Goal: Information Seeking & Learning: Learn about a topic

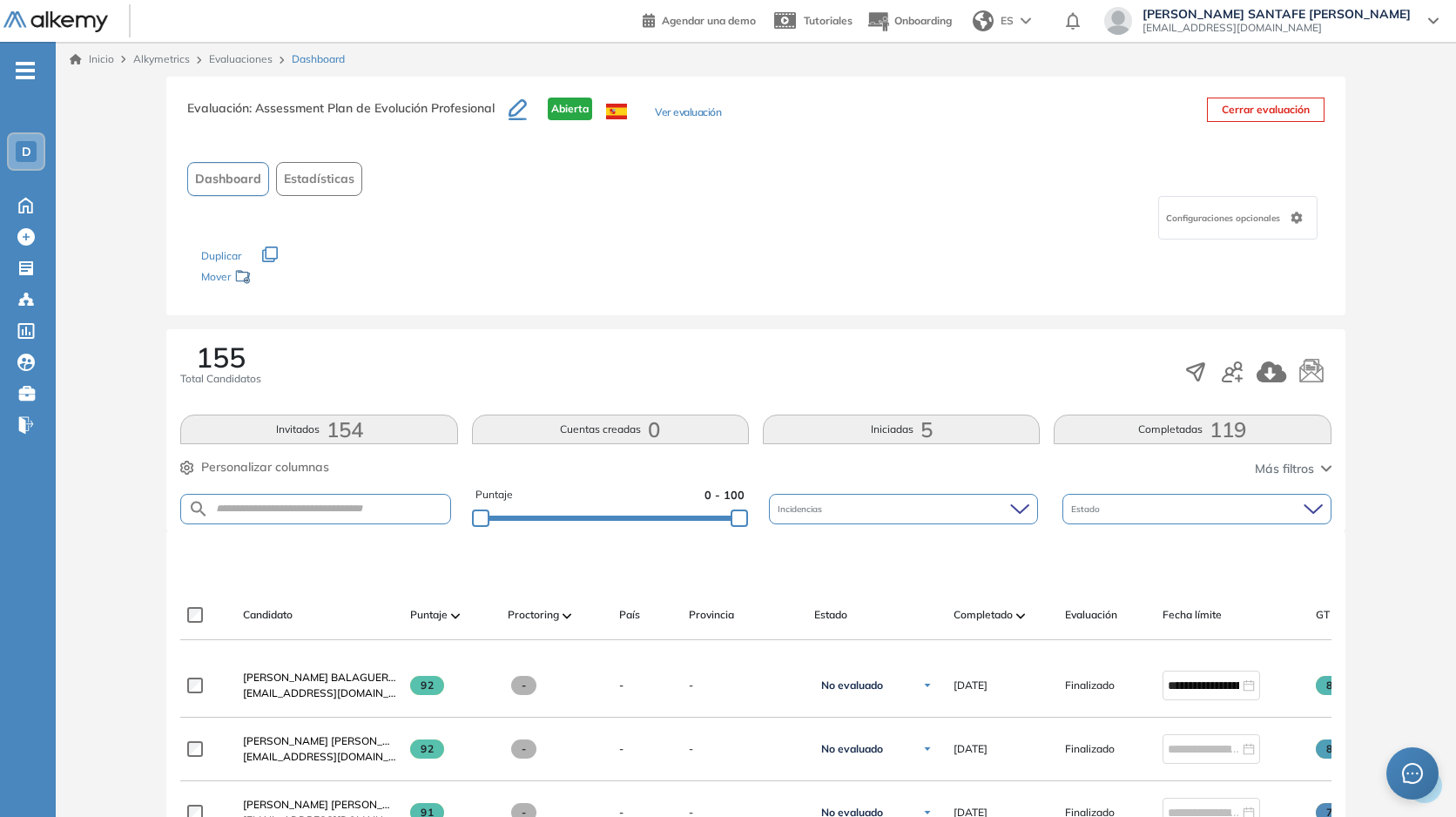
click at [224, 58] on link "Evaluaciones" at bounding box center [241, 58] width 63 height 13
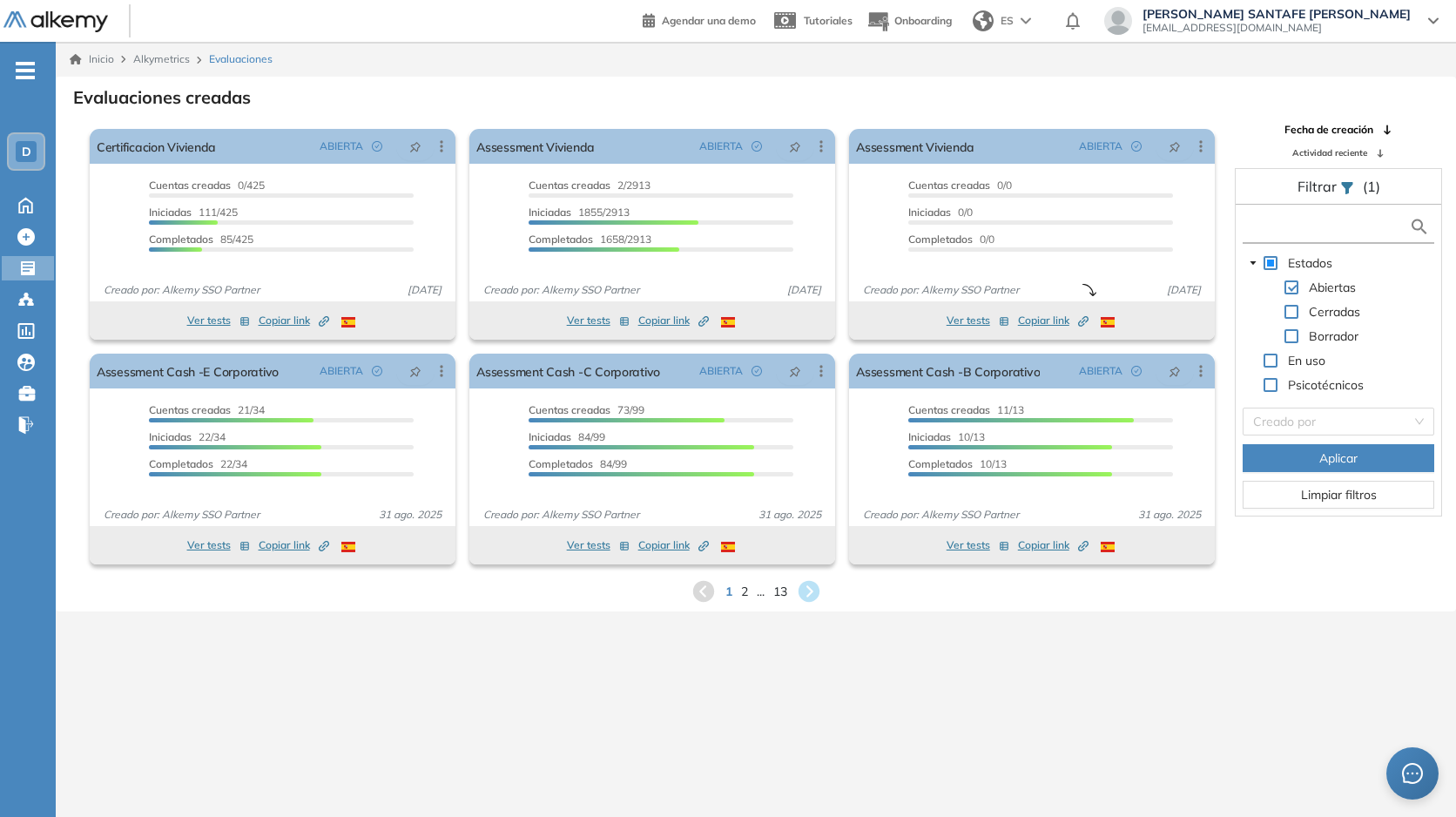
click at [1291, 225] on input "text" at bounding box center [1328, 227] width 162 height 18
type input "**********"
click at [1415, 222] on img at bounding box center [1420, 227] width 21 height 22
click at [1418, 226] on img at bounding box center [1420, 227] width 21 height 22
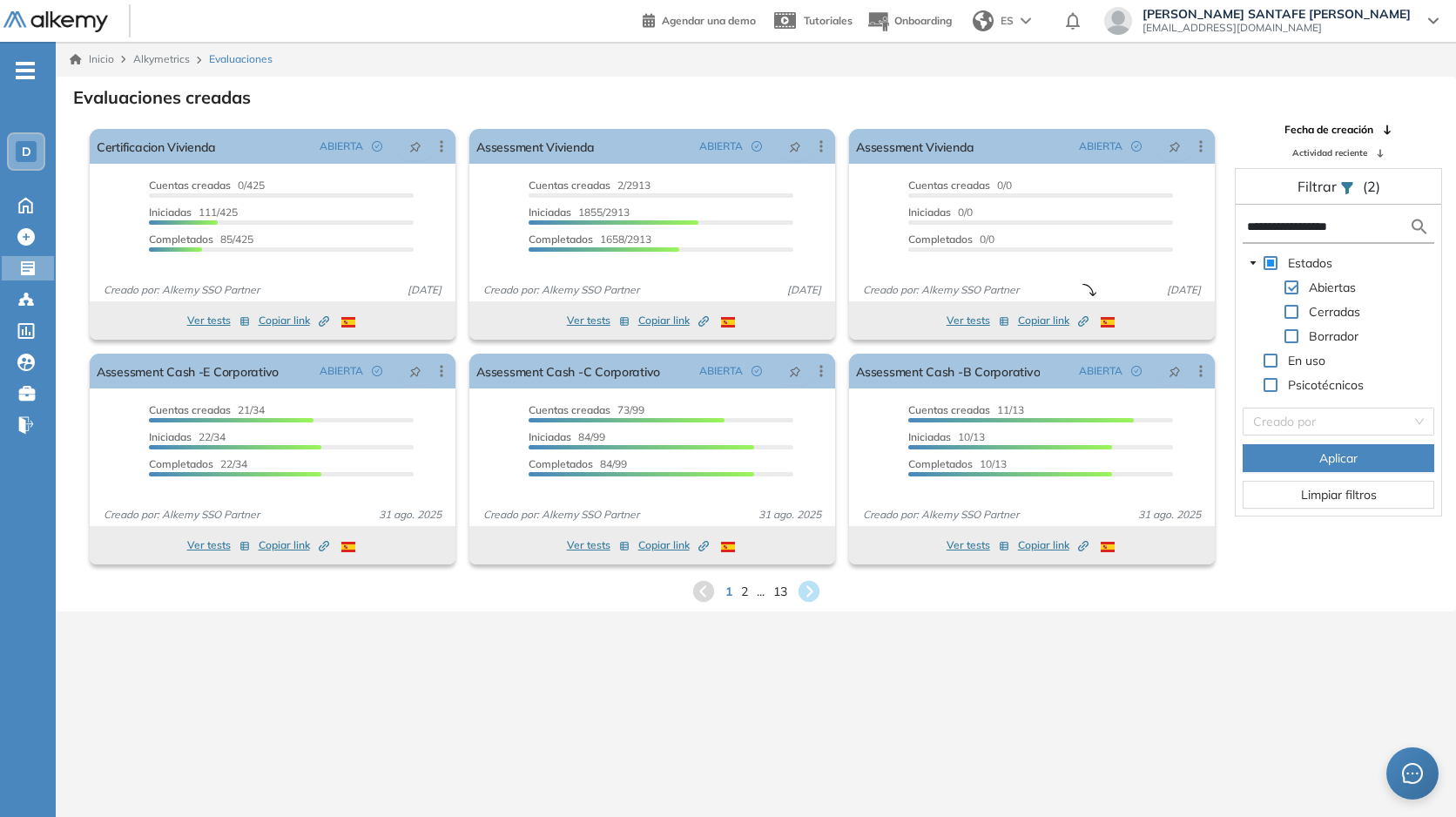
click at [1418, 226] on img at bounding box center [1420, 227] width 21 height 22
click at [1416, 225] on img at bounding box center [1420, 227] width 21 height 22
click at [1367, 457] on button "Aplicar" at bounding box center [1339, 458] width 192 height 28
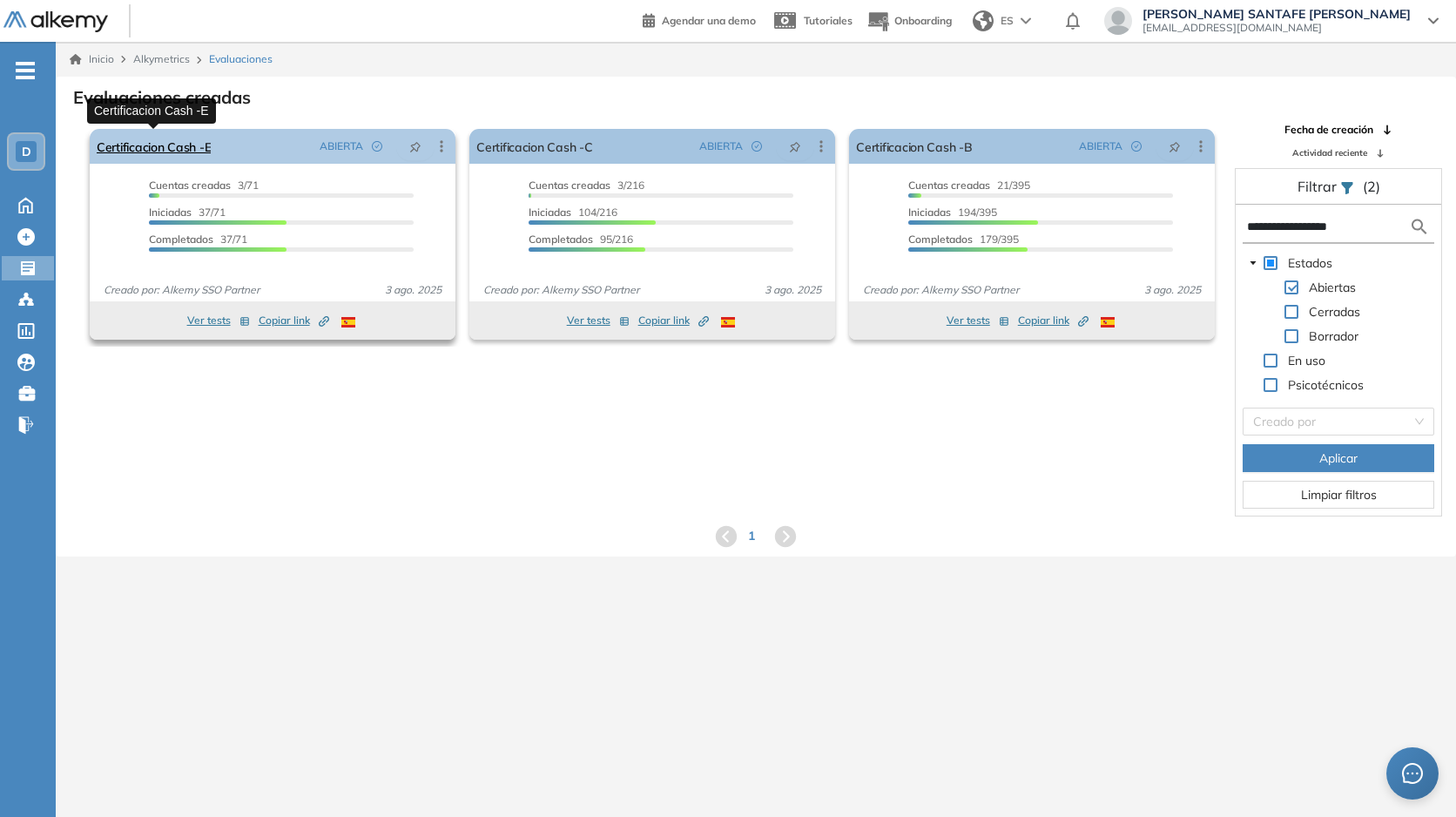
click at [171, 157] on link "Certificacion Cash -E" at bounding box center [154, 147] width 114 height 35
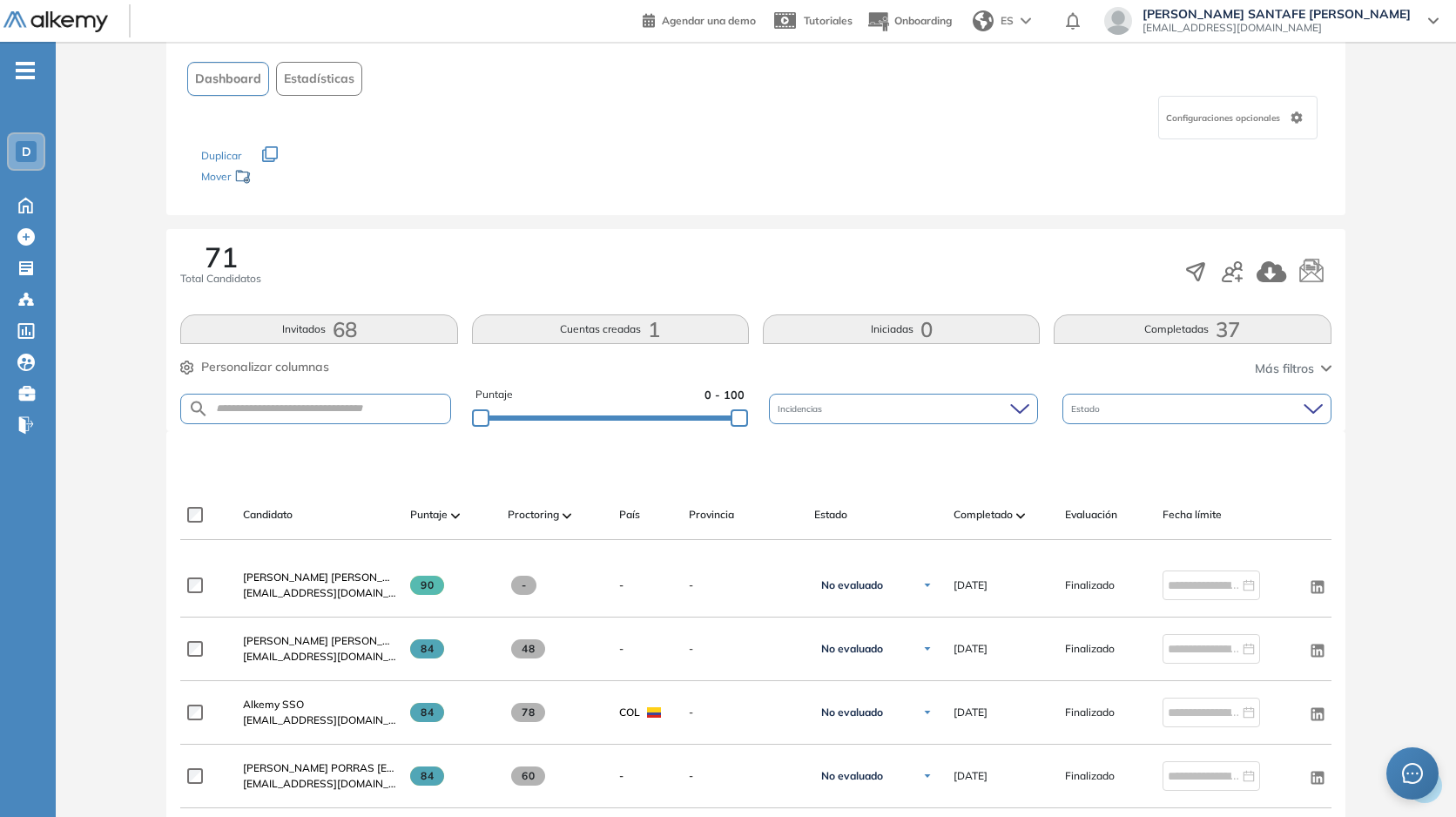
scroll to position [225, 0]
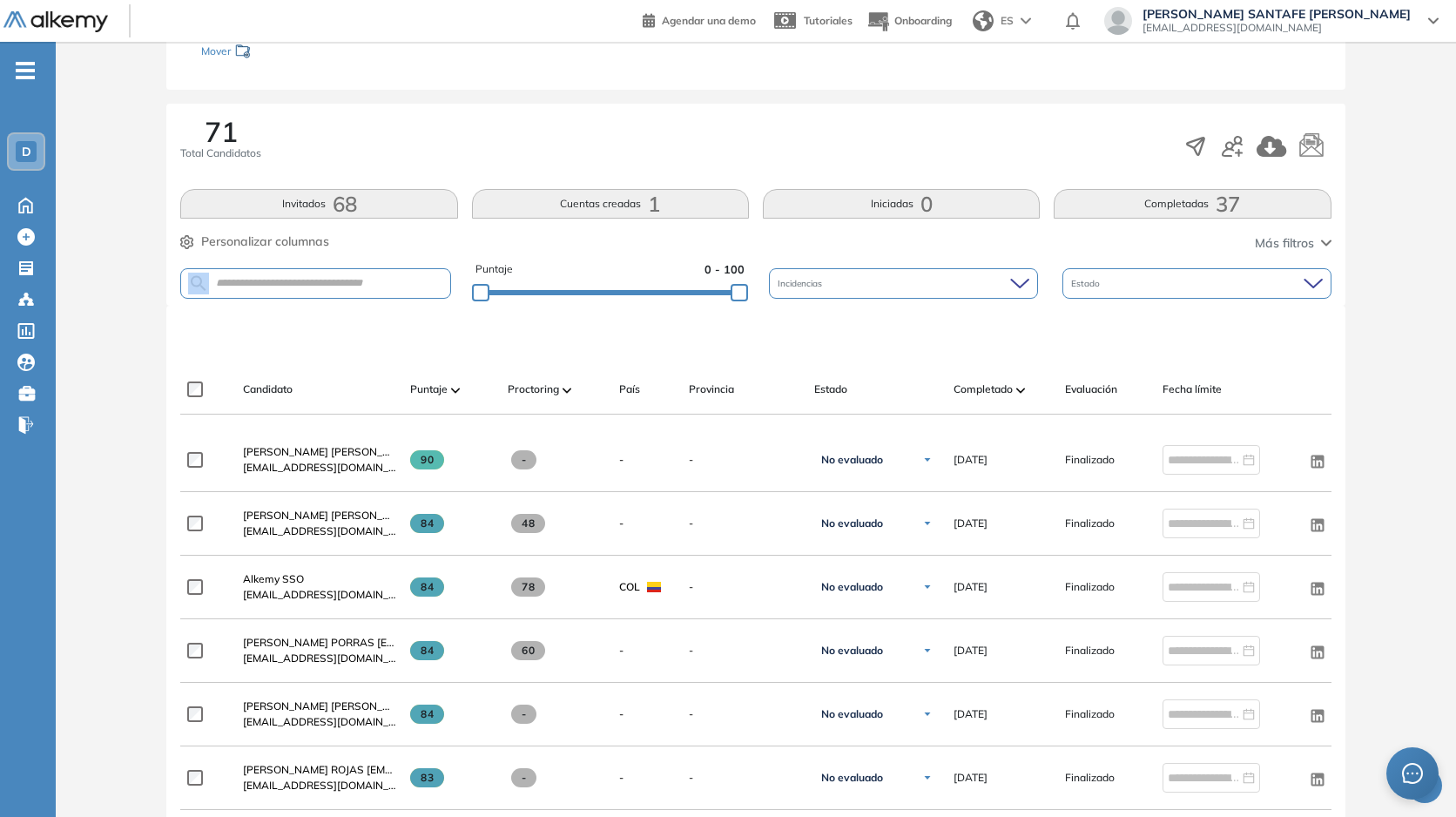
click at [390, 289] on form at bounding box center [315, 283] width 270 height 31
click at [396, 284] on input "text" at bounding box center [329, 283] width 240 height 13
click at [394, 286] on input "text" at bounding box center [329, 283] width 240 height 13
click at [388, 288] on input "text" at bounding box center [329, 283] width 240 height 13
paste input "**********"
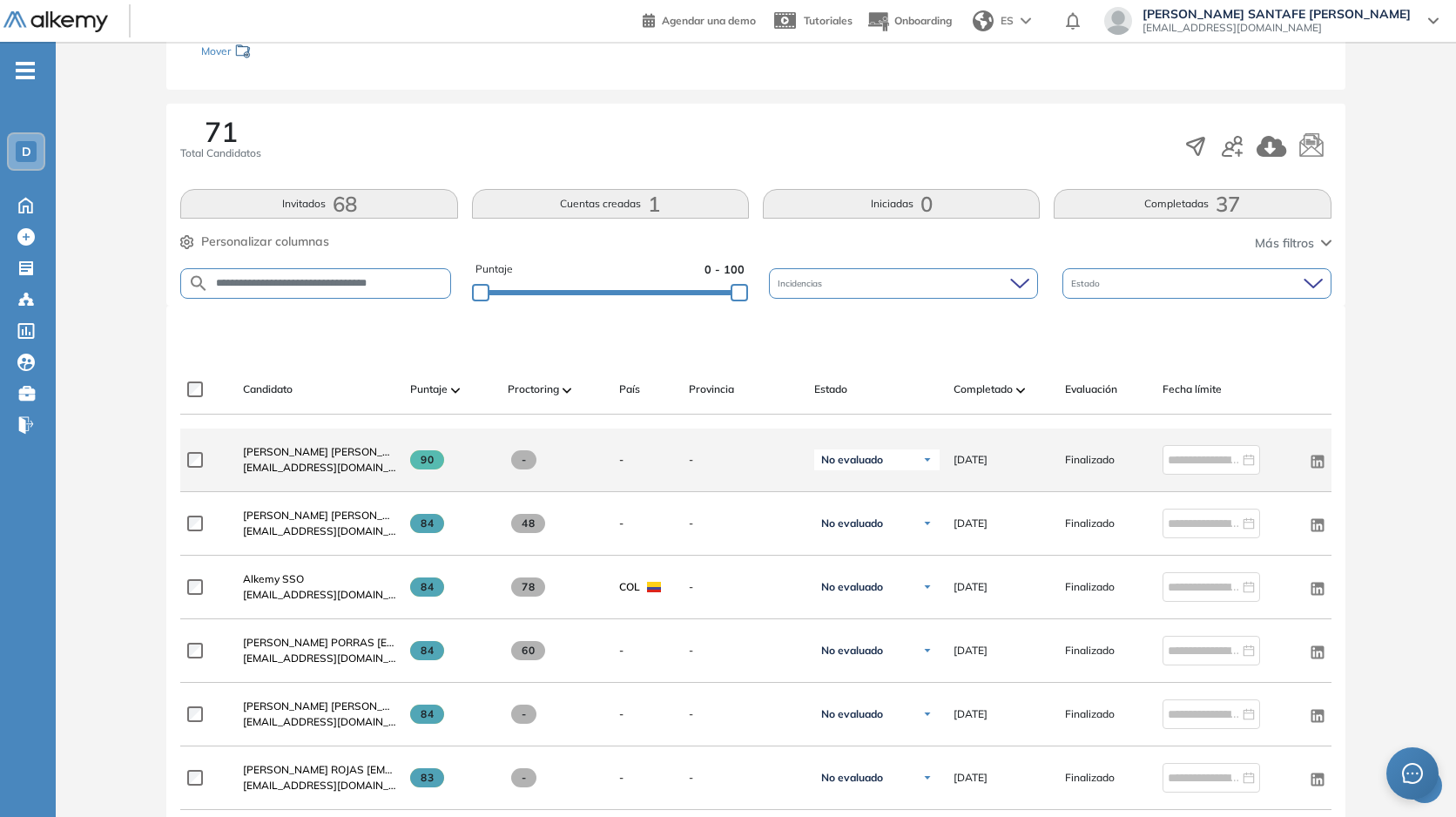
type input "**********"
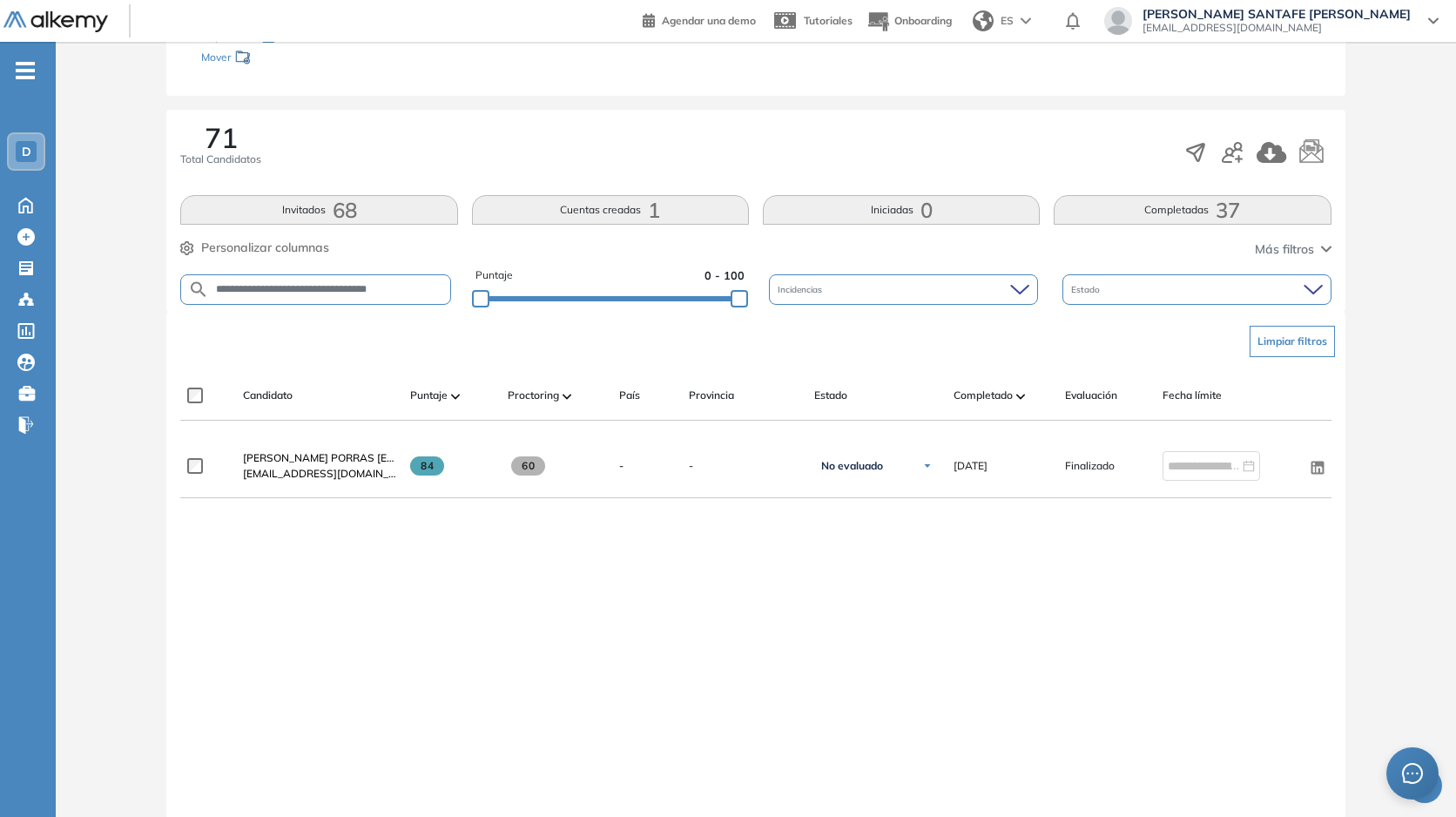
scroll to position [255, 0]
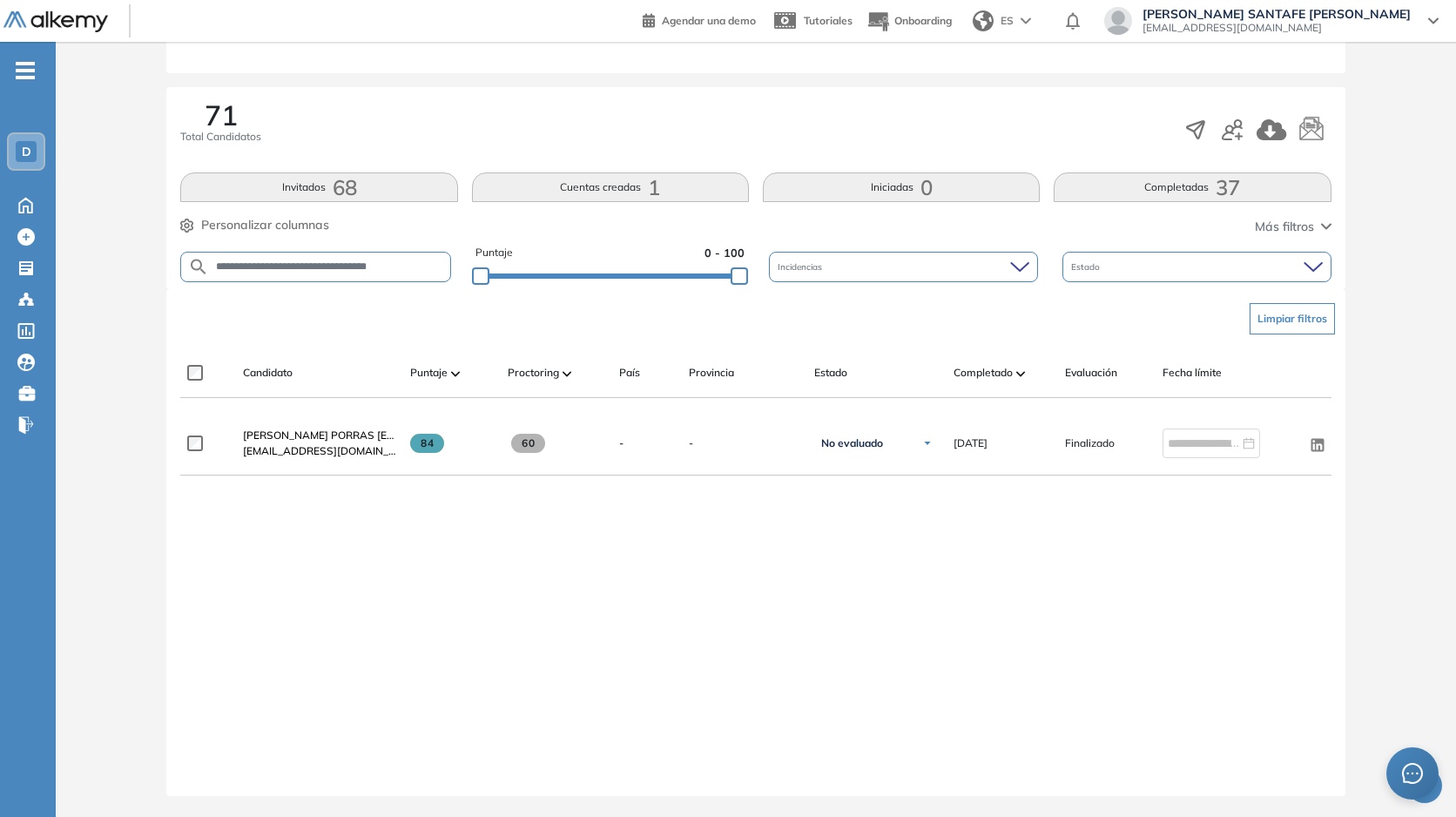
drag, startPoint x: 489, startPoint y: 782, endPoint x: 875, endPoint y: 599, distance: 427.2
click at [739, 752] on div "Limpiar filtros Candidato Puntaje Proctoring [GEOGRAPHIC_DATA] Estado Completad…" at bounding box center [756, 543] width 1179 height 507
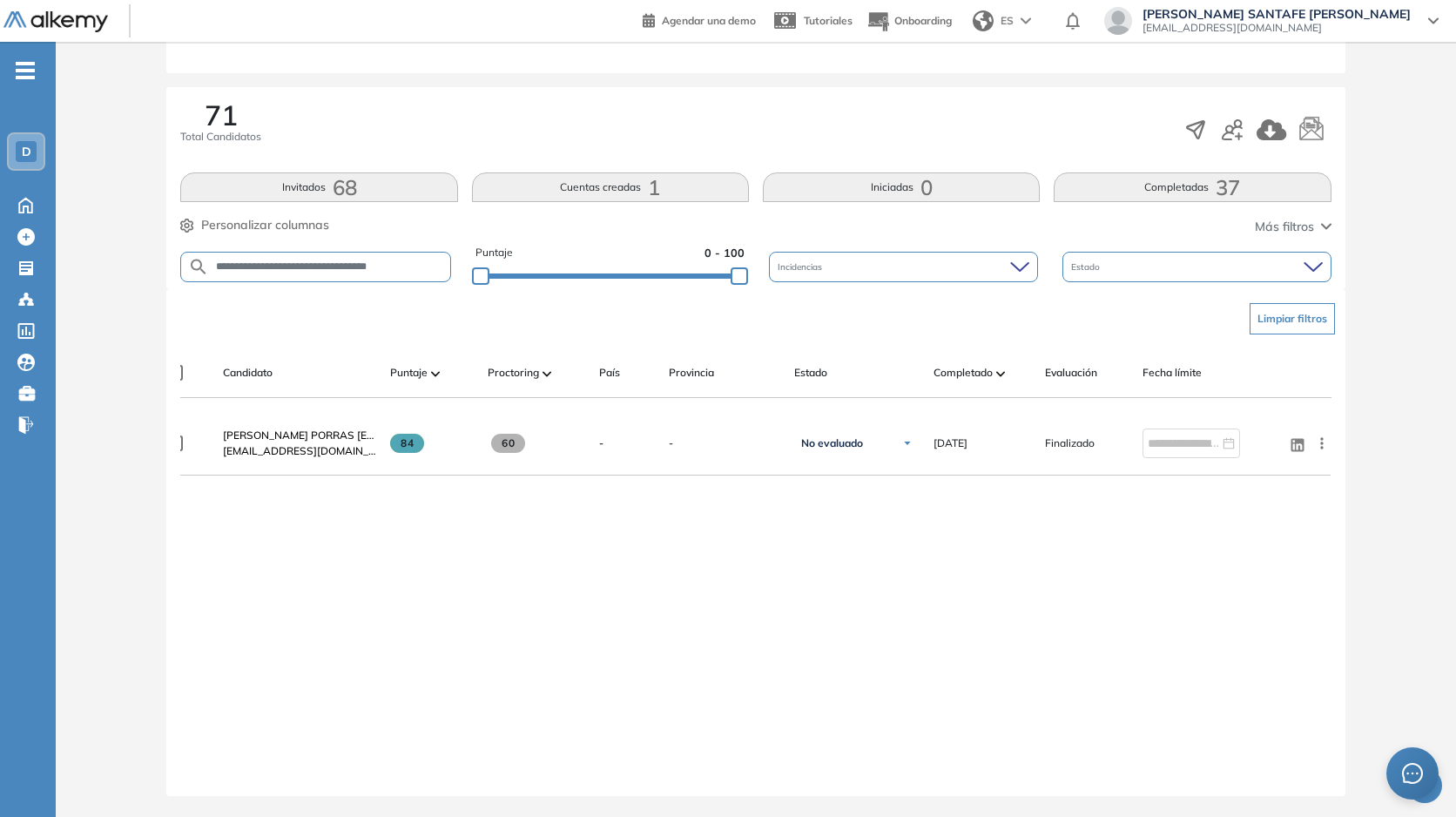
click at [194, 219] on icon "button" at bounding box center [187, 226] width 14 height 14
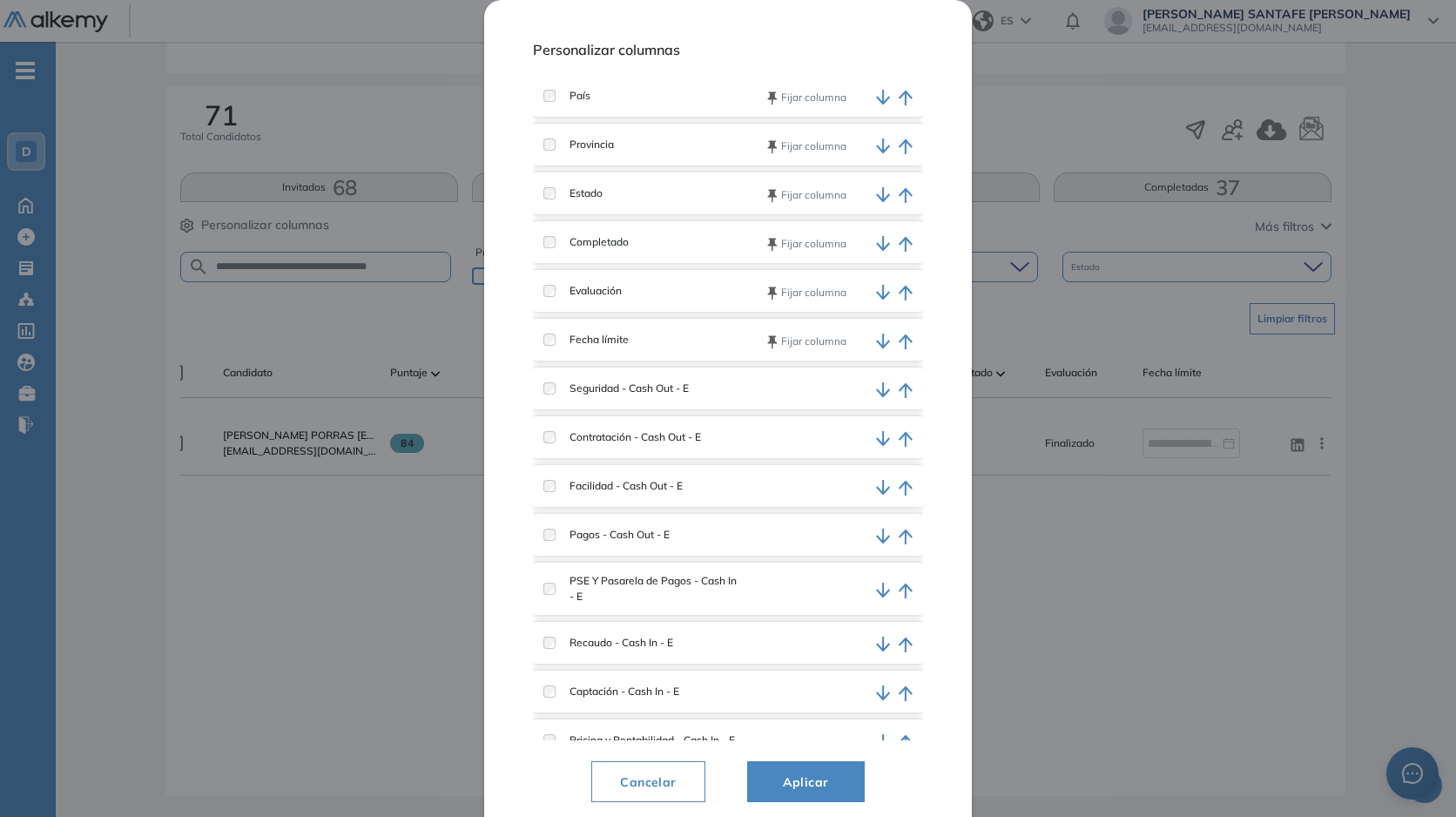
scroll to position [551, 0]
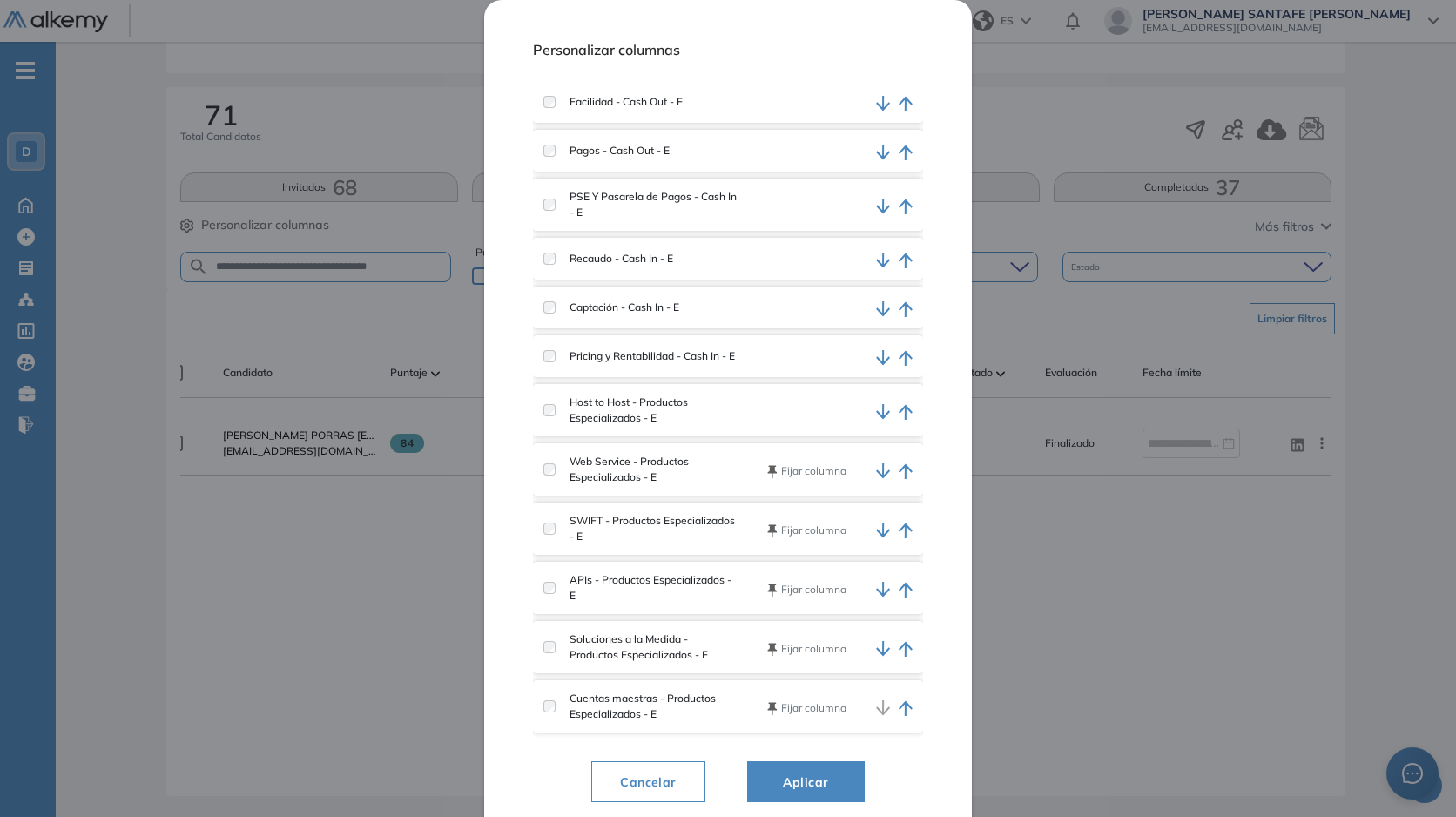
click at [545, 405] on div "Host to Host - Productos Especializados - E" at bounding box center [728, 410] width 391 height 52
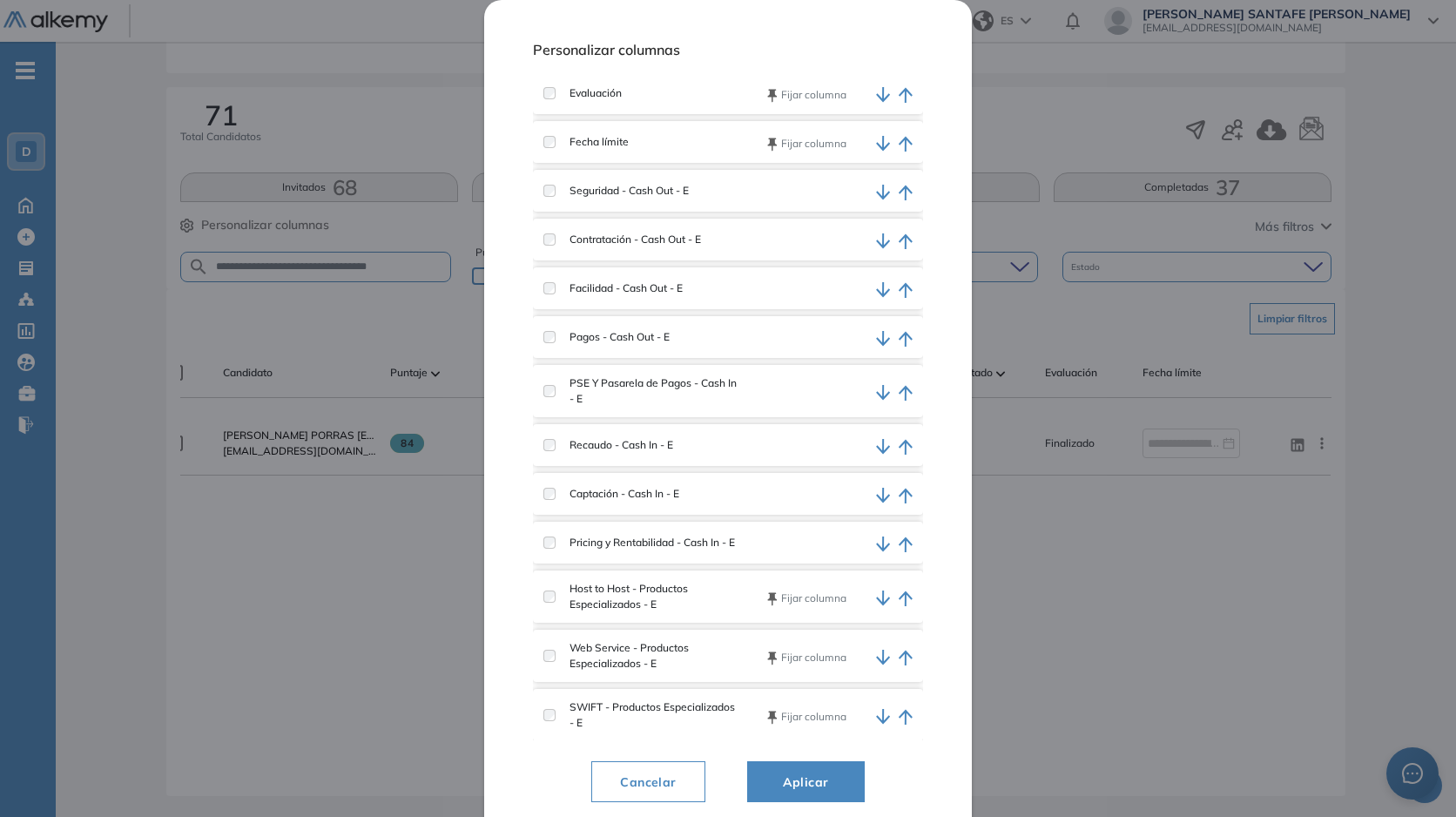
scroll to position [394, 0]
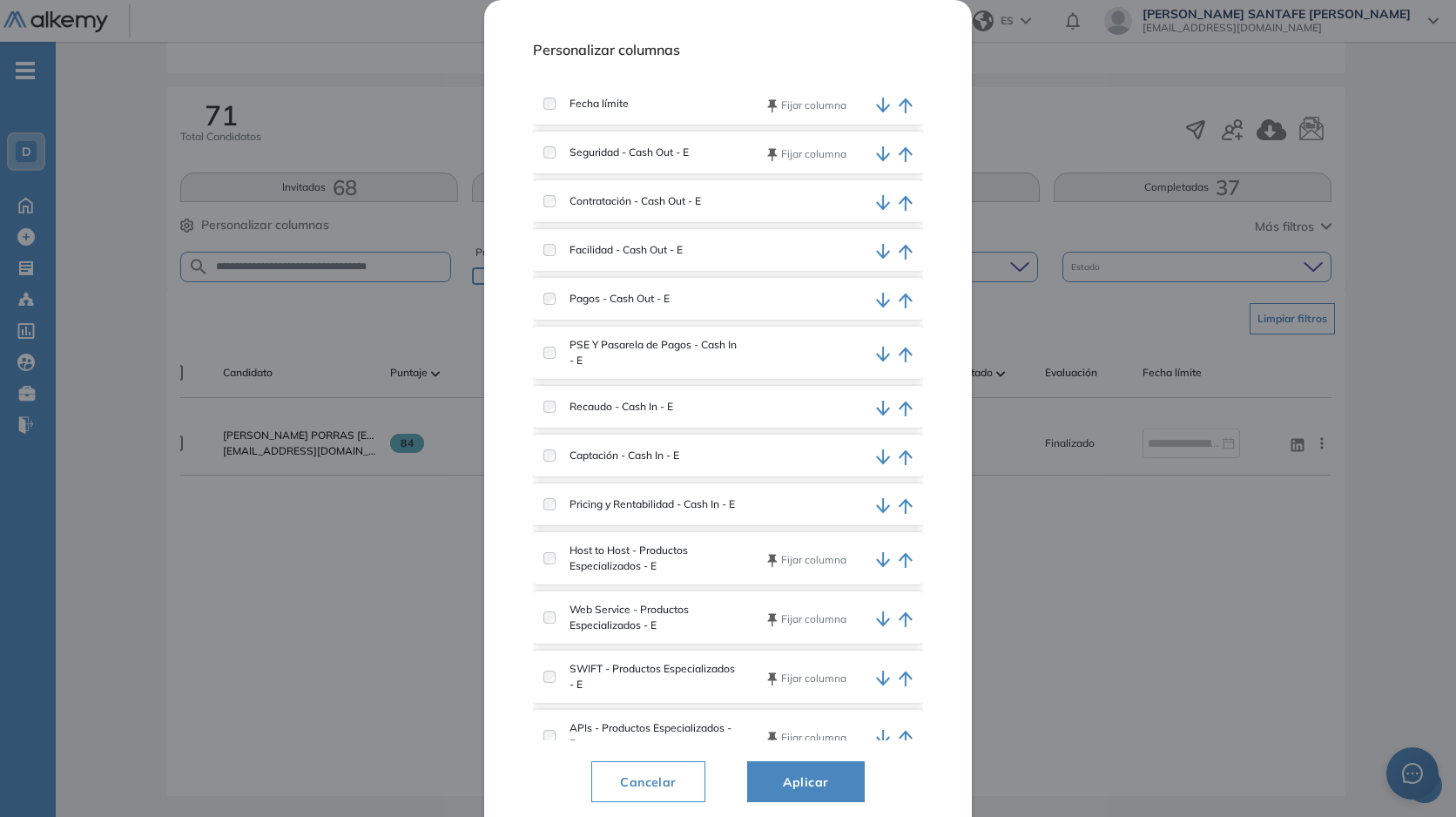
click at [550, 189] on div "Contratación - Cash Out - E" at bounding box center [728, 201] width 391 height 42
click at [551, 350] on div "PSE Y Pasarela de Pagos - Cash In - E" at bounding box center [640, 353] width 194 height 32
click at [545, 507] on div "Pricing y Rentabilidad - Cash In - E" at bounding box center [728, 505] width 391 height 42
click at [773, 772] on span "Aplicar" at bounding box center [806, 782] width 74 height 21
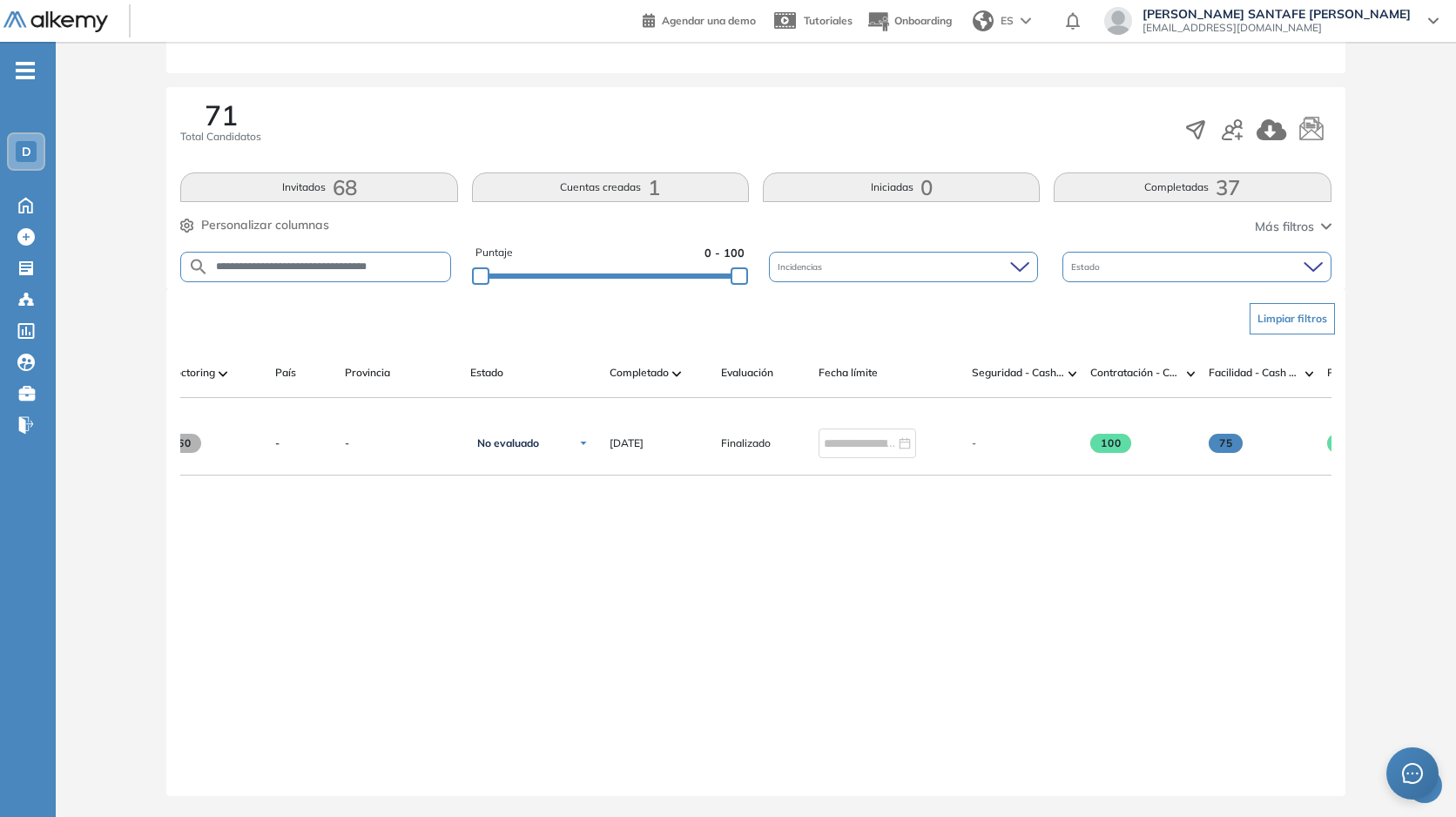
scroll to position [0, 0]
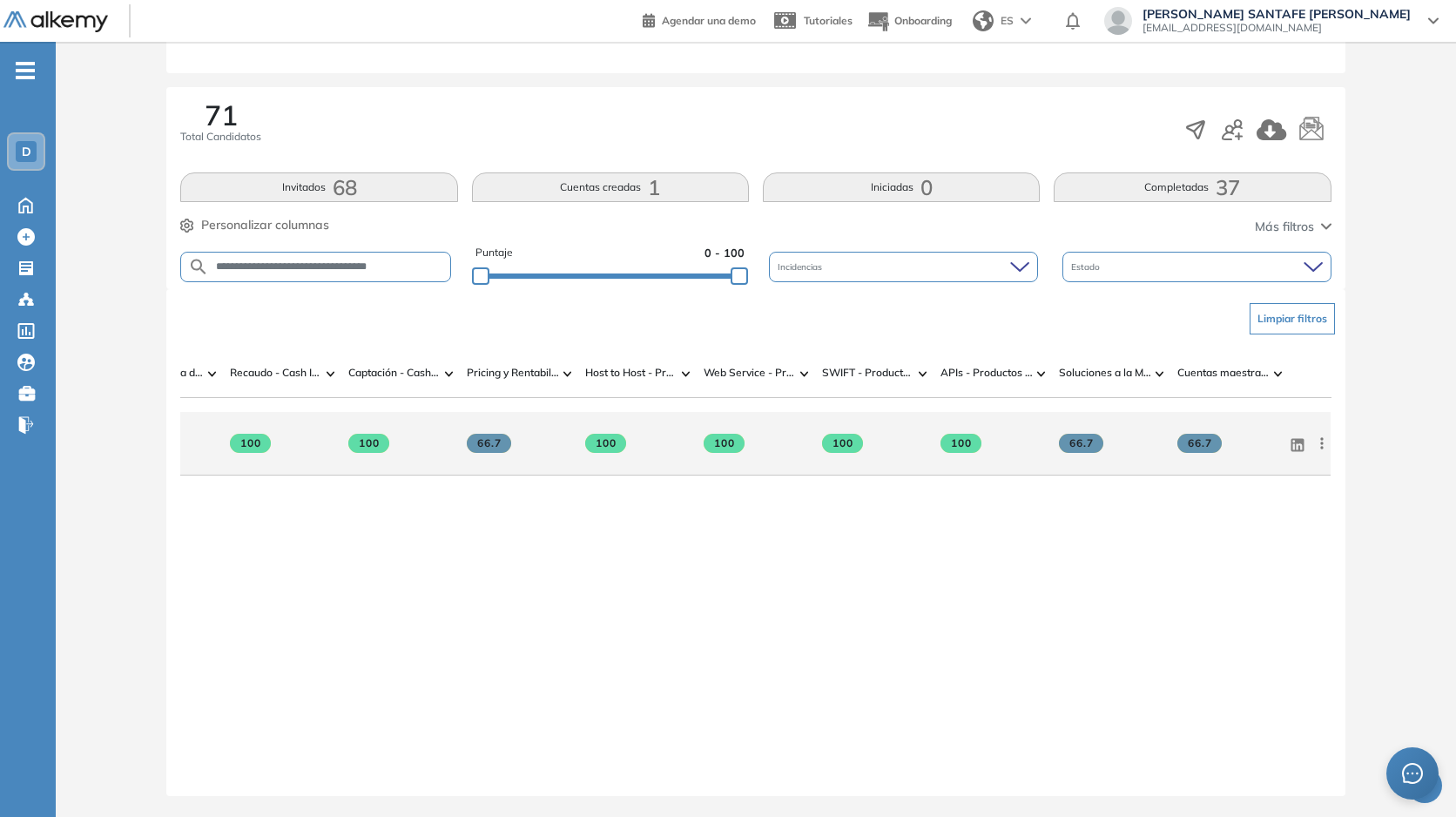
click at [1318, 438] on icon at bounding box center [1322, 443] width 18 height 18
click at [1245, 559] on span "Reiniciar" at bounding box center [1259, 567] width 51 height 16
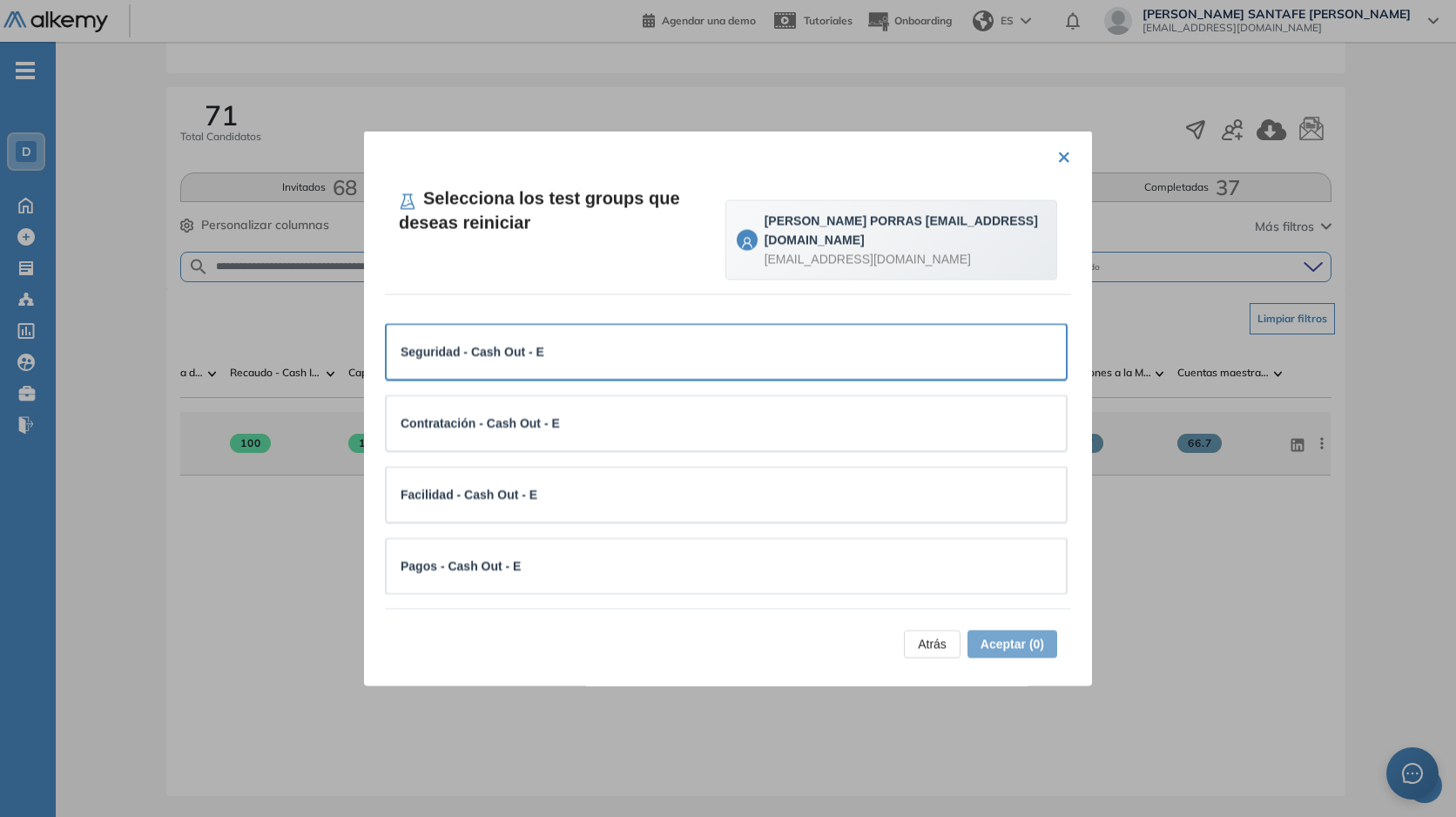
click at [597, 359] on div "Seguridad - Cash Out - E" at bounding box center [726, 352] width 652 height 19
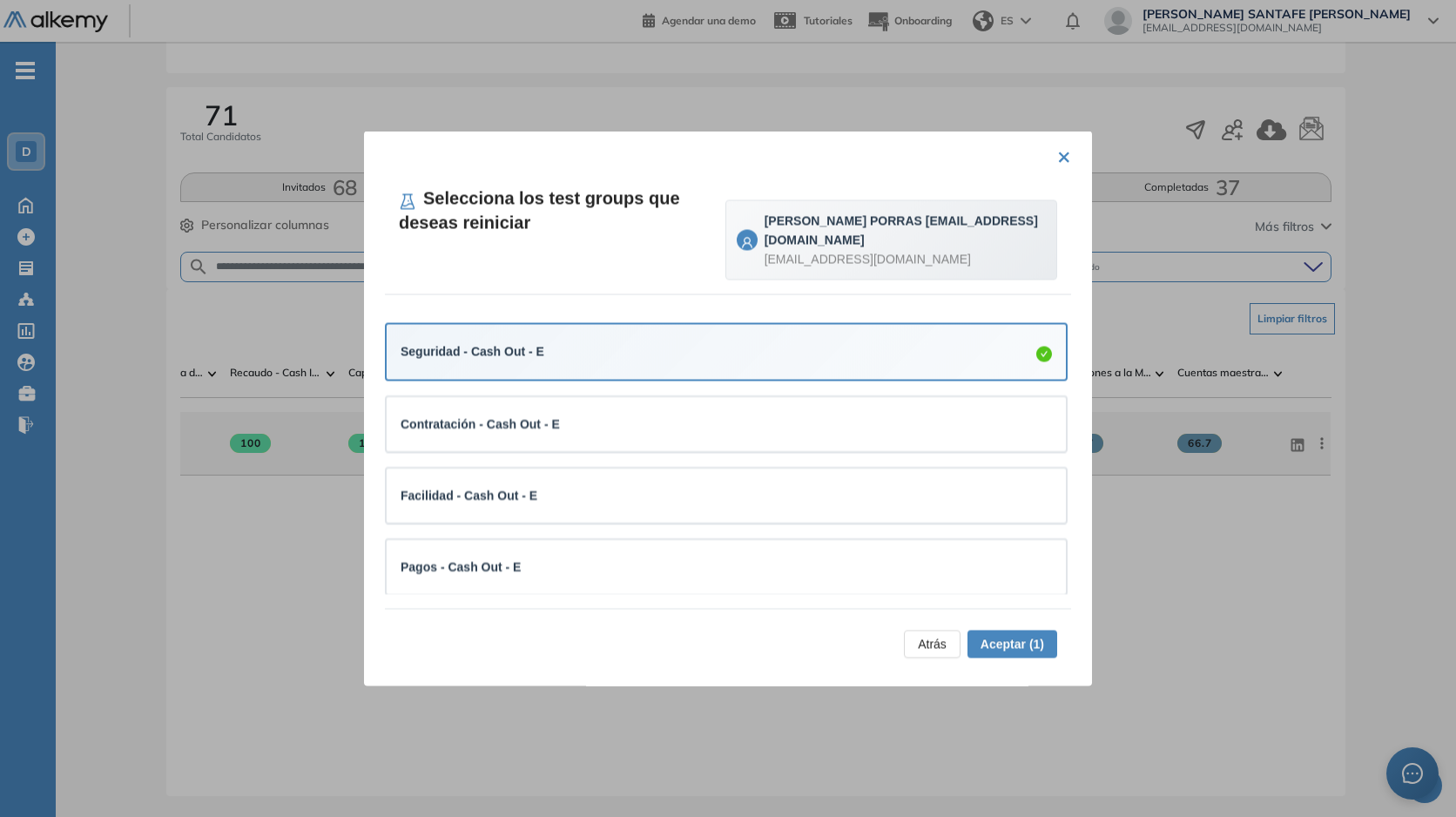
click at [1026, 642] on span "Aceptar (1)" at bounding box center [1013, 645] width 63 height 19
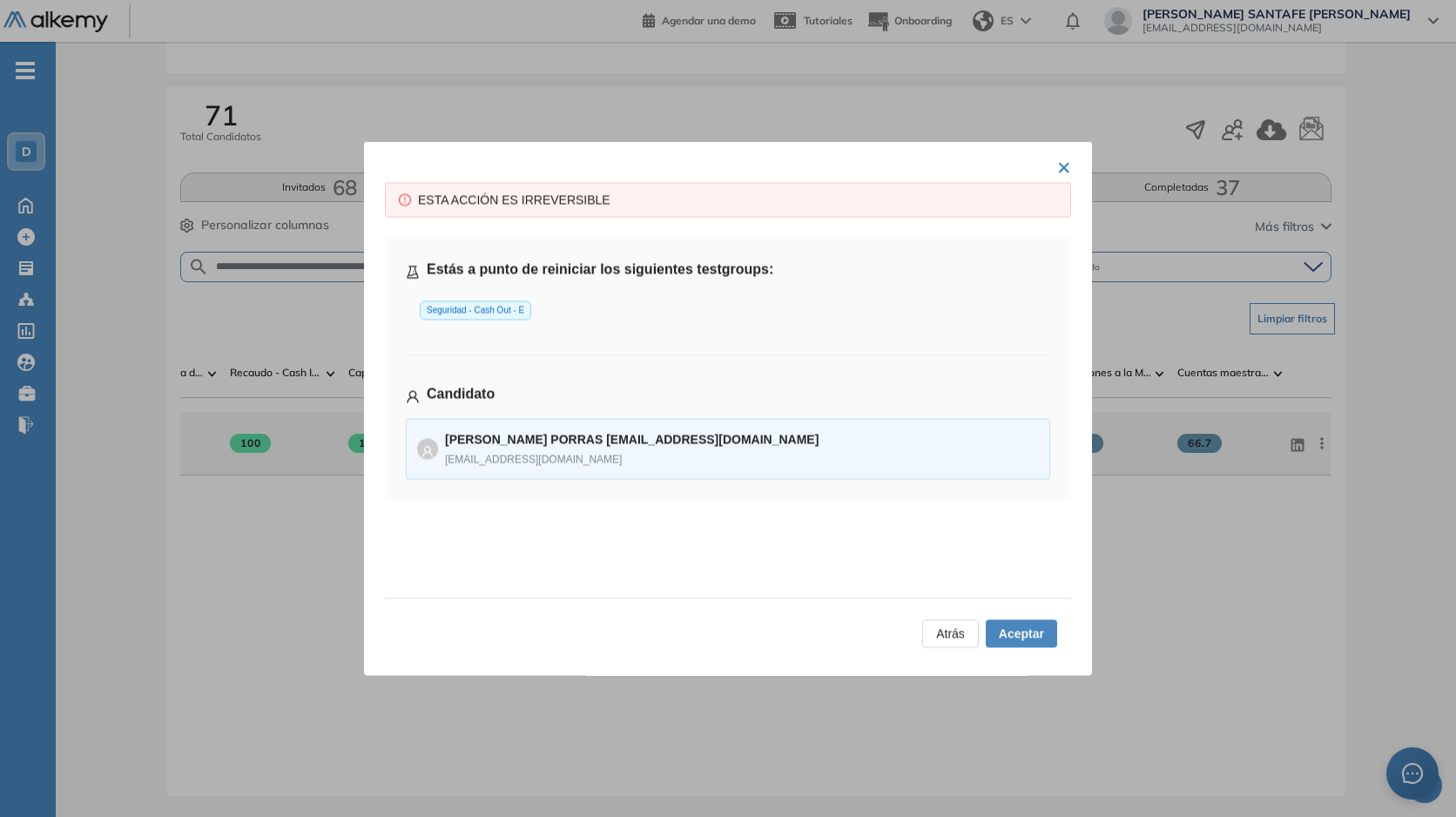
click at [1019, 636] on span "Aceptar" at bounding box center [1021, 634] width 45 height 19
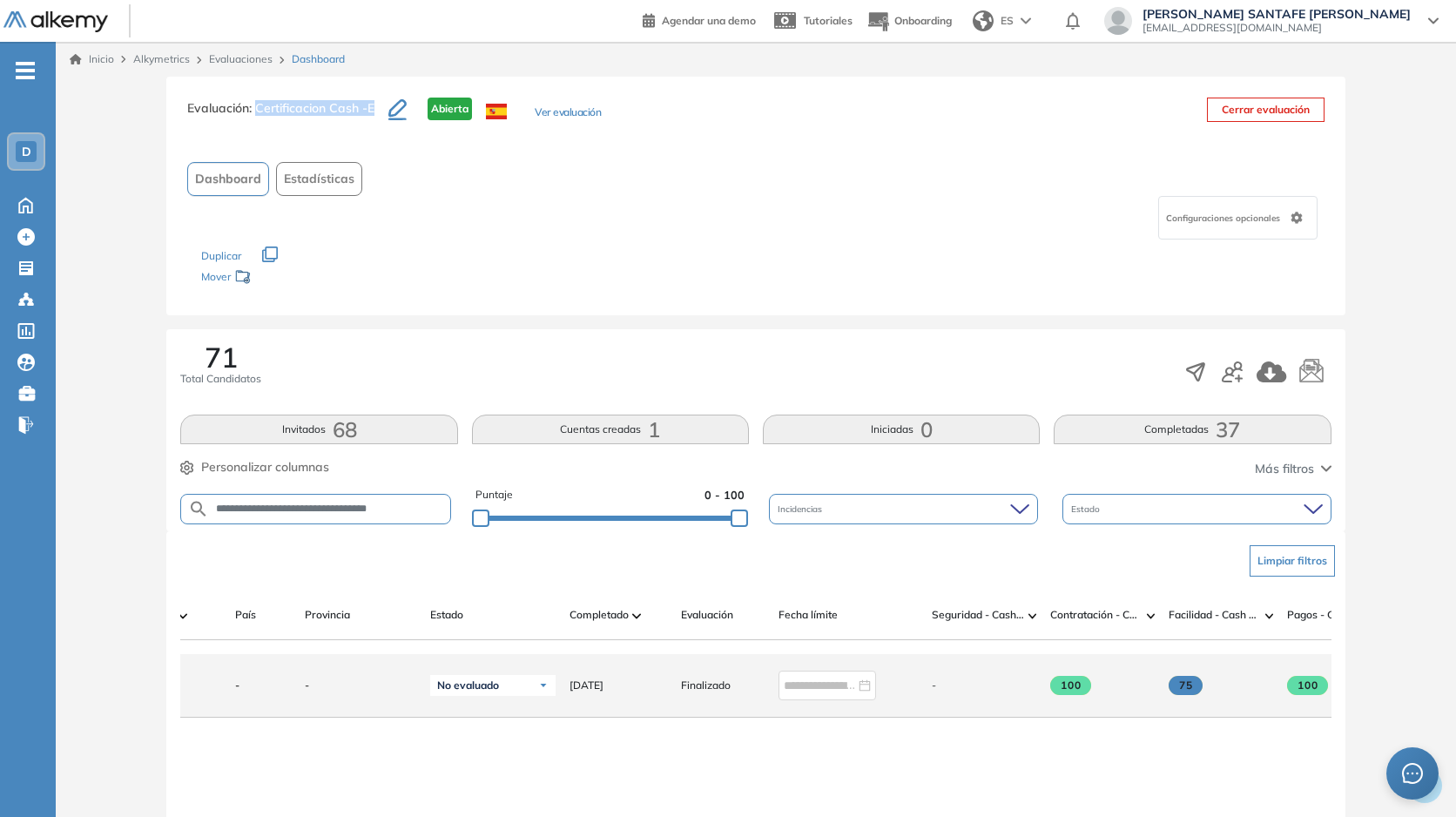
drag, startPoint x: 258, startPoint y: 107, endPoint x: 369, endPoint y: 110, distance: 111.0
click at [377, 111] on h3 "Evaluación : Certificacion Cash -E" at bounding box center [288, 116] width 201 height 37
copy span "Certificacion Cash -E"
click at [252, 59] on link "Evaluaciones" at bounding box center [241, 58] width 63 height 13
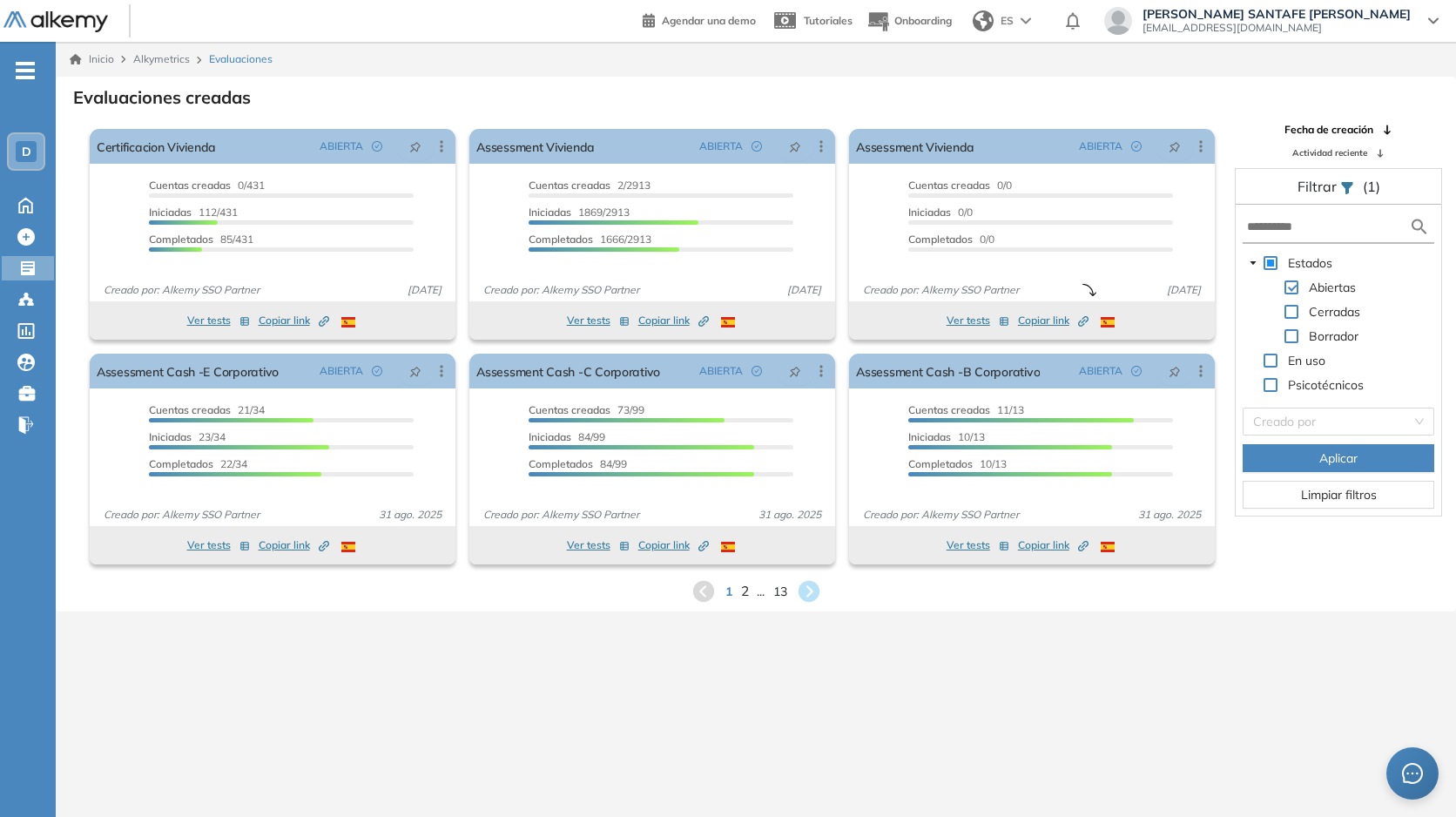
click at [741, 595] on span "2" at bounding box center [744, 590] width 8 height 20
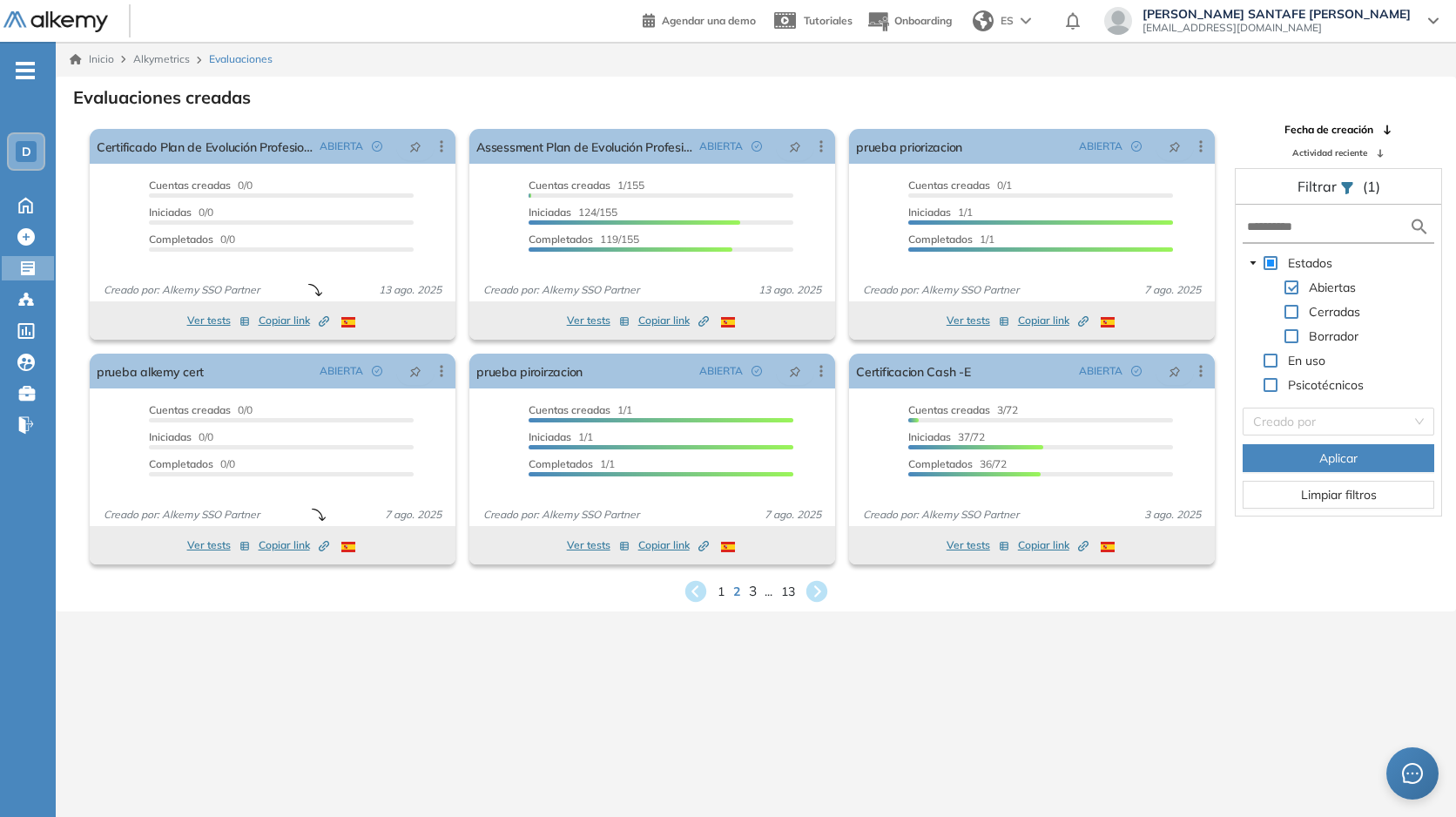
click at [752, 595] on span "3" at bounding box center [752, 590] width 8 height 20
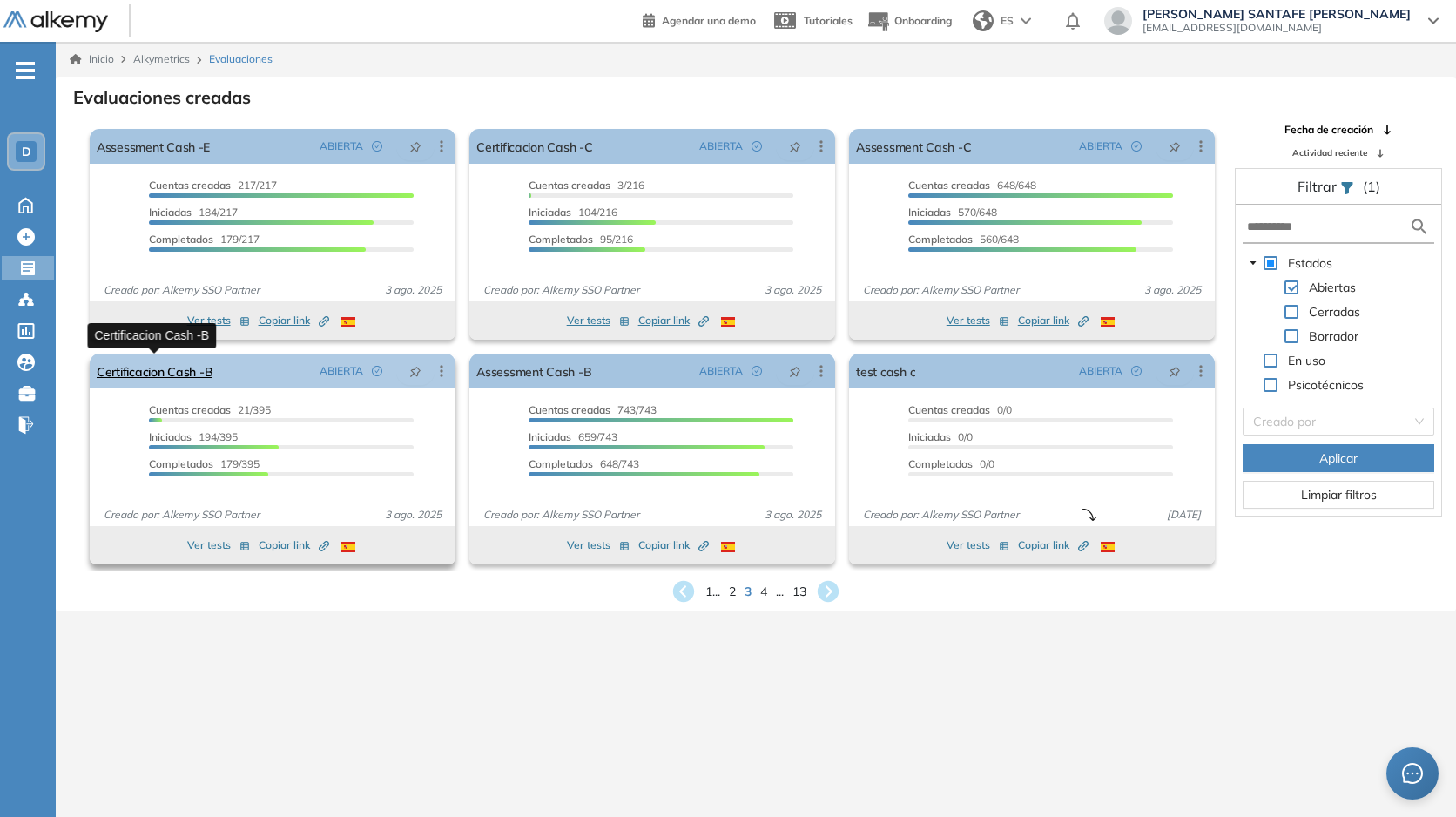
click at [161, 374] on link "Certificacion Cash -B" at bounding box center [155, 371] width 116 height 35
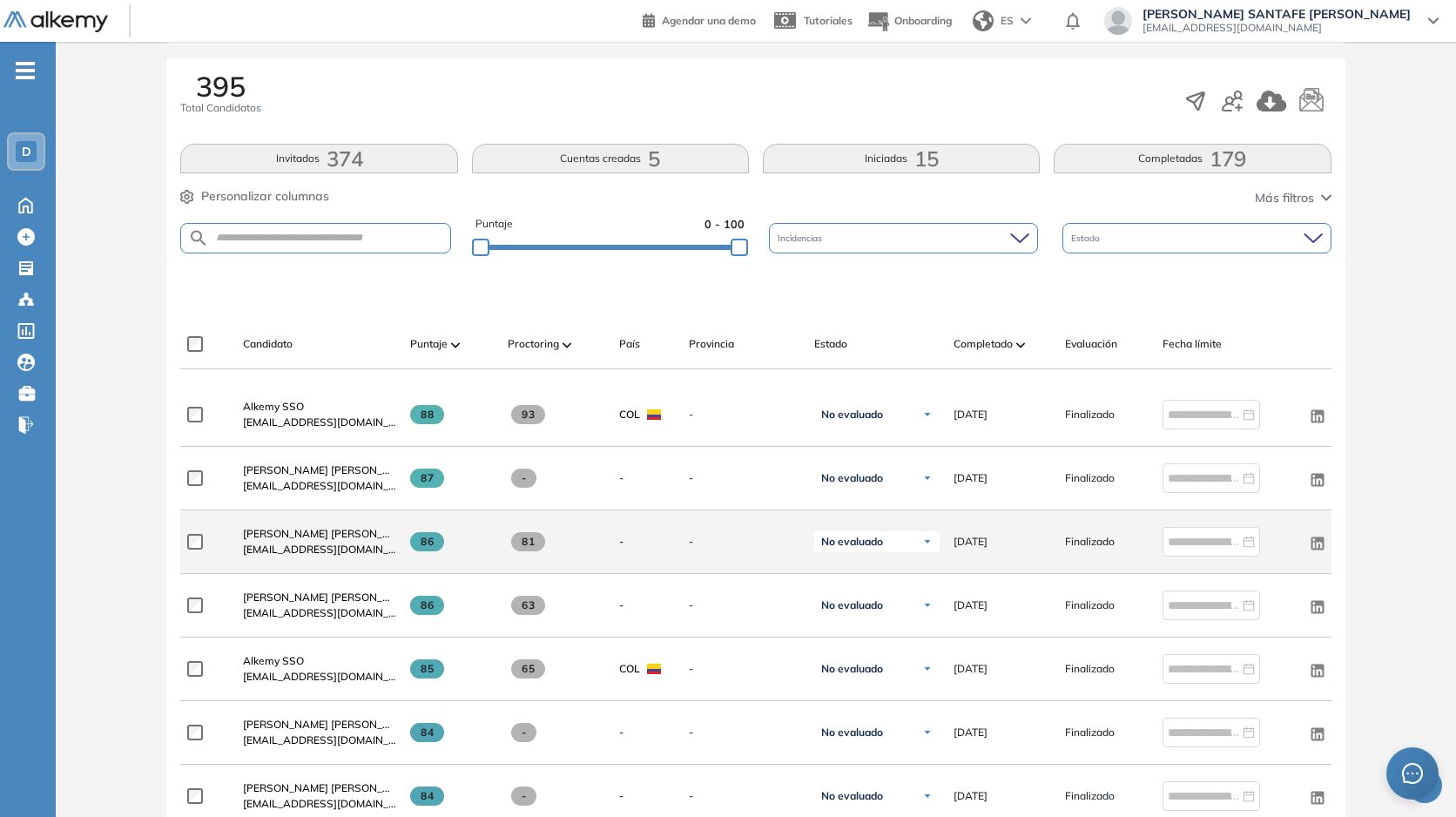
scroll to position [190, 0]
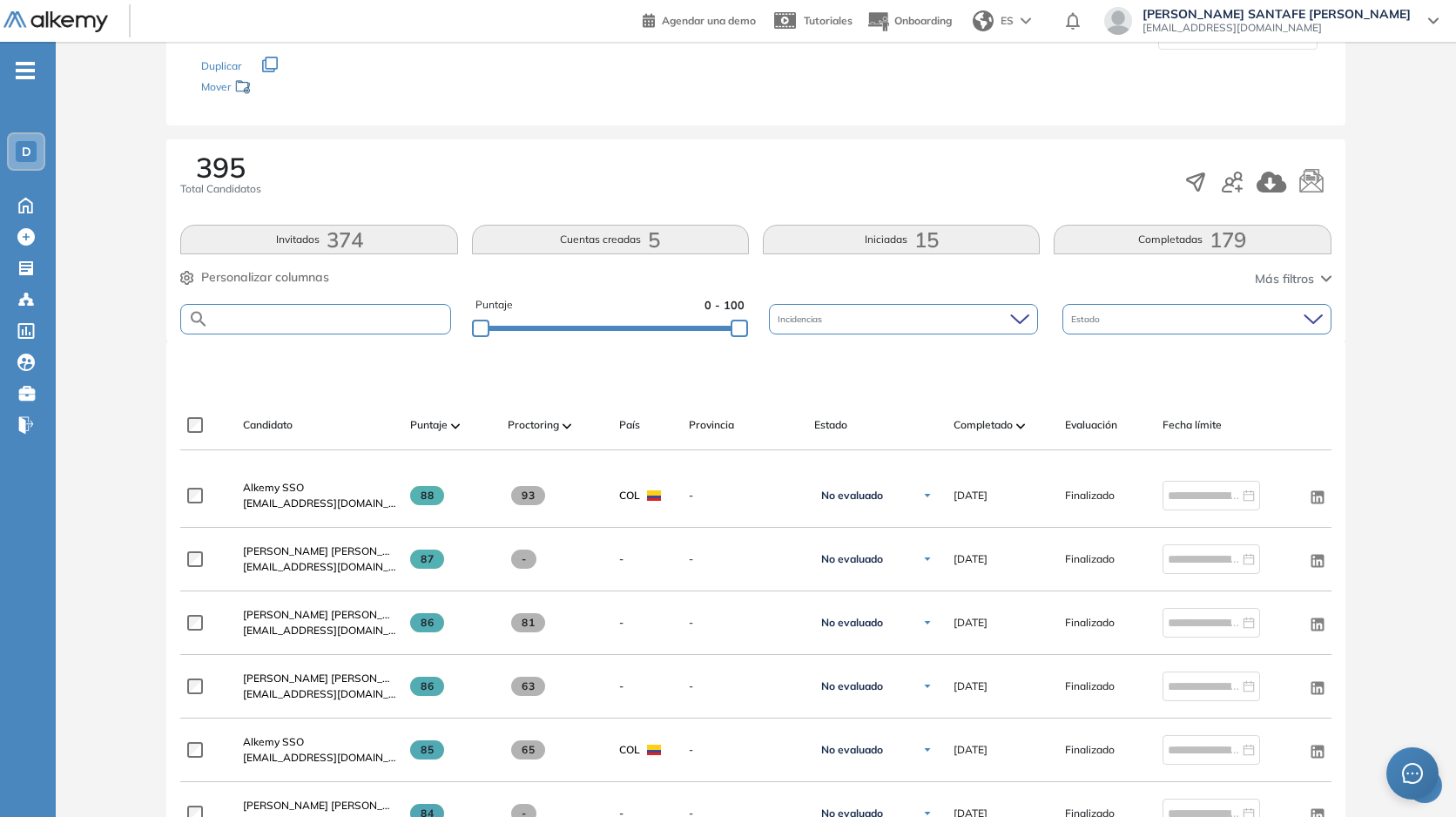
click at [375, 321] on input "text" at bounding box center [329, 318] width 240 height 13
paste input "**********"
type input "**********"
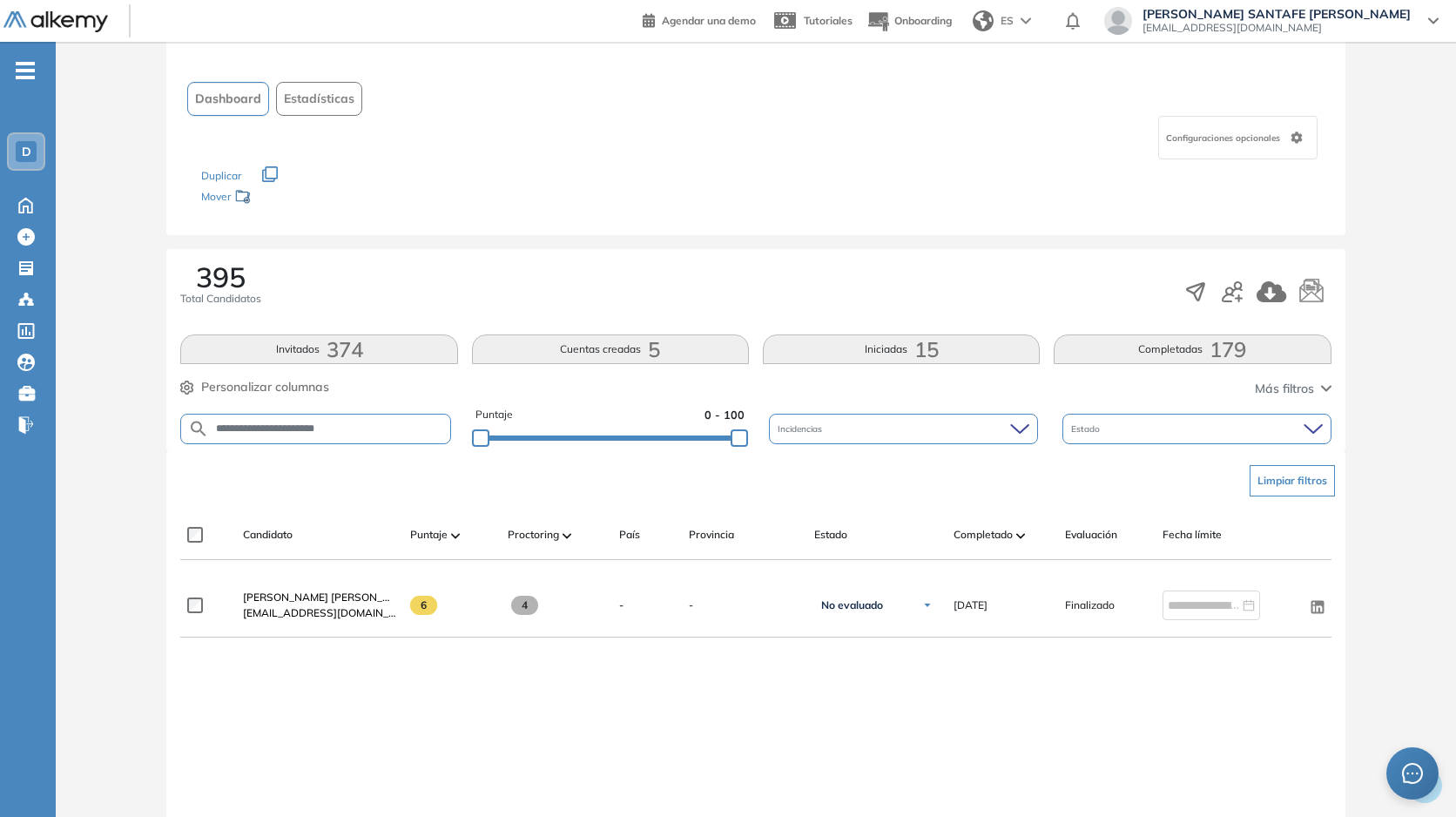
scroll to position [0, 20]
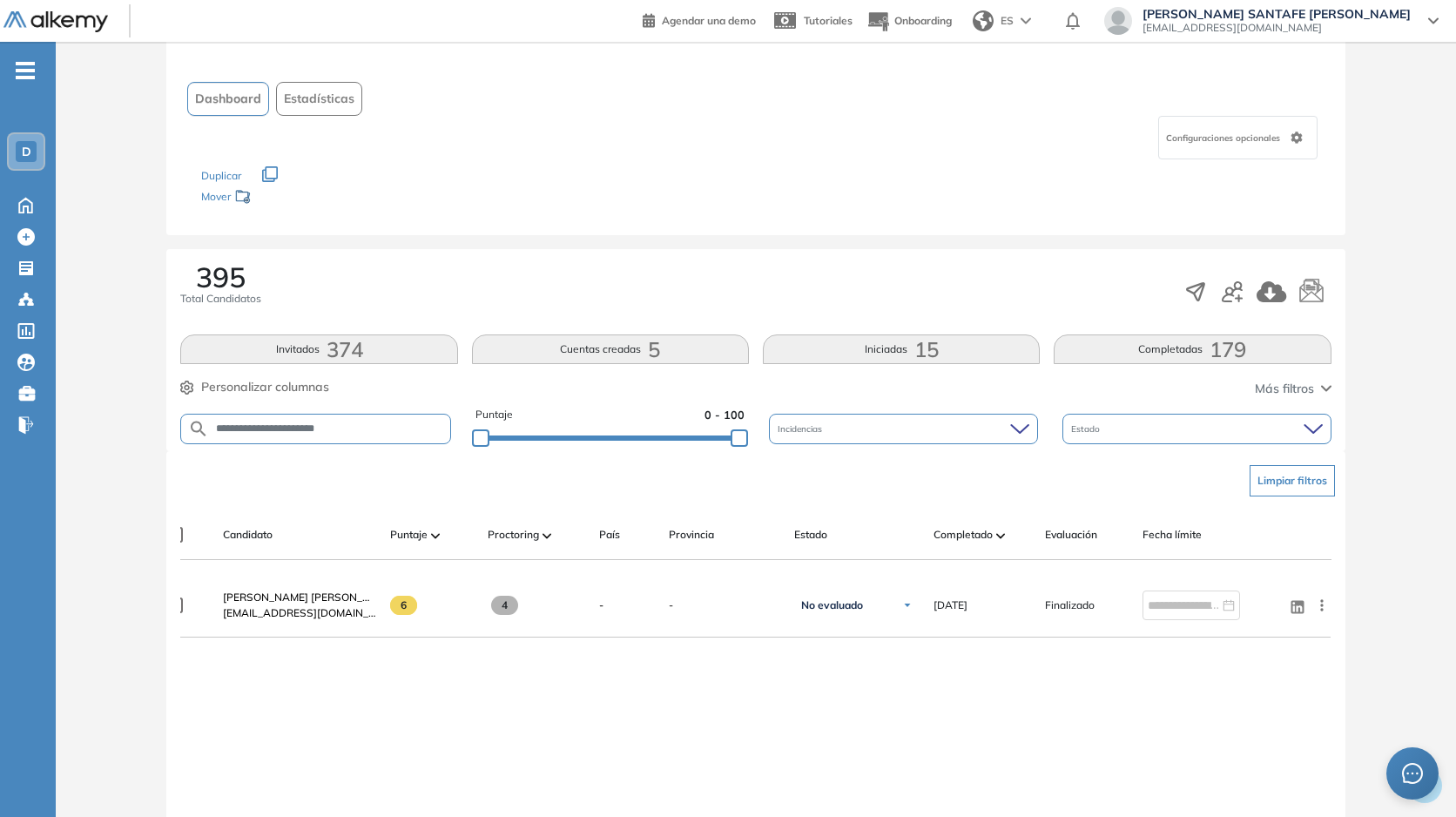
click at [246, 389] on span "Personalizar columnas" at bounding box center [266, 387] width 128 height 18
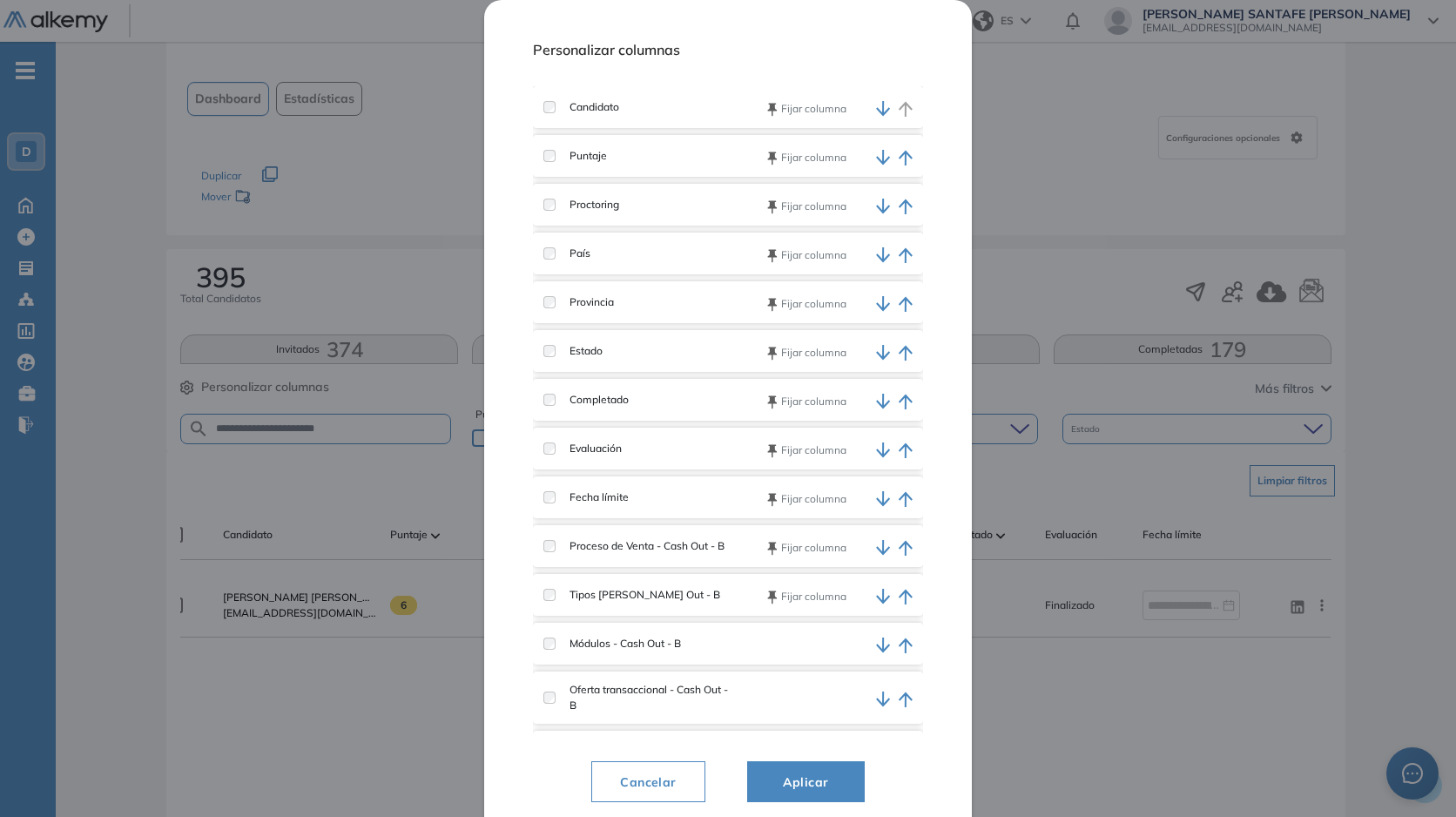
click at [780, 545] on button "Fijar columna" at bounding box center [807, 548] width 79 height 16
click at [787, 601] on button "Fijar columna" at bounding box center [807, 596] width 79 height 16
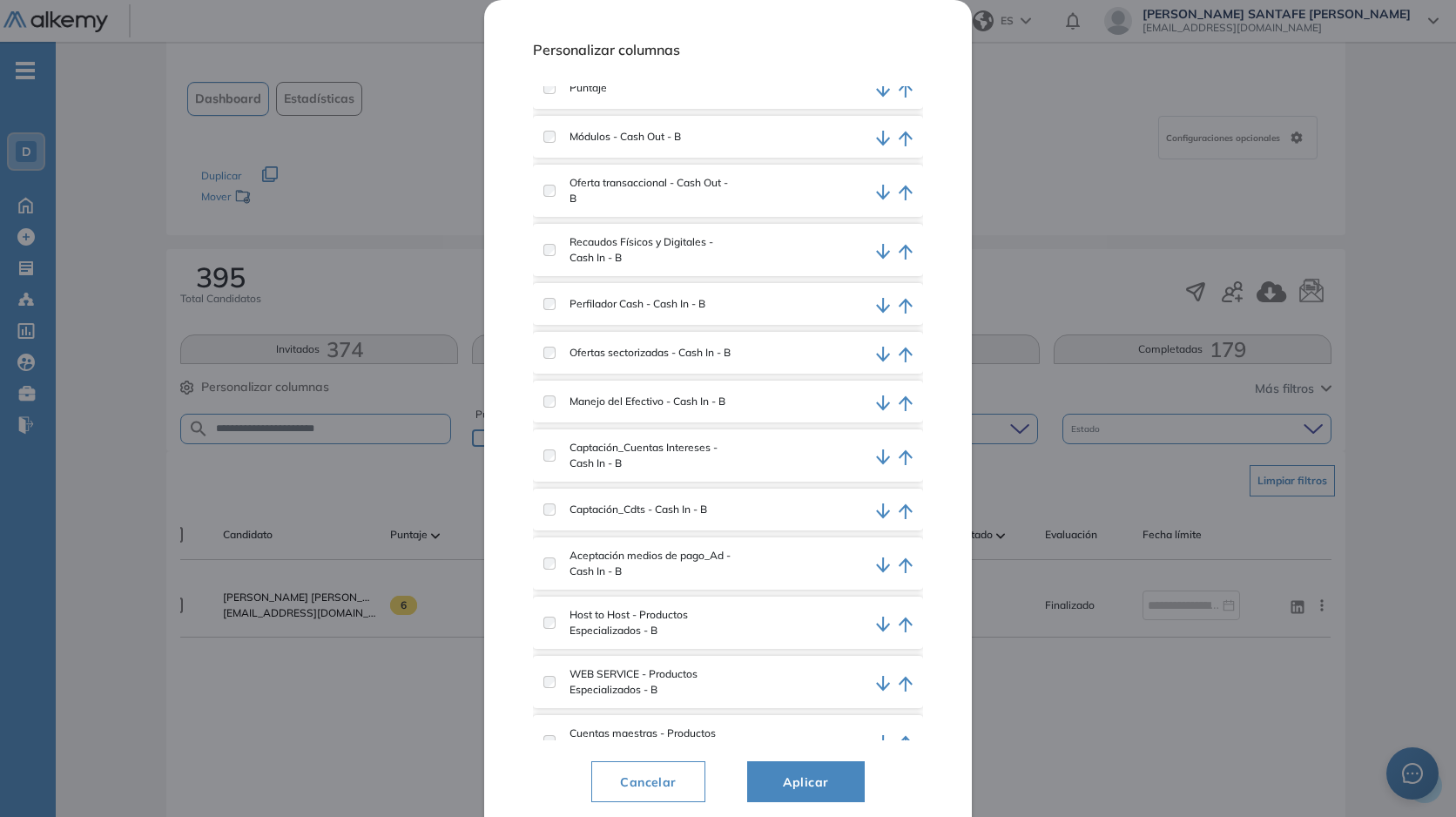
scroll to position [414, 0]
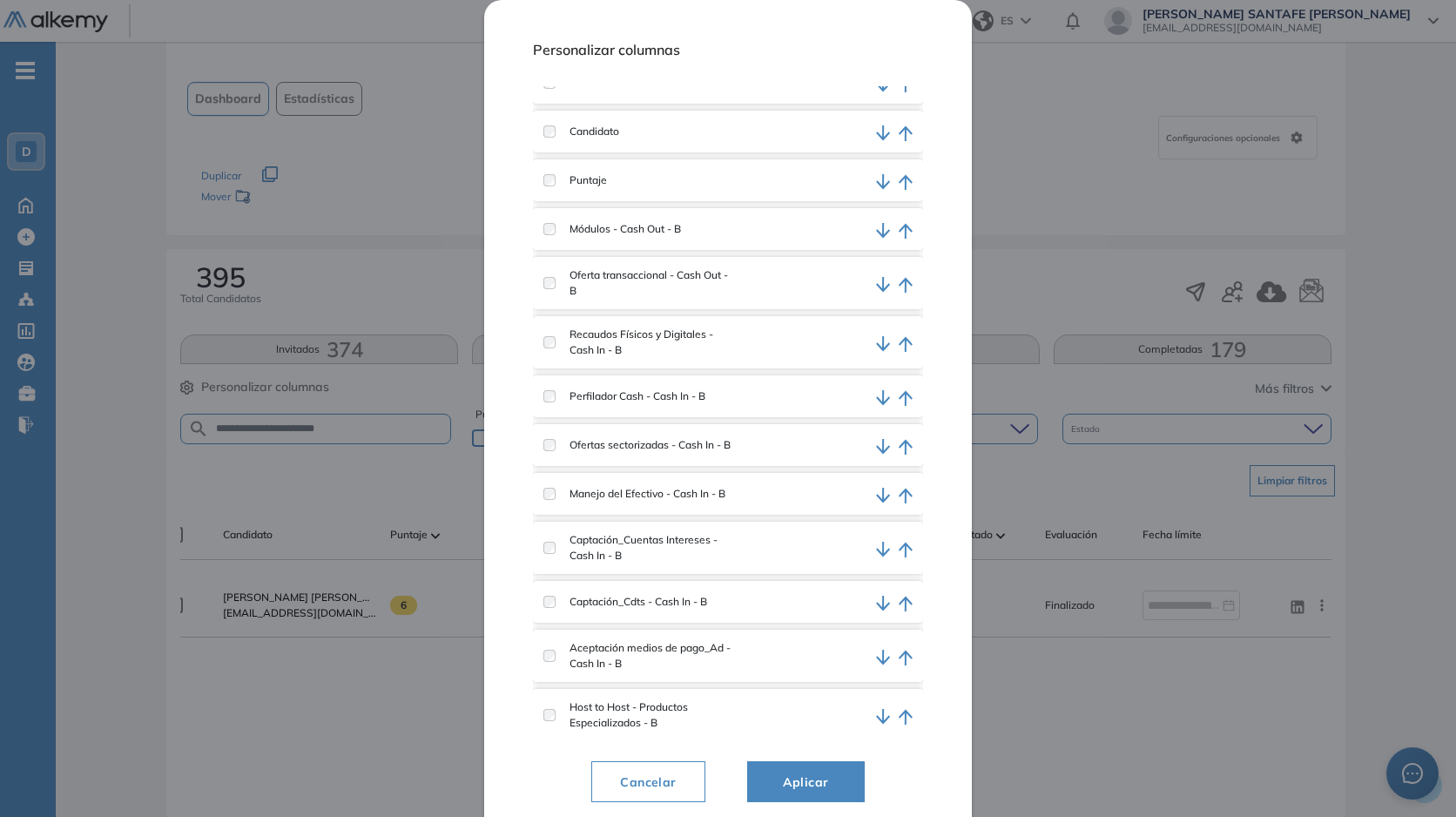
click at [558, 492] on div "Manejo del Efectivo - Cash In - B" at bounding box center [728, 494] width 391 height 42
click at [555, 552] on div "Captación_Cuentas Intereses - Cash In - B" at bounding box center [640, 548] width 194 height 32
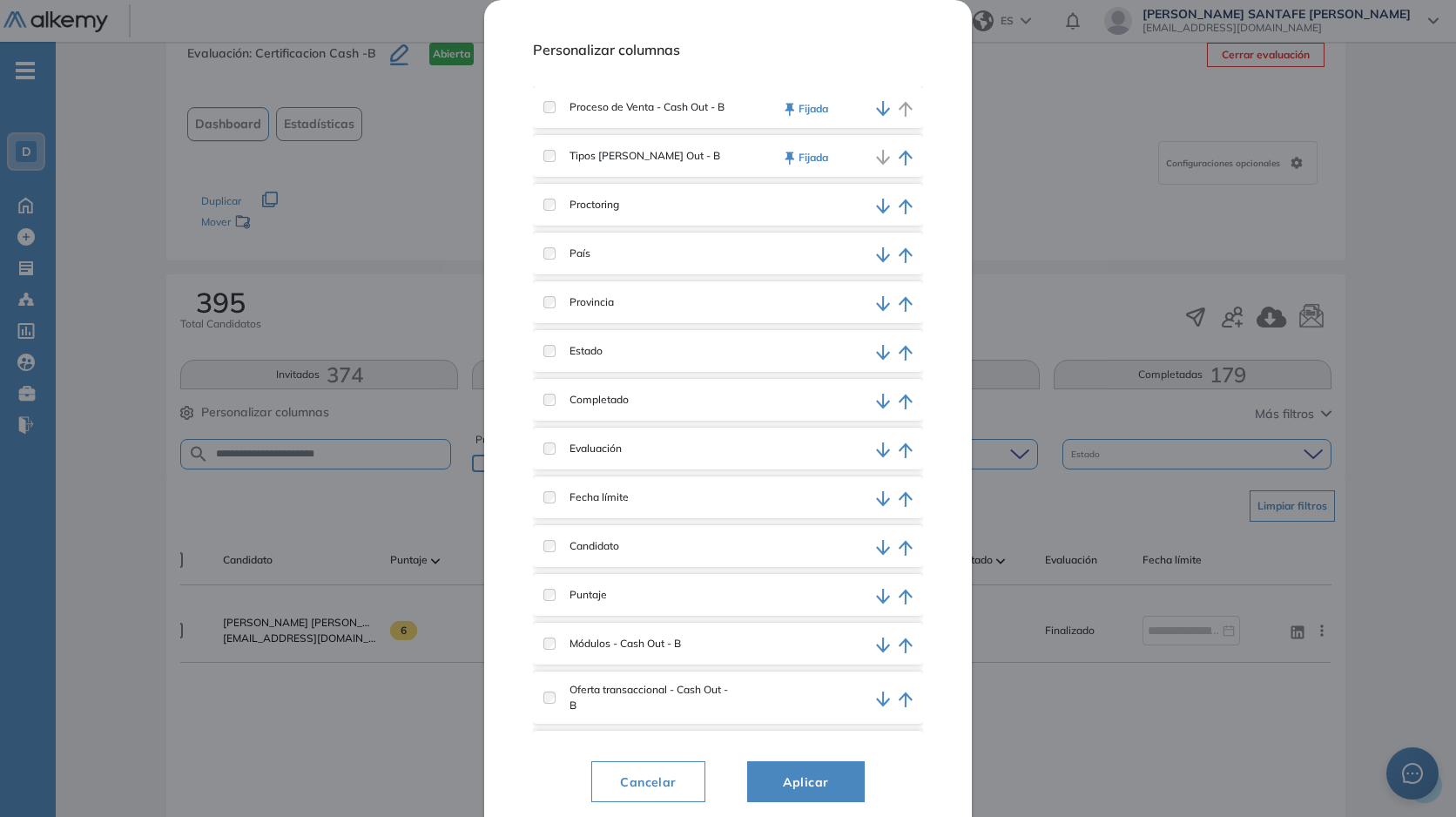
scroll to position [0, 0]
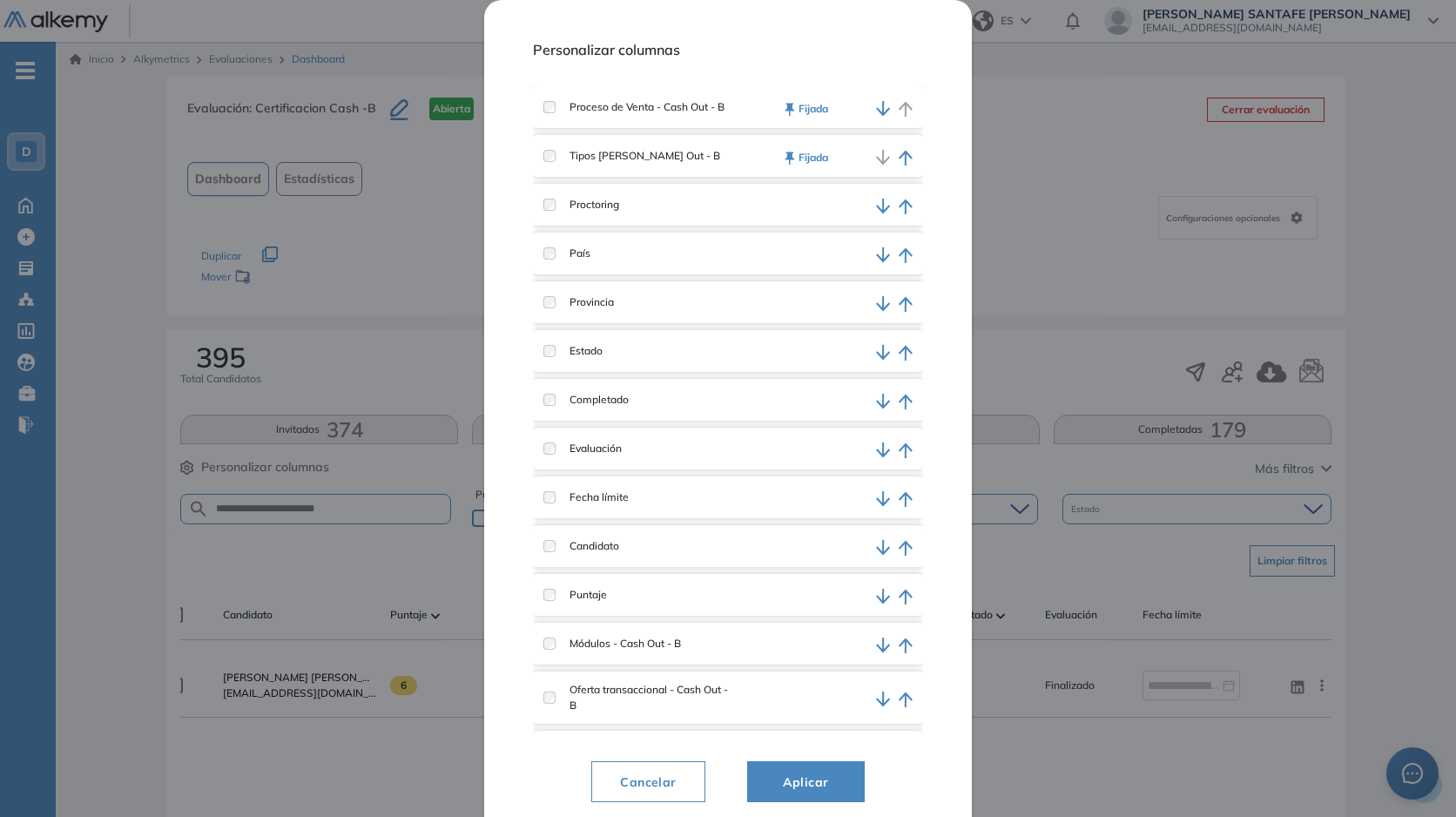
click at [811, 165] on div "Fijada" at bounding box center [807, 156] width 139 height 21
click at [811, 152] on button "Fijada" at bounding box center [807, 157] width 44 height 16
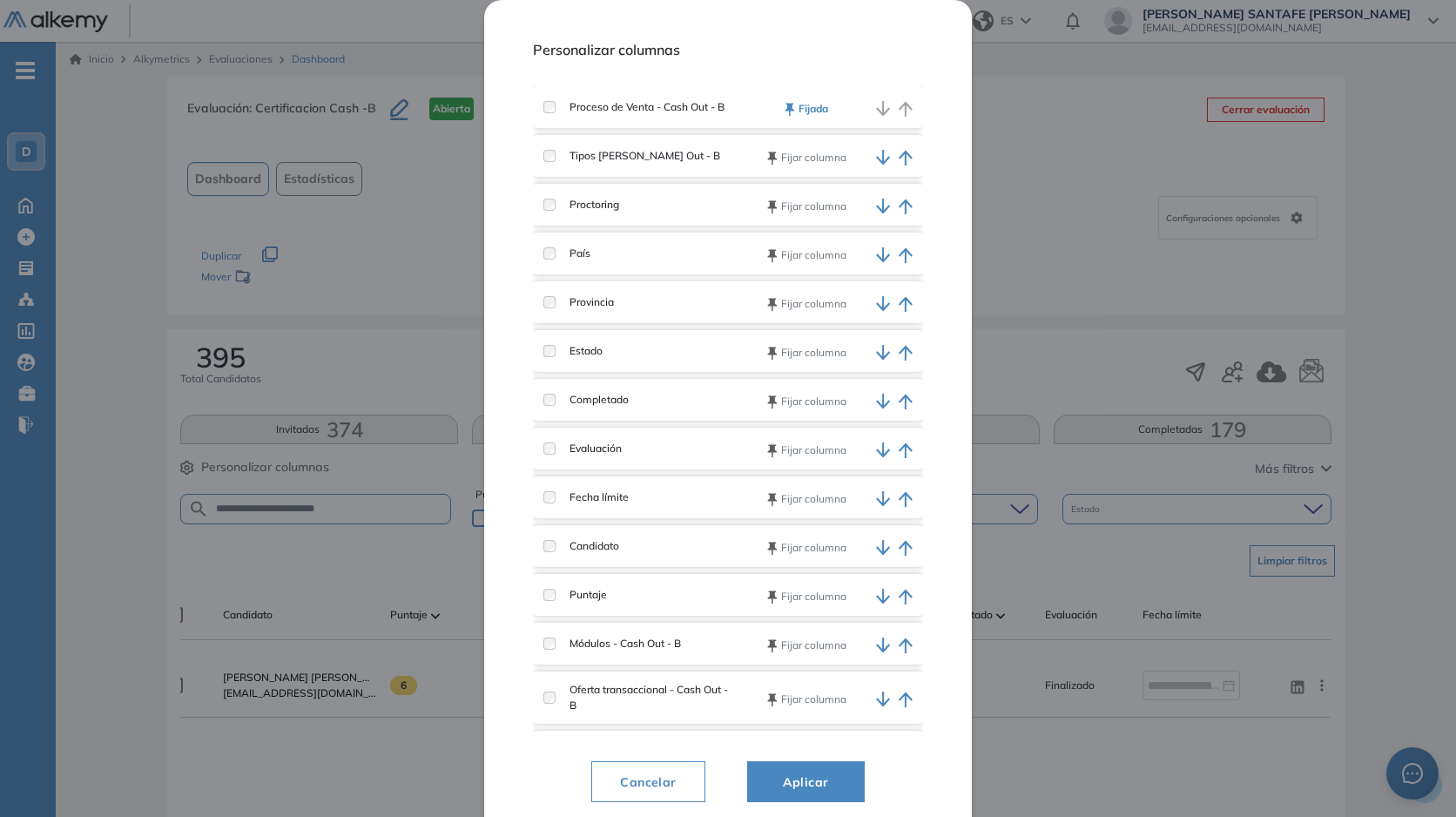
click at [801, 112] on button "Fijada" at bounding box center [807, 109] width 44 height 16
click at [871, 114] on div "Fijar columna" at bounding box center [807, 107] width 139 height 21
click at [876, 104] on icon "button" at bounding box center [883, 109] width 15 height 16
click at [876, 107] on icon "button" at bounding box center [883, 109] width 15 height 16
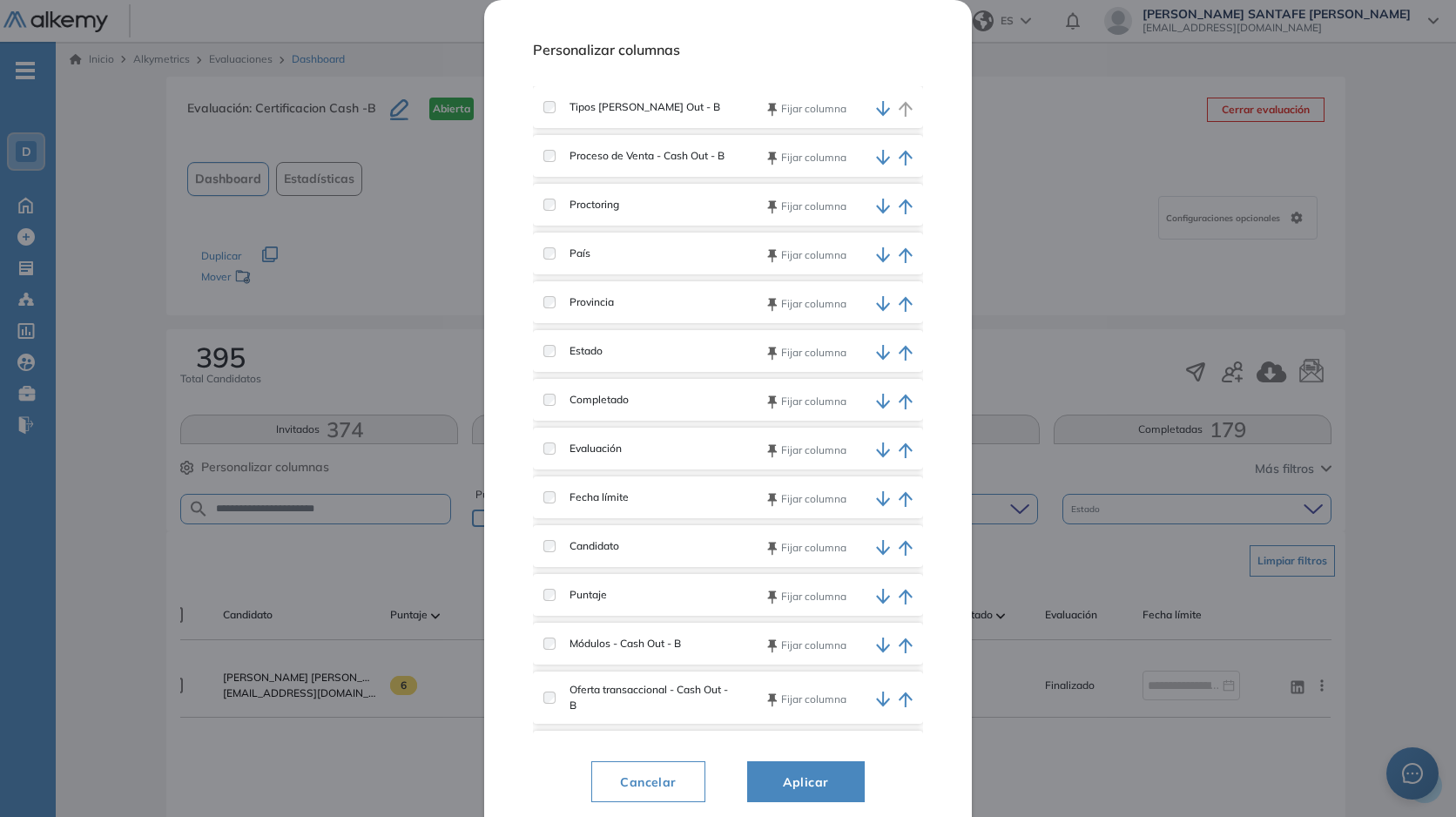
click at [876, 107] on icon "button" at bounding box center [883, 109] width 15 height 16
click at [883, 147] on button "button" at bounding box center [883, 156] width 15 height 21
click at [880, 202] on icon "button" at bounding box center [883, 206] width 14 height 15
click at [880, 252] on icon "button" at bounding box center [883, 254] width 14 height 15
click at [879, 301] on icon "button" at bounding box center [883, 304] width 15 height 16
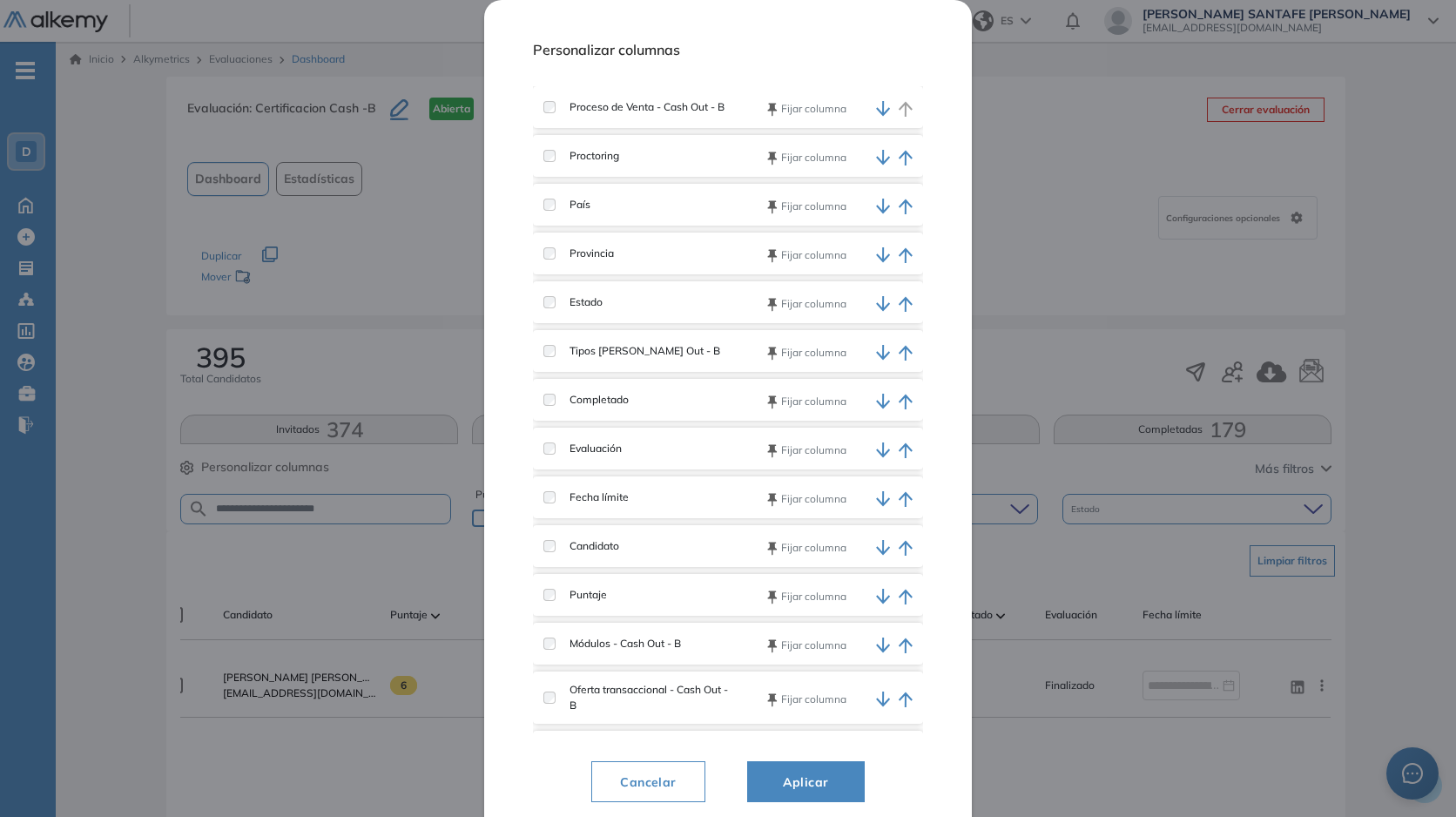
click at [605, 777] on button "Cancelar" at bounding box center [648, 782] width 113 height 42
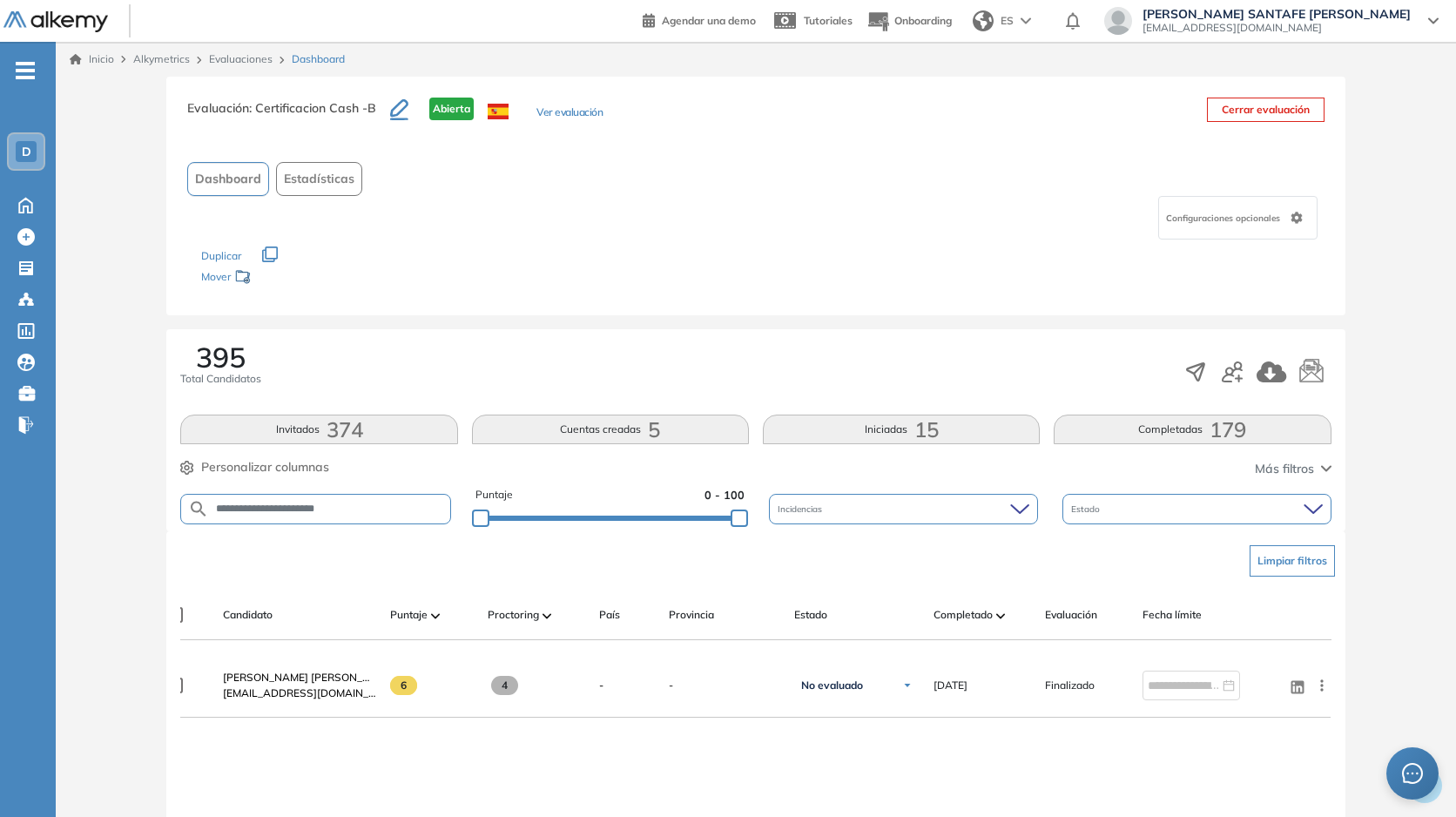
click at [191, 467] on icon "button" at bounding box center [187, 468] width 14 height 14
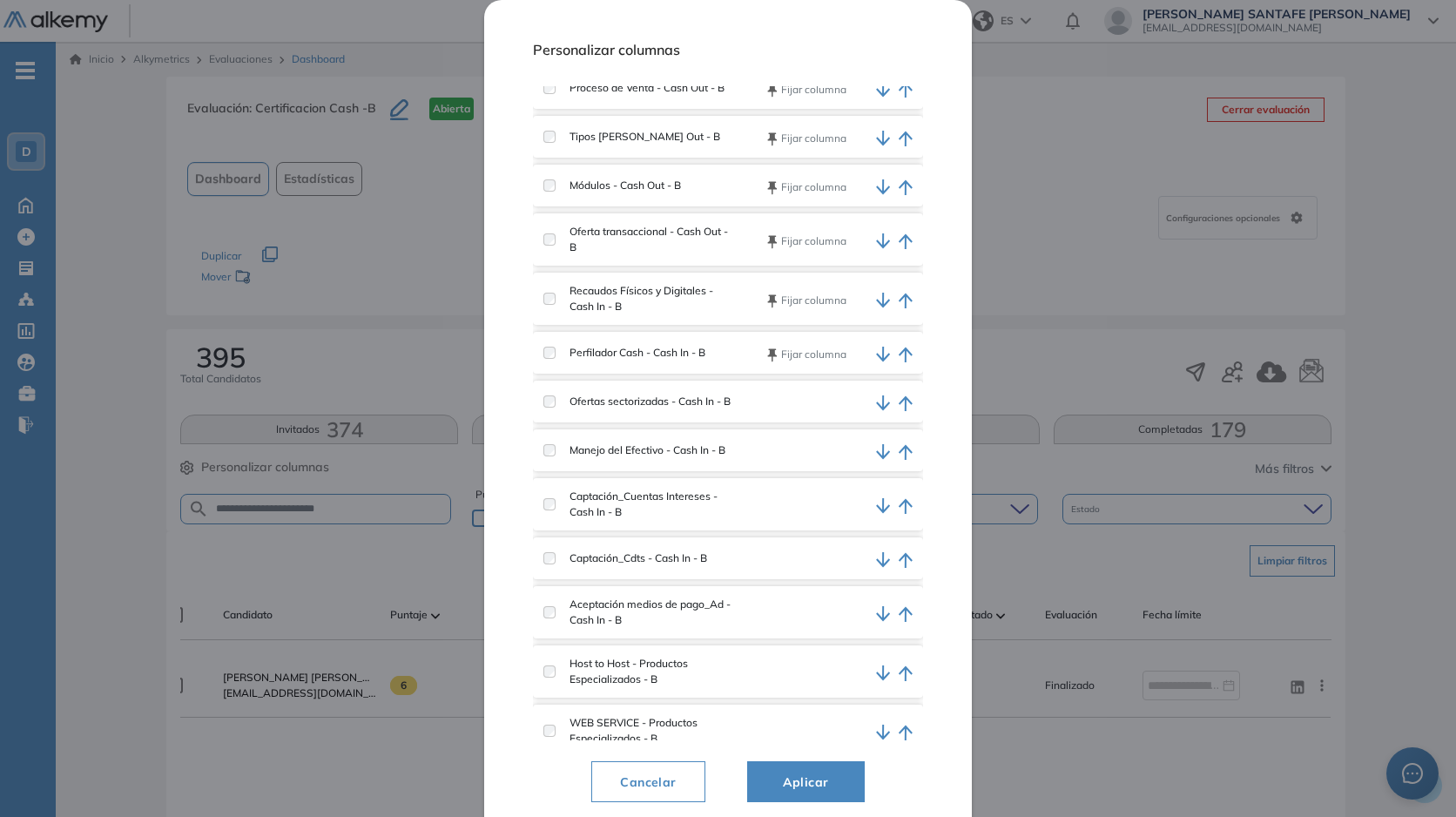
scroll to position [470, 0]
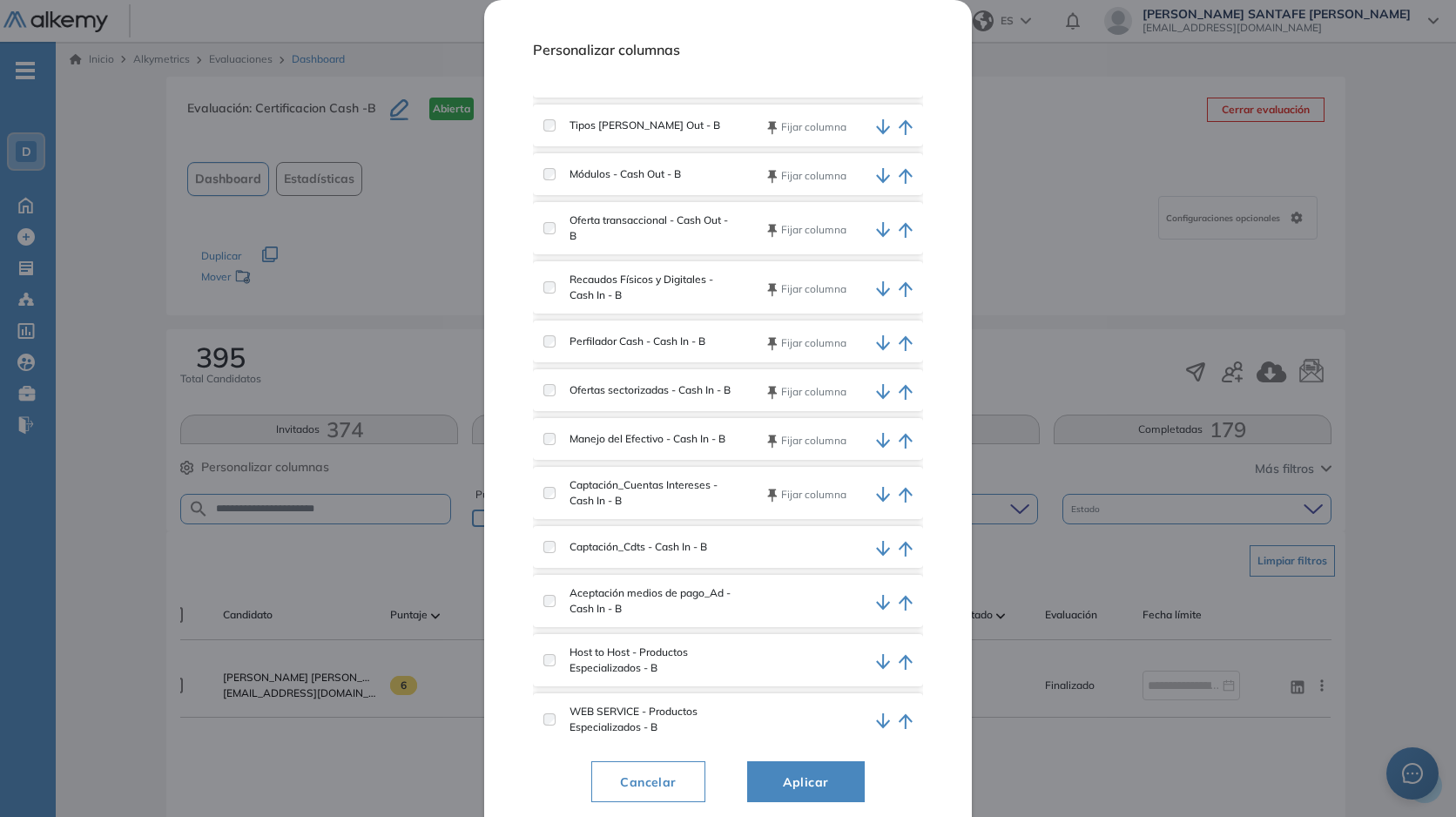
click at [551, 555] on div "Captación_Cdts - Cash In - B" at bounding box center [640, 547] width 194 height 16
click at [546, 616] on div "Aceptación medios de pago_Ad - Cash In - B" at bounding box center [640, 601] width 194 height 32
click at [552, 565] on div "Captación_Cdts - Cash In - B" at bounding box center [728, 547] width 391 height 42
click at [553, 565] on div "Captación_Cdts - Cash In - B" at bounding box center [728, 547] width 391 height 42
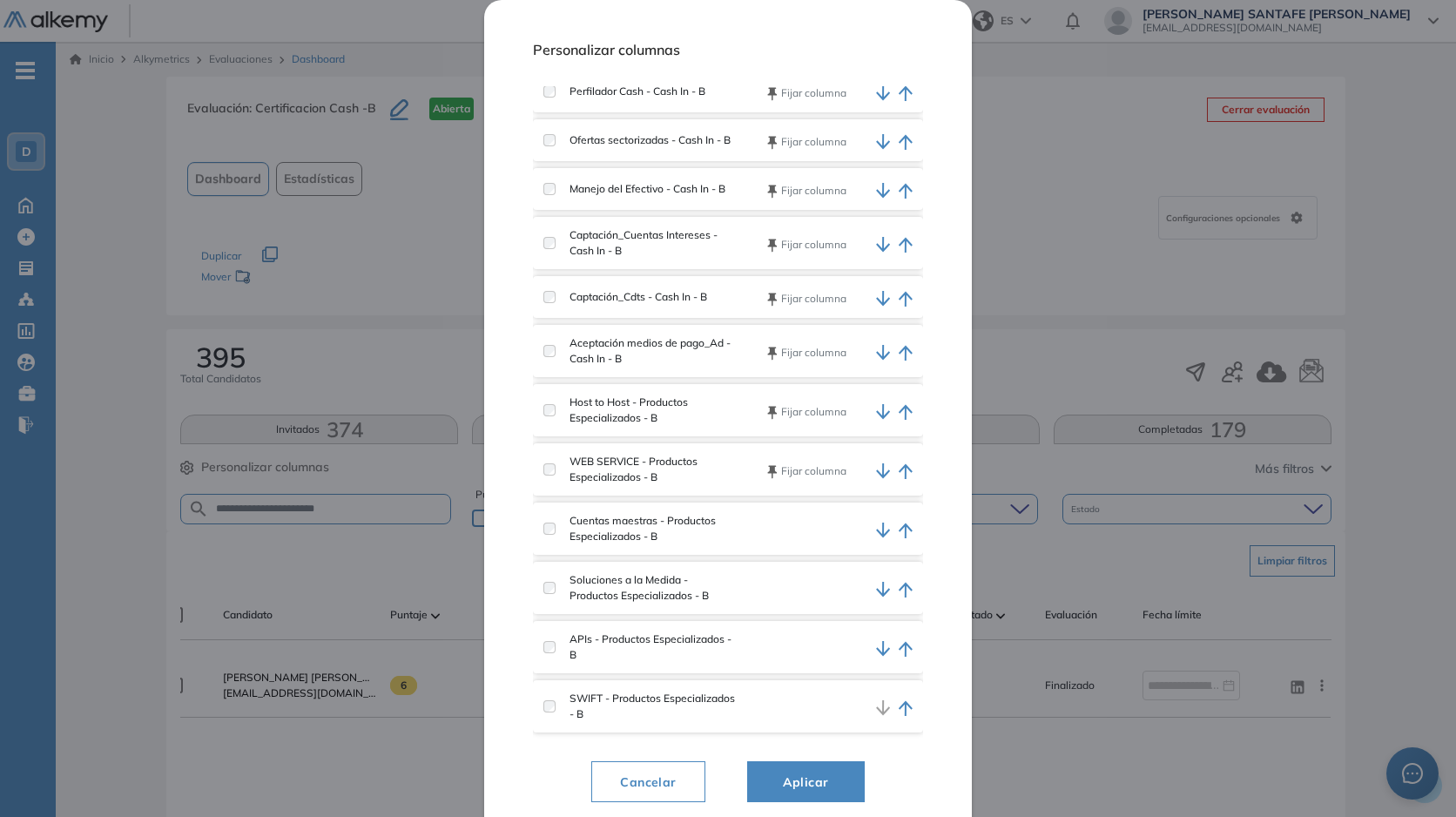
scroll to position [729, 0]
click at [553, 535] on label at bounding box center [550, 529] width 12 height 12
click at [780, 784] on span "Aplicar" at bounding box center [806, 782] width 74 height 21
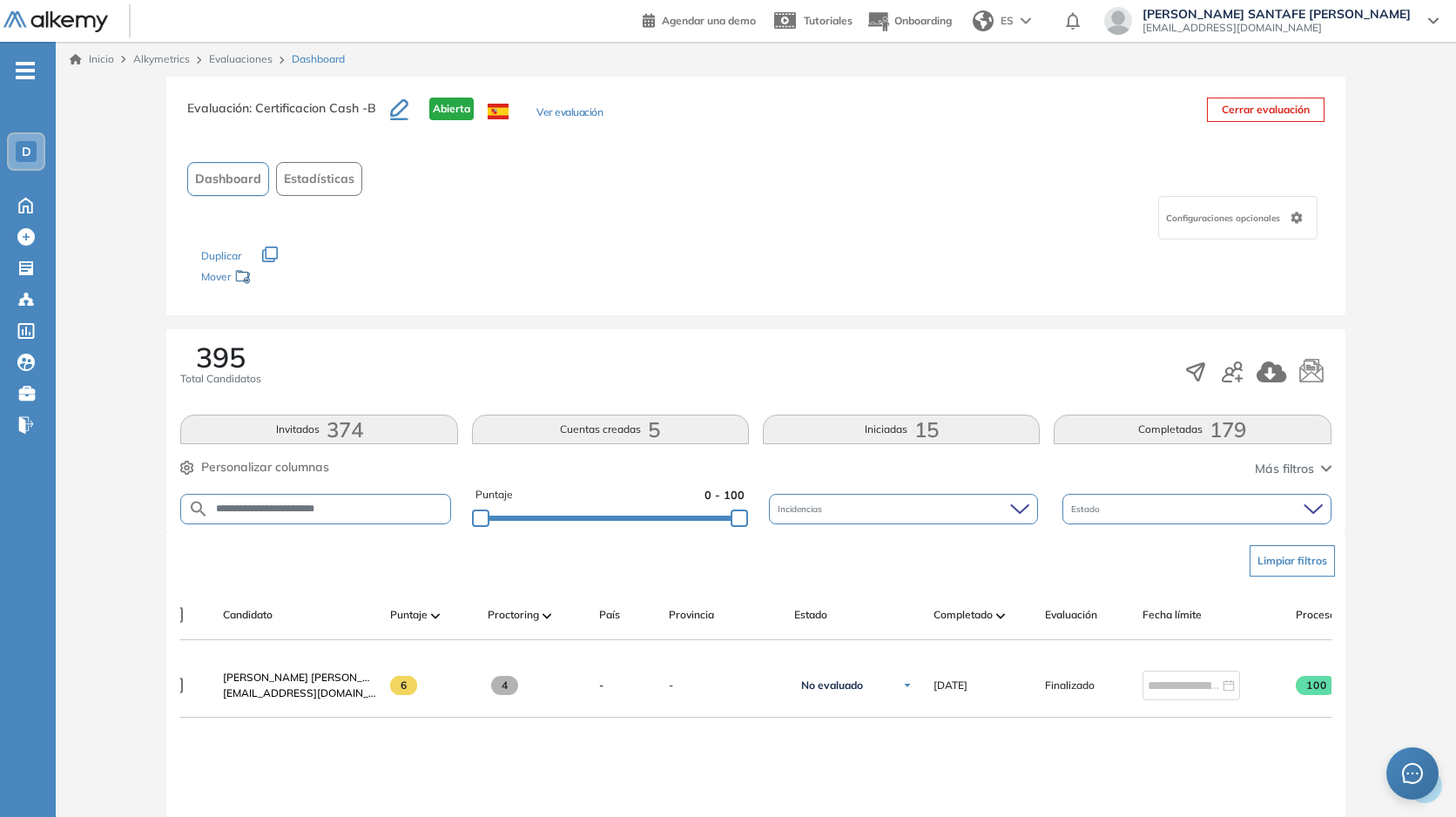
drag, startPoint x: 591, startPoint y: 653, endPoint x: 649, endPoint y: 655, distance: 58.0
click at [649, 654] on div at bounding box center [756, 647] width 1151 height 14
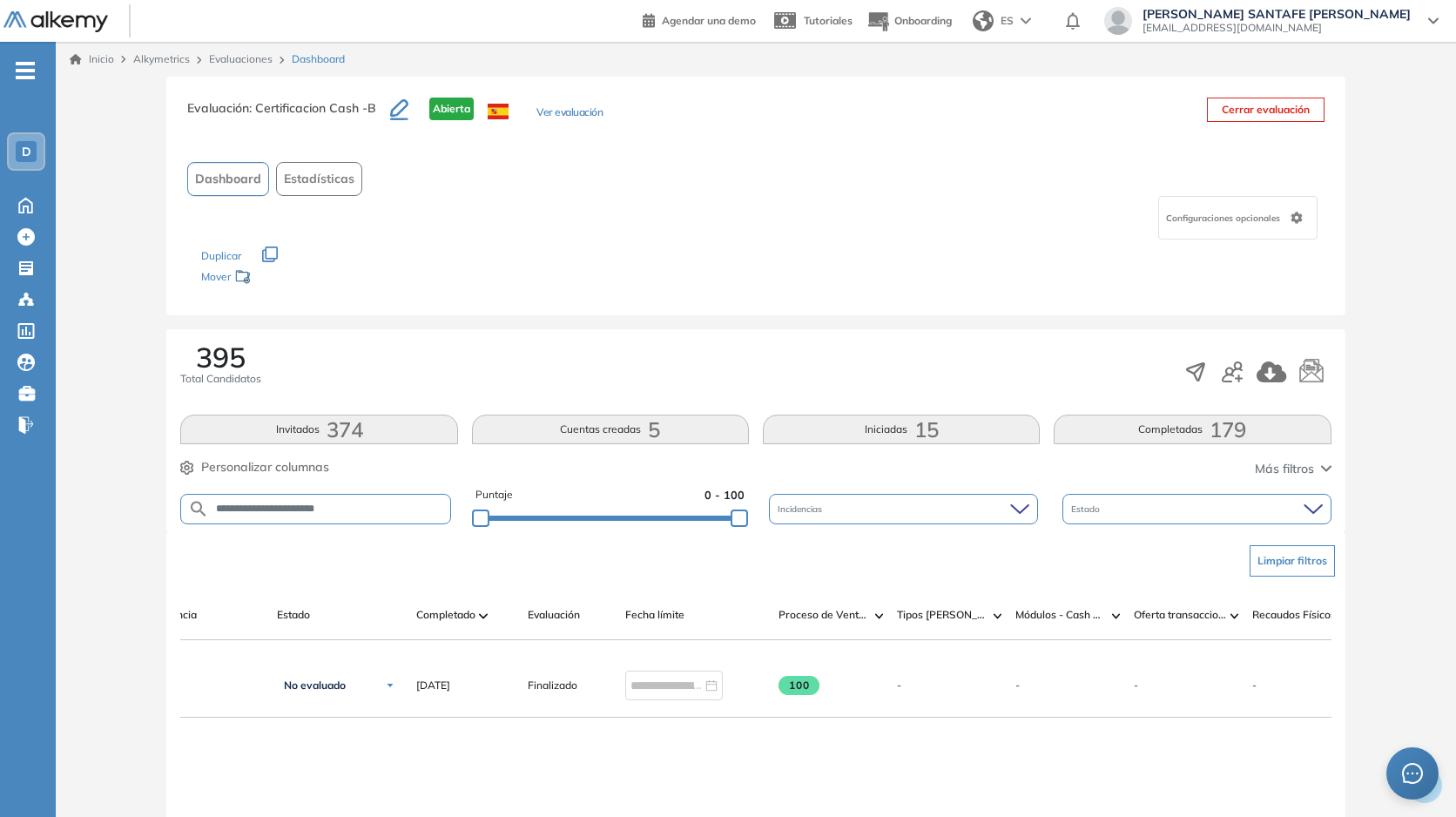
scroll to position [0, 539]
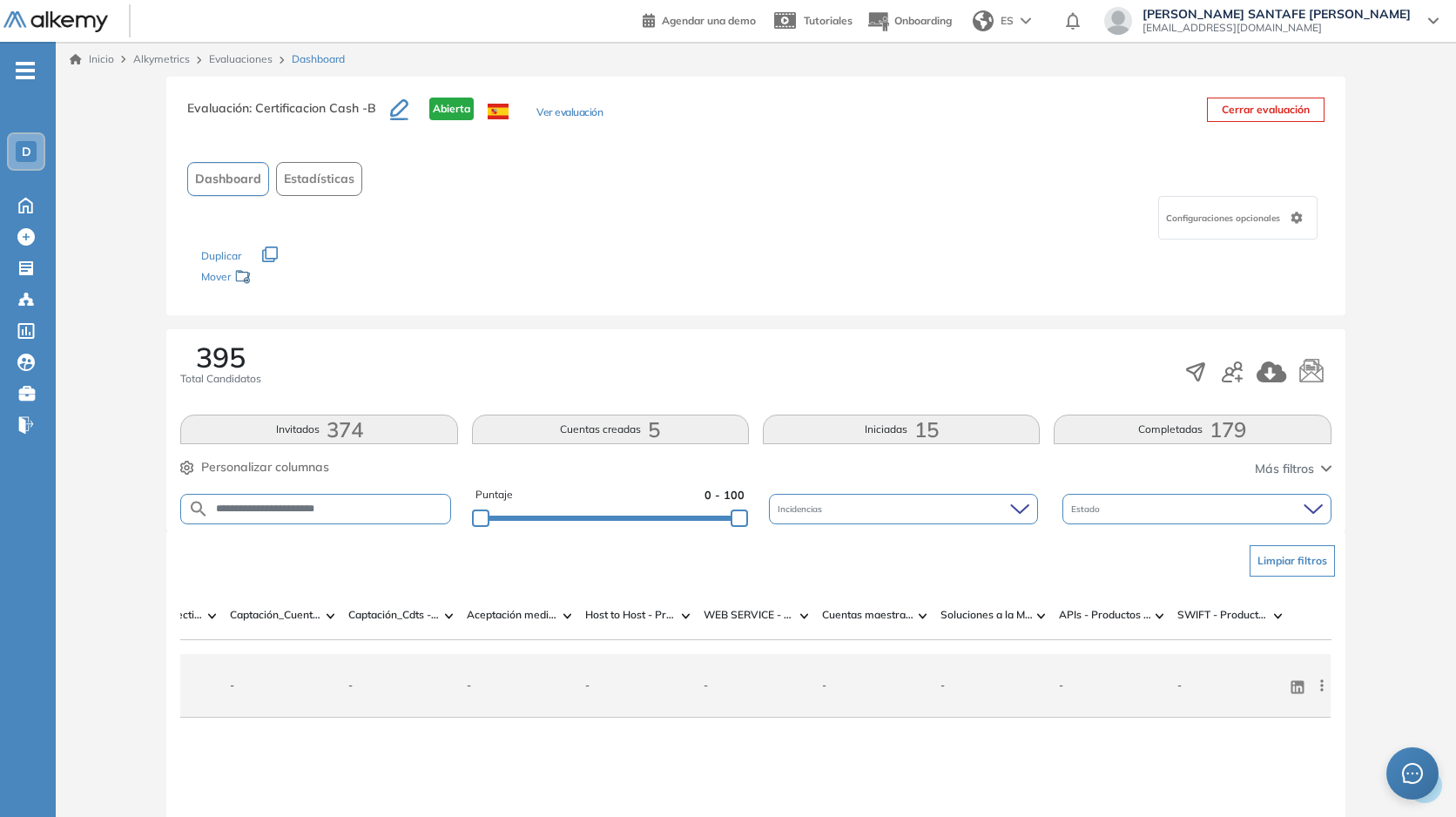
click at [1326, 693] on icon at bounding box center [1322, 685] width 18 height 18
click at [1263, 806] on div "Reiniciar" at bounding box center [1259, 809] width 116 height 19
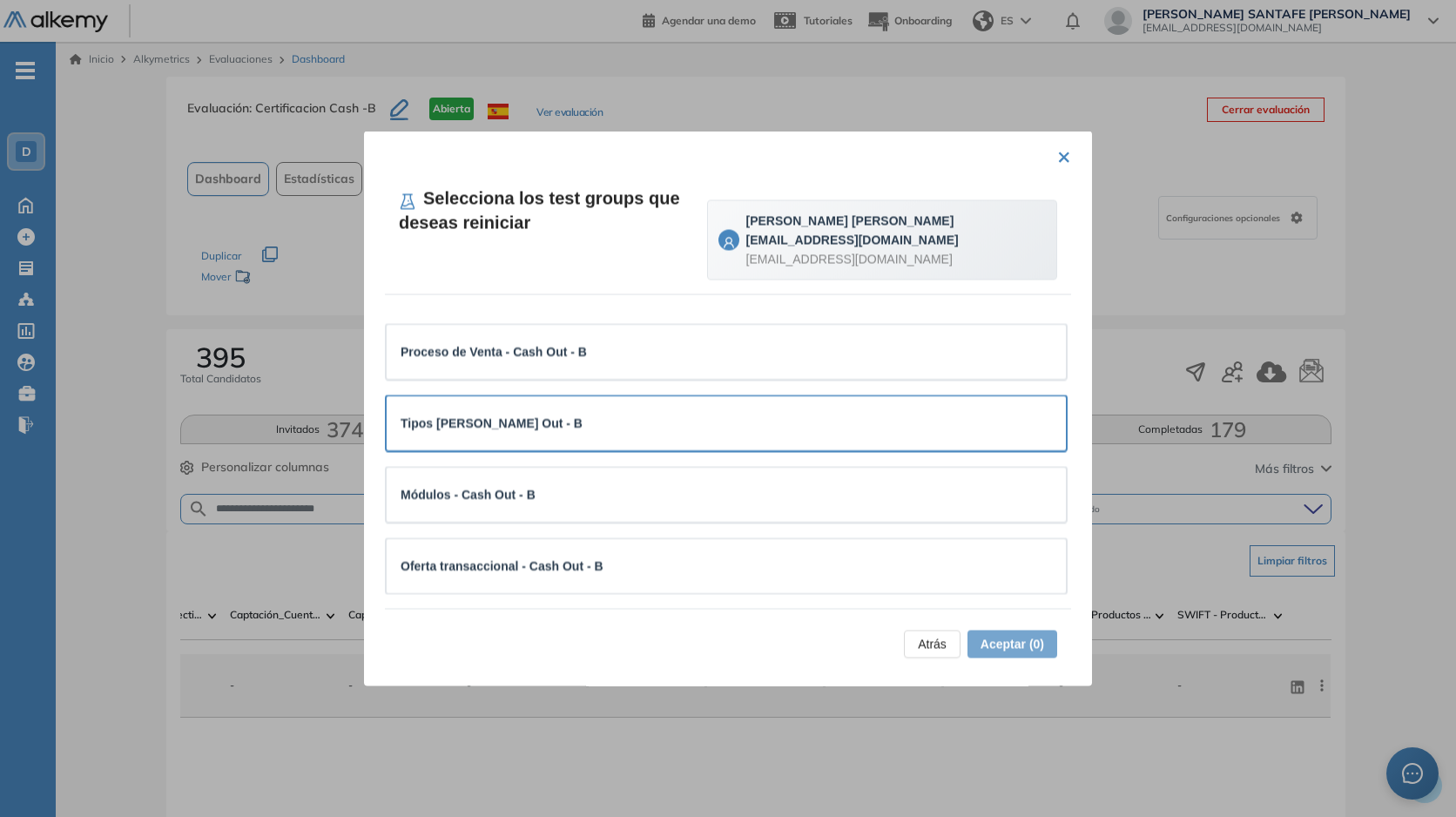
click at [582, 428] on strong "Tipos [PERSON_NAME] Out - B" at bounding box center [491, 423] width 182 height 14
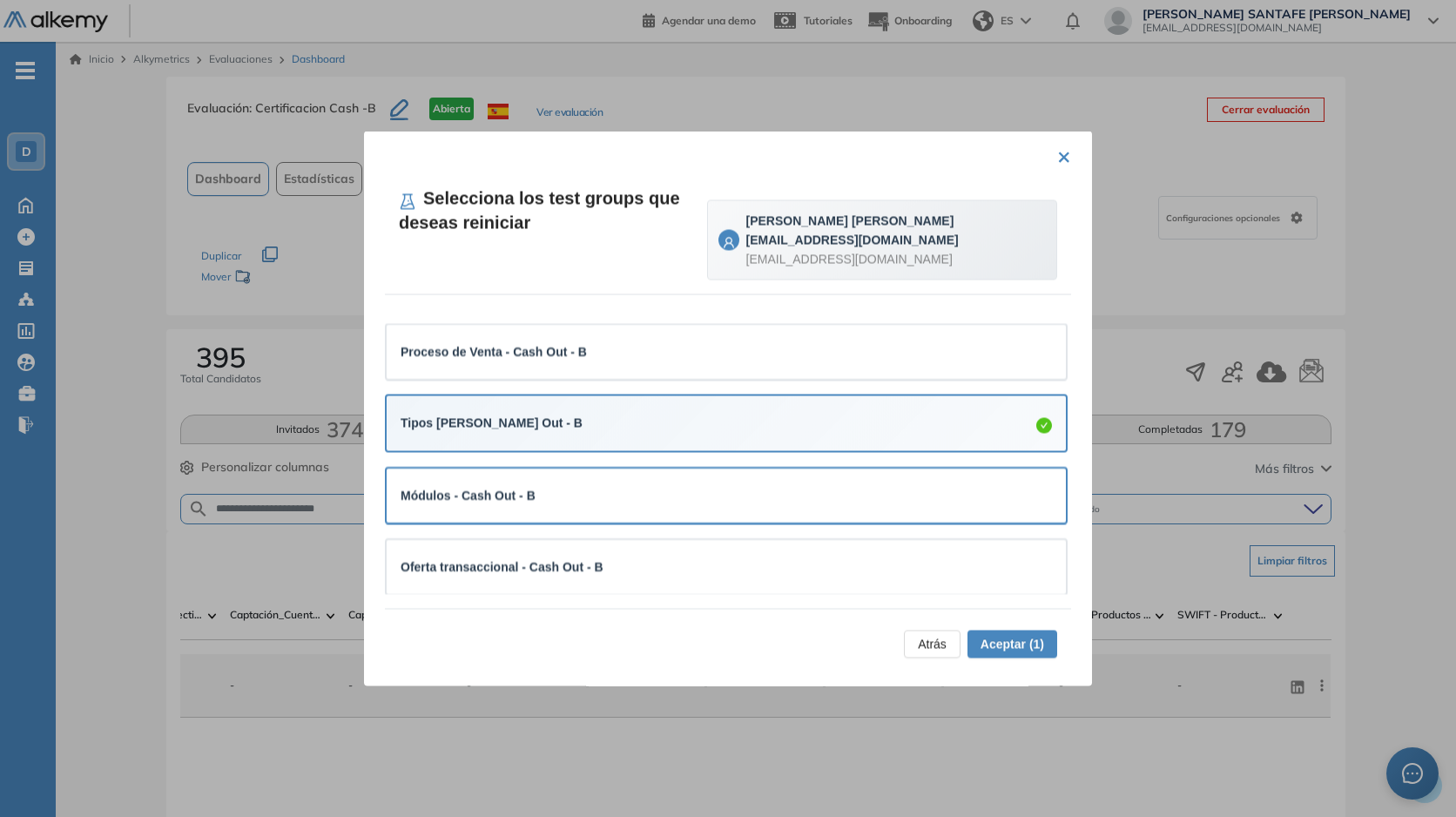
click at [603, 500] on div "Módulos - Cash Out - B" at bounding box center [726, 494] width 652 height 19
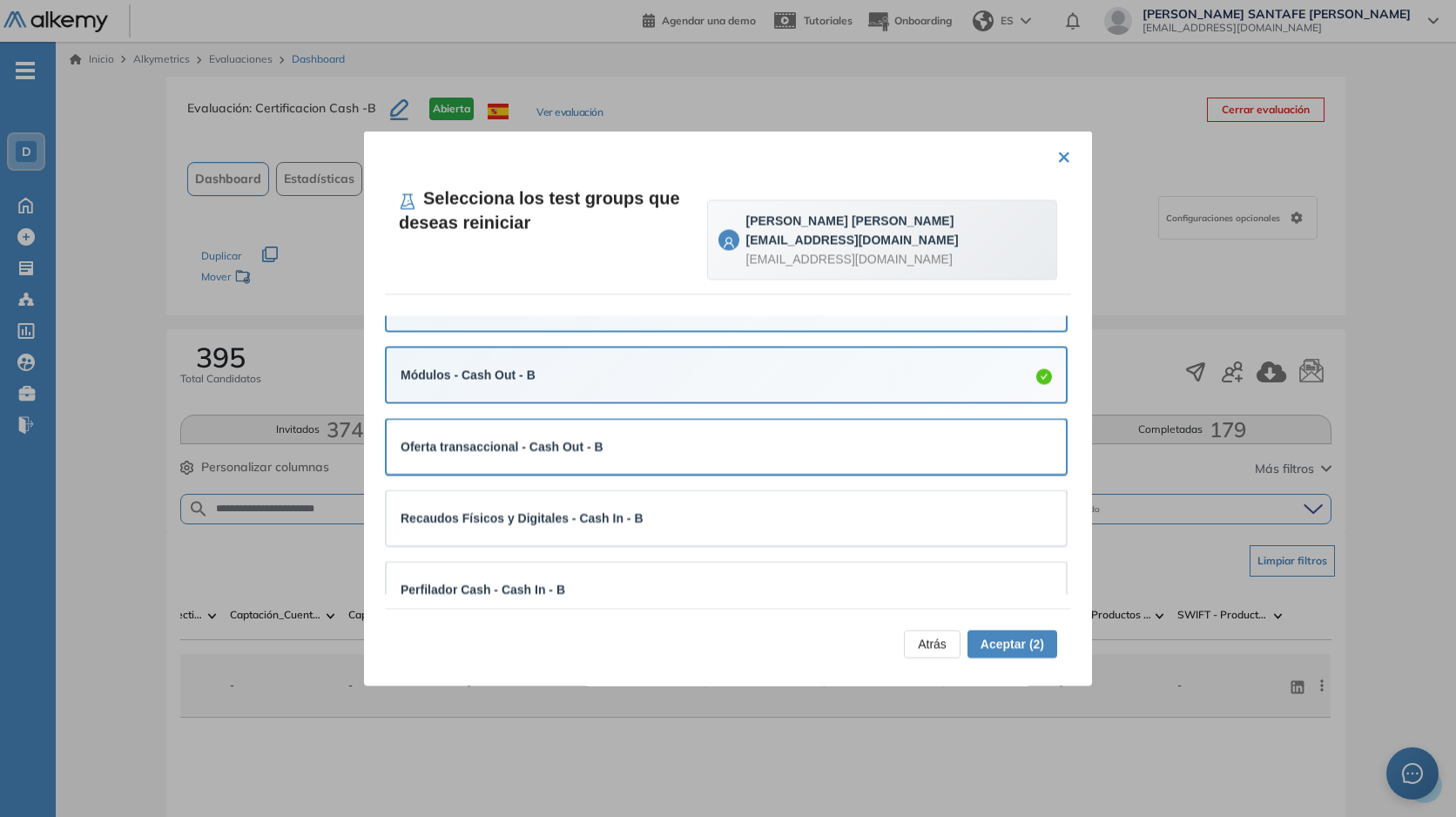
click at [582, 463] on div "Oferta transaccional - Cash Out - B" at bounding box center [727, 446] width 679 height 54
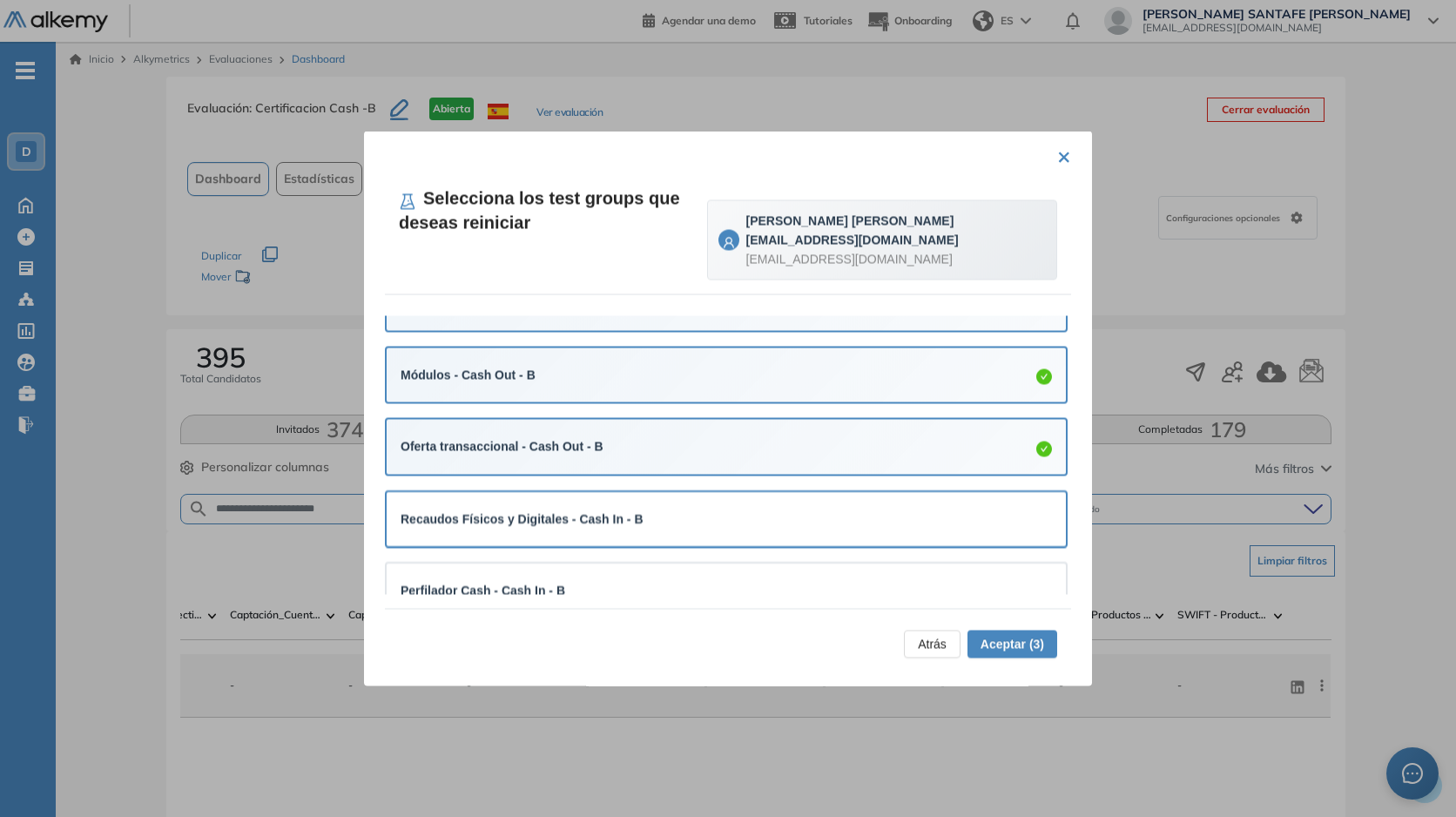
click at [586, 503] on div "Recaudos Físicos y Digitales - Cash In - B" at bounding box center [727, 517] width 679 height 54
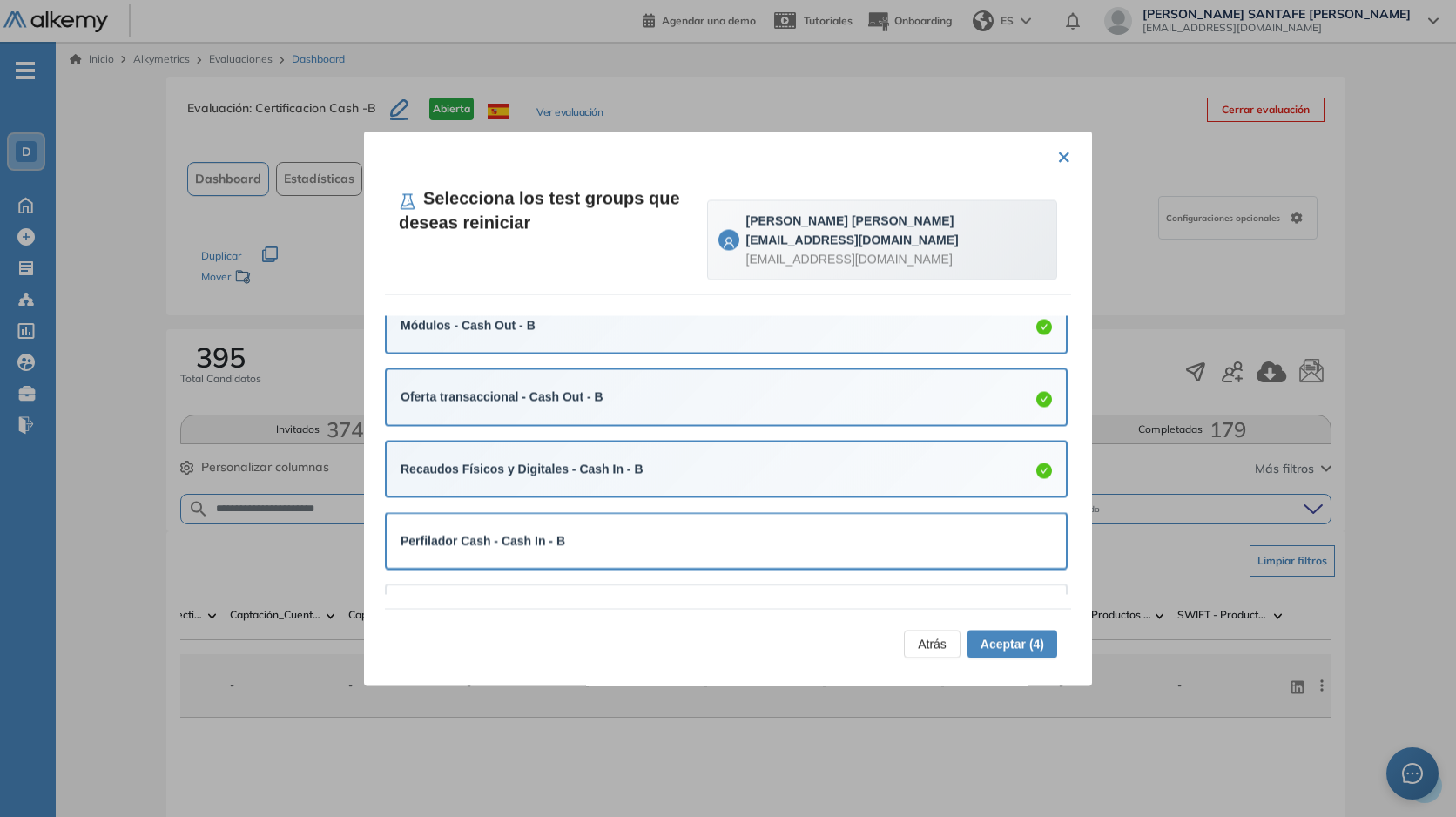
click at [598, 535] on div "Perfilador Cash - Cash In - B" at bounding box center [726, 541] width 652 height 19
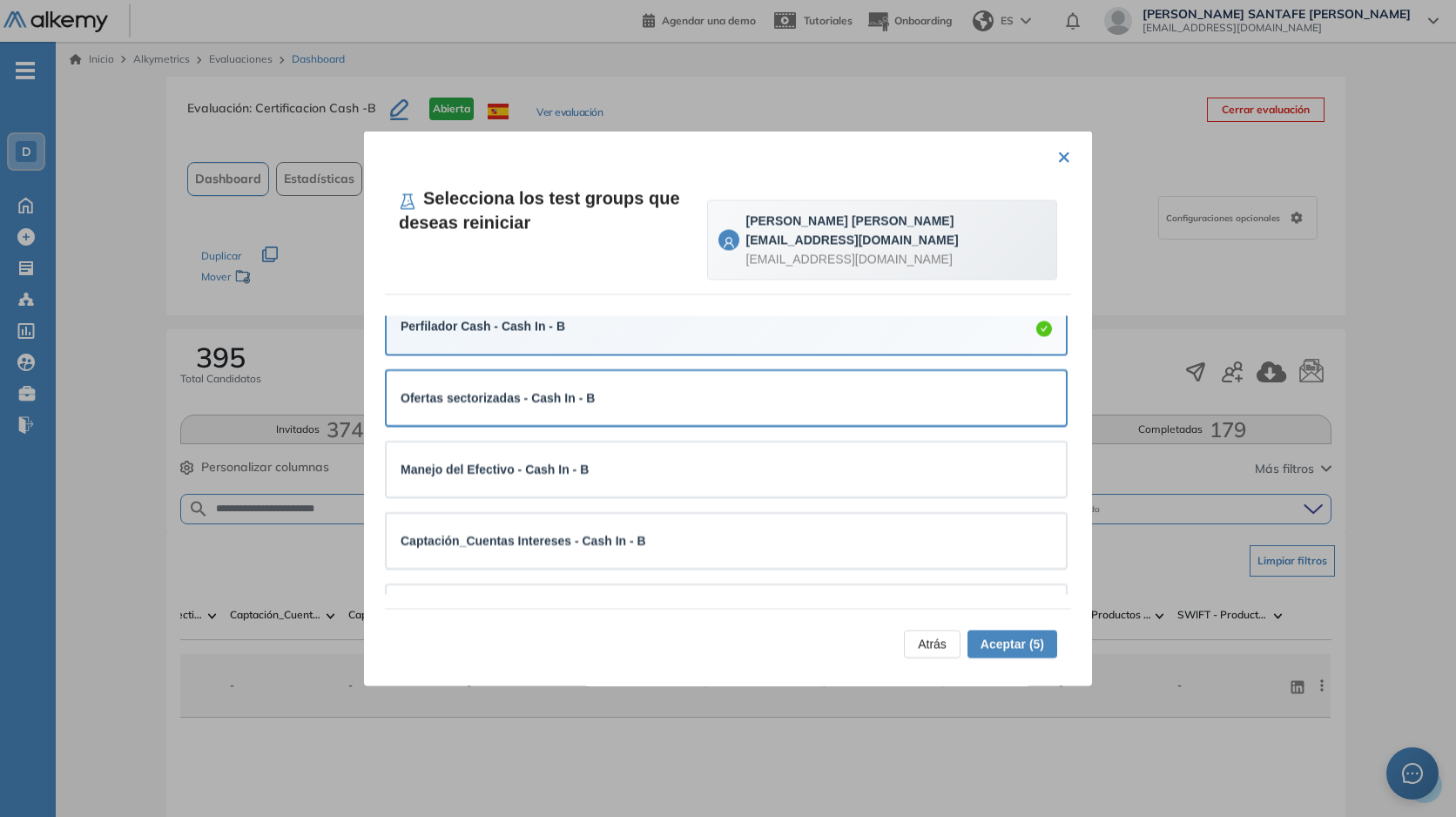
click at [603, 399] on div "Ofertas sectorizadas - Cash In - B" at bounding box center [726, 398] width 652 height 19
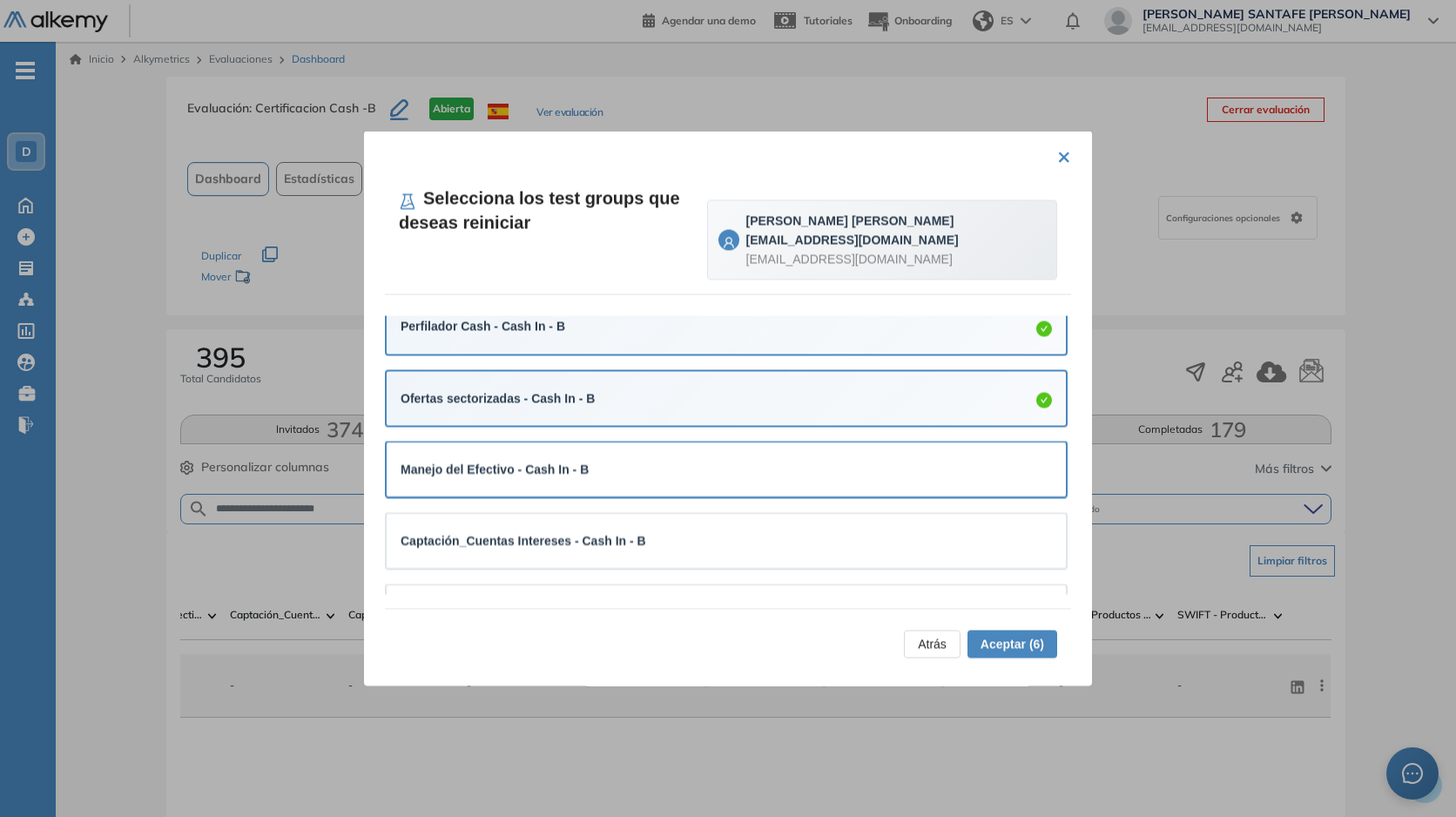
click at [632, 456] on div "Manejo del Efectivo - Cash In - B" at bounding box center [727, 470] width 679 height 54
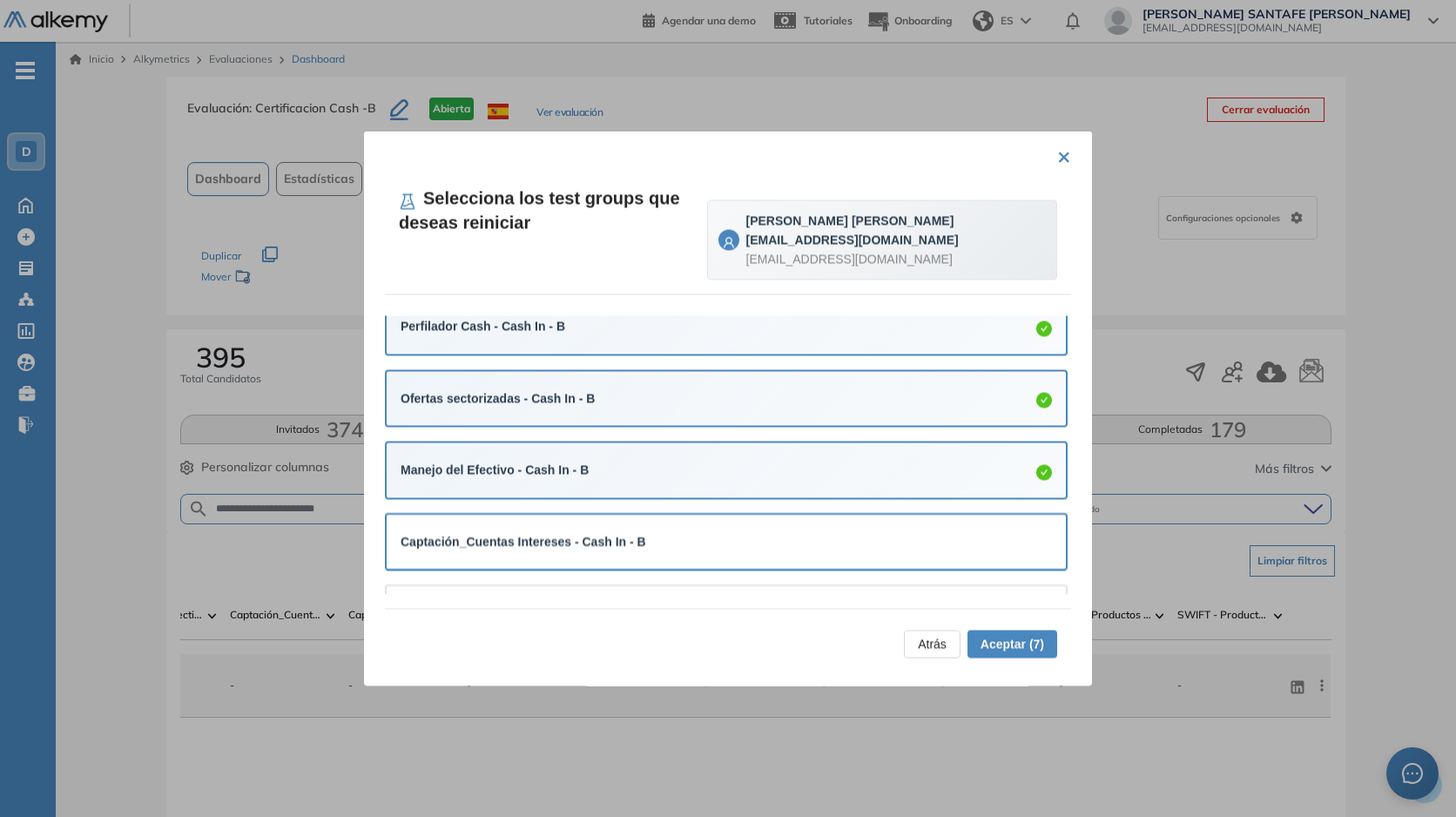
click at [647, 538] on strong "Captación_Cuentas Intereses - Cash In - B" at bounding box center [523, 542] width 245 height 14
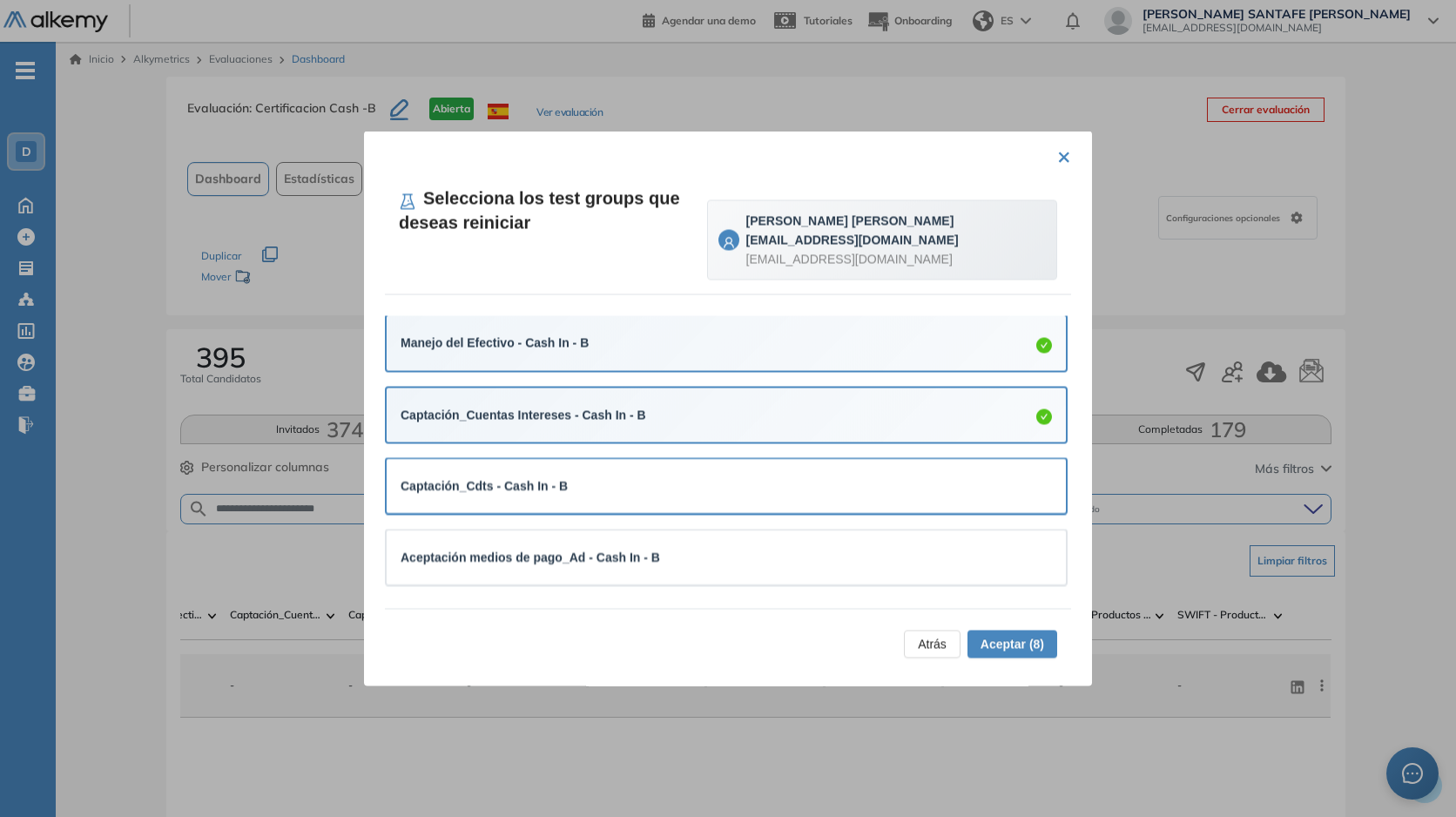
click at [669, 506] on div "Captación_Cdts - Cash In - B" at bounding box center [727, 486] width 679 height 54
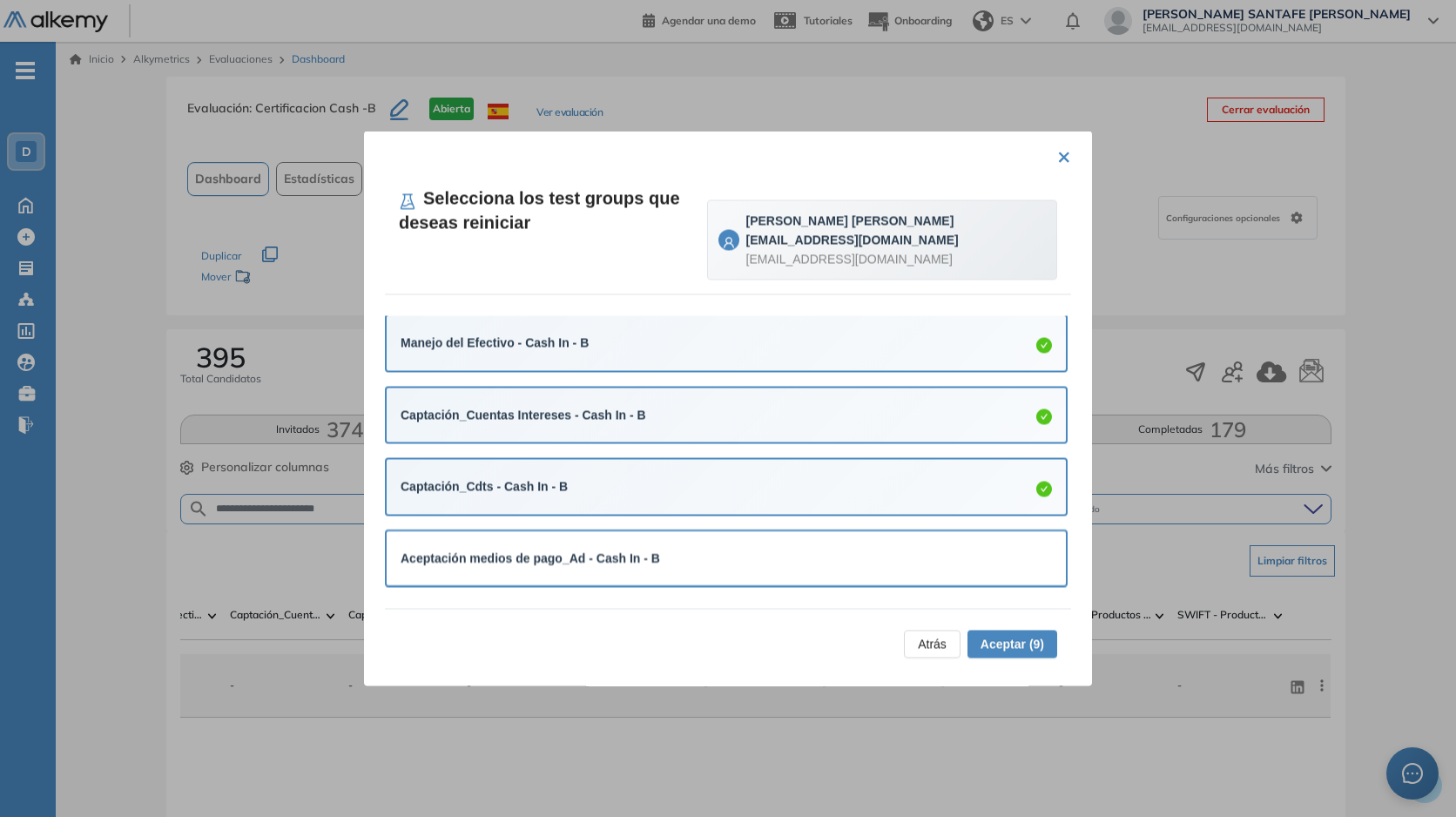
click at [677, 545] on div "Aceptación medios de pago_Ad - Cash In - B" at bounding box center [726, 558] width 652 height 26
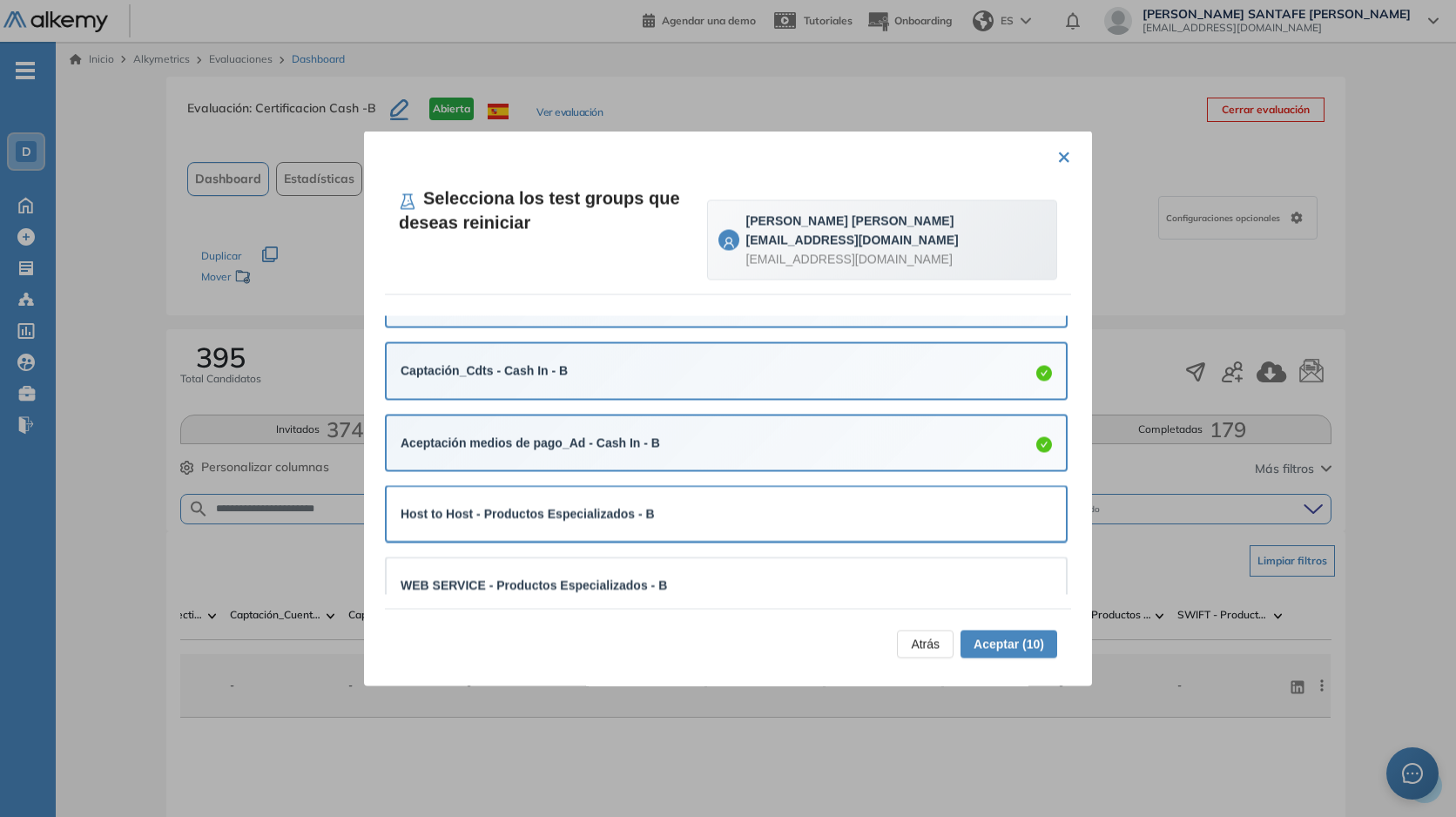
click at [735, 524] on div "Host to Host - Productos Especializados - B" at bounding box center [726, 514] width 652 height 26
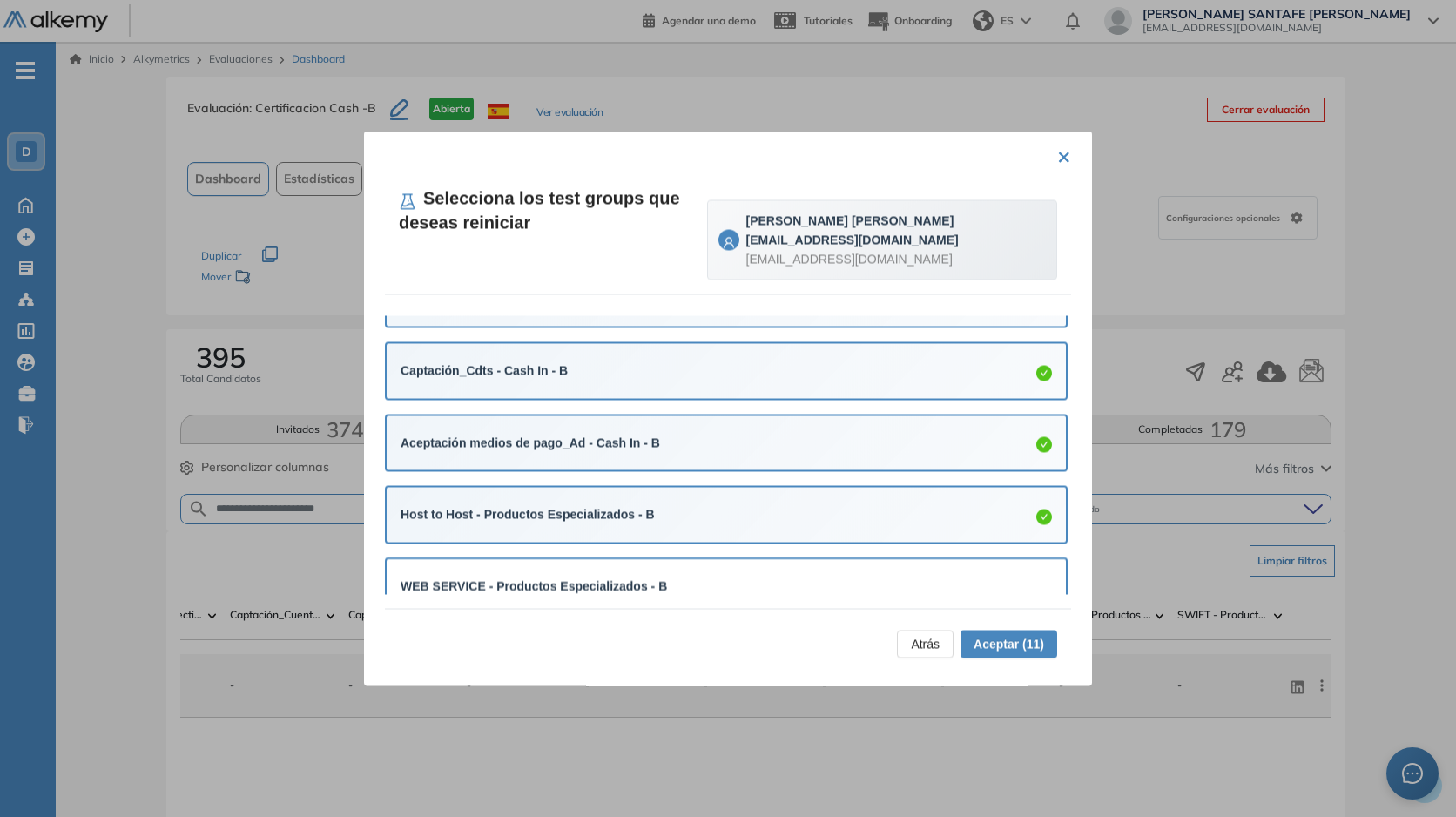
click at [699, 565] on div "WEB SERVICE - Productos Especializados - B" at bounding box center [727, 586] width 679 height 54
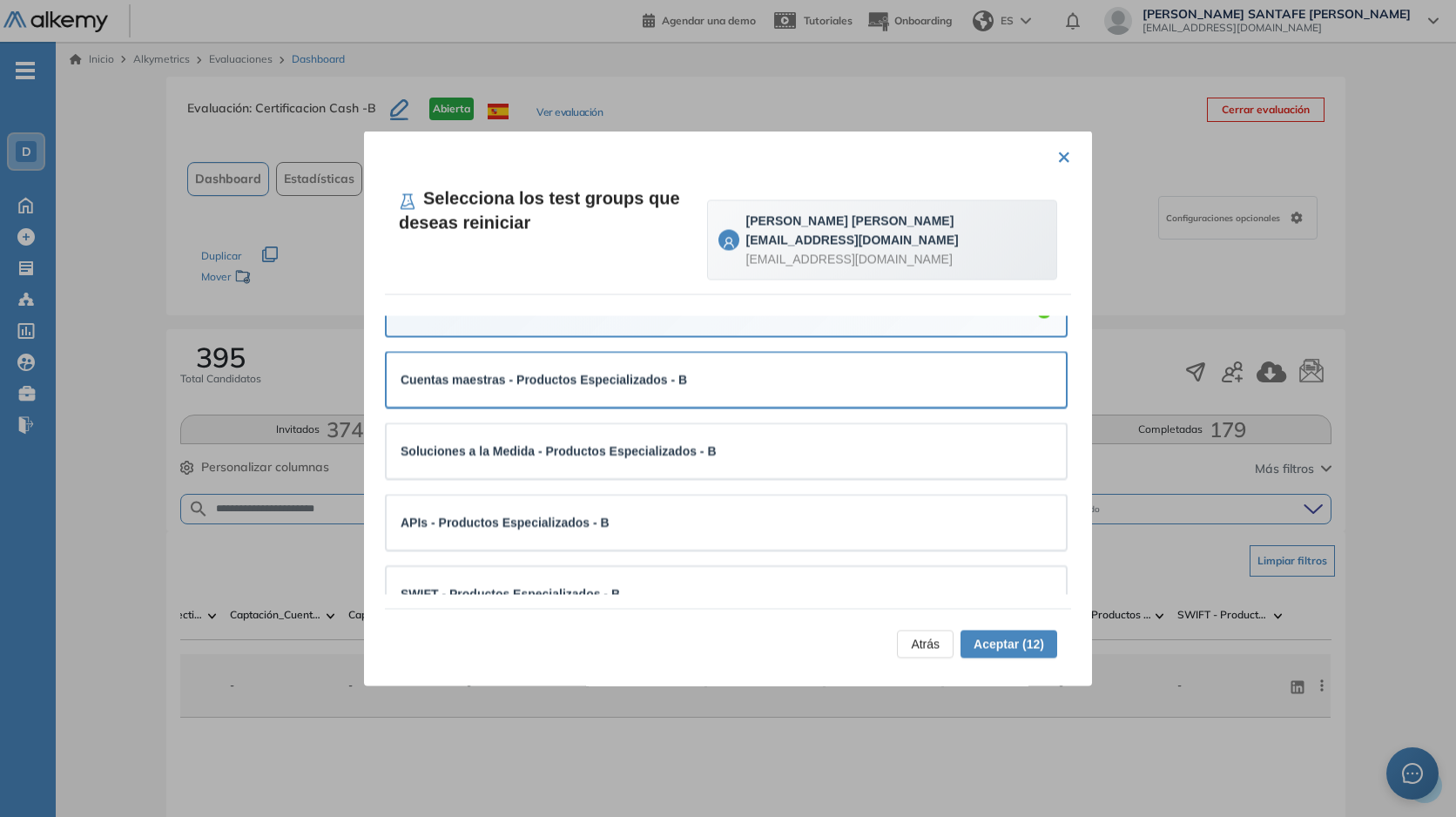
click at [690, 385] on div "Cuentas maestras - Productos Especializados - B" at bounding box center [726, 381] width 652 height 19
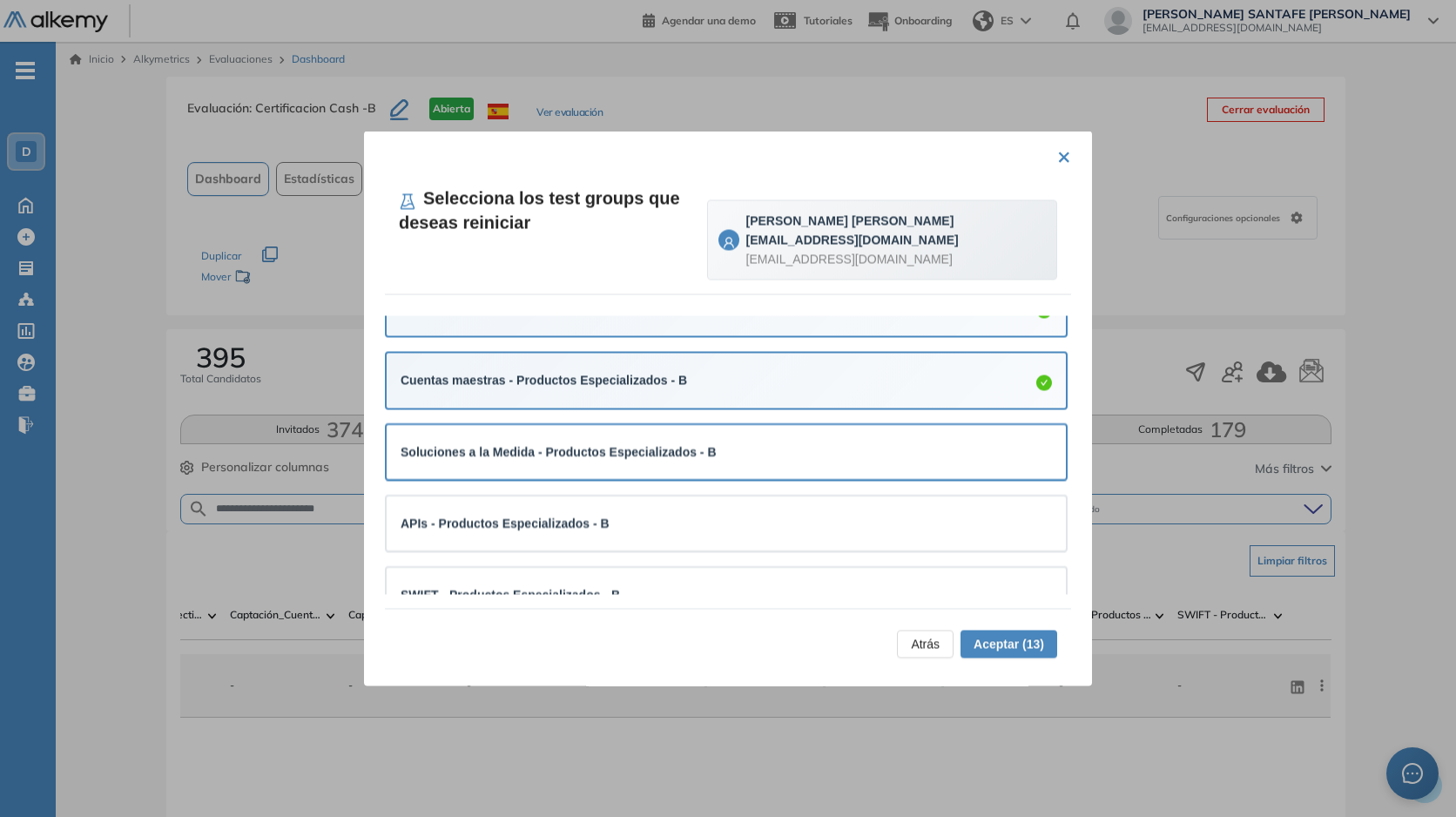
click at [704, 427] on div "Soluciones a la Medida - Productos Especializados - B" at bounding box center [727, 451] width 679 height 54
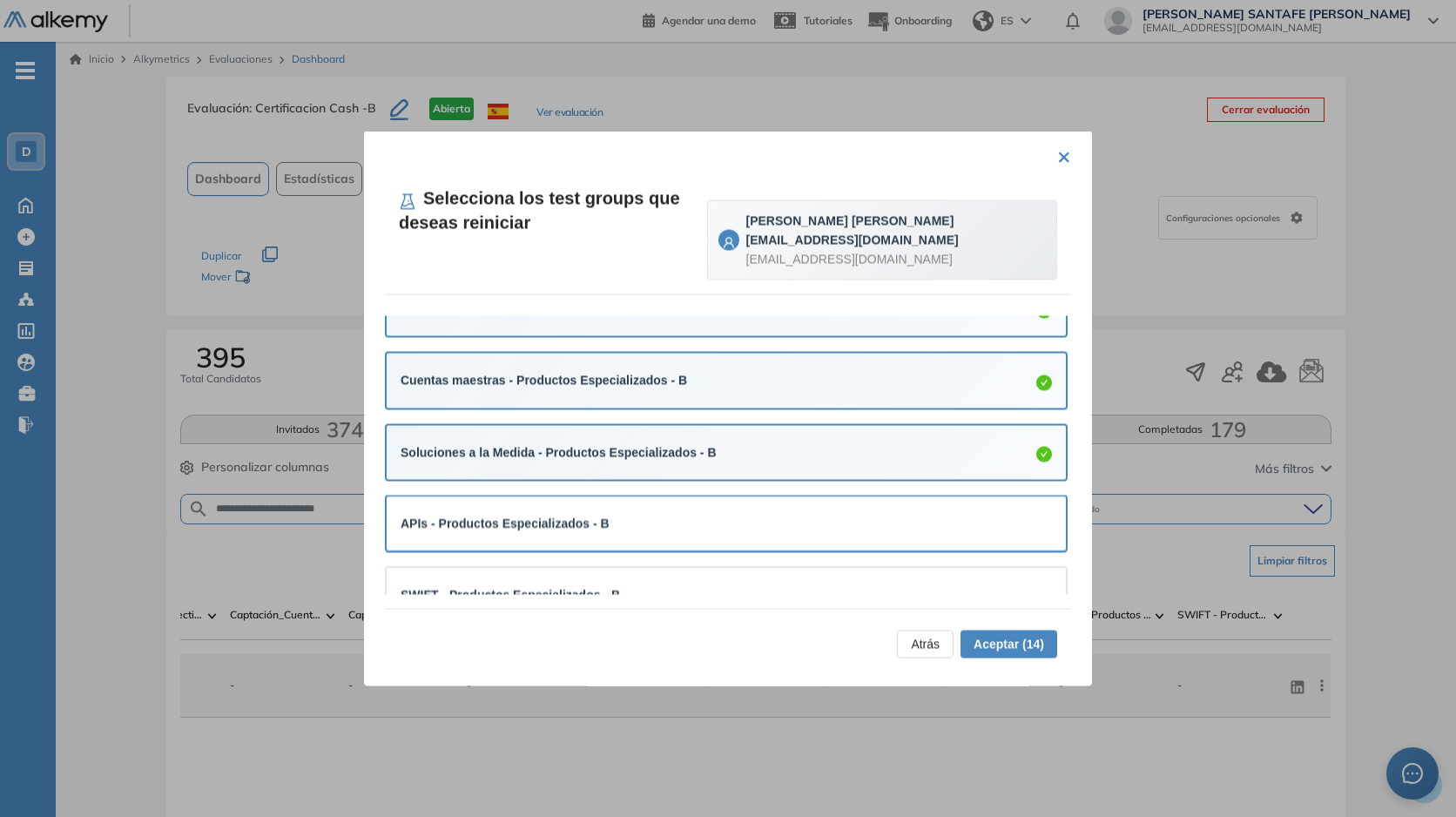
click at [708, 522] on div "APIs - Productos Especializados - B" at bounding box center [726, 524] width 652 height 19
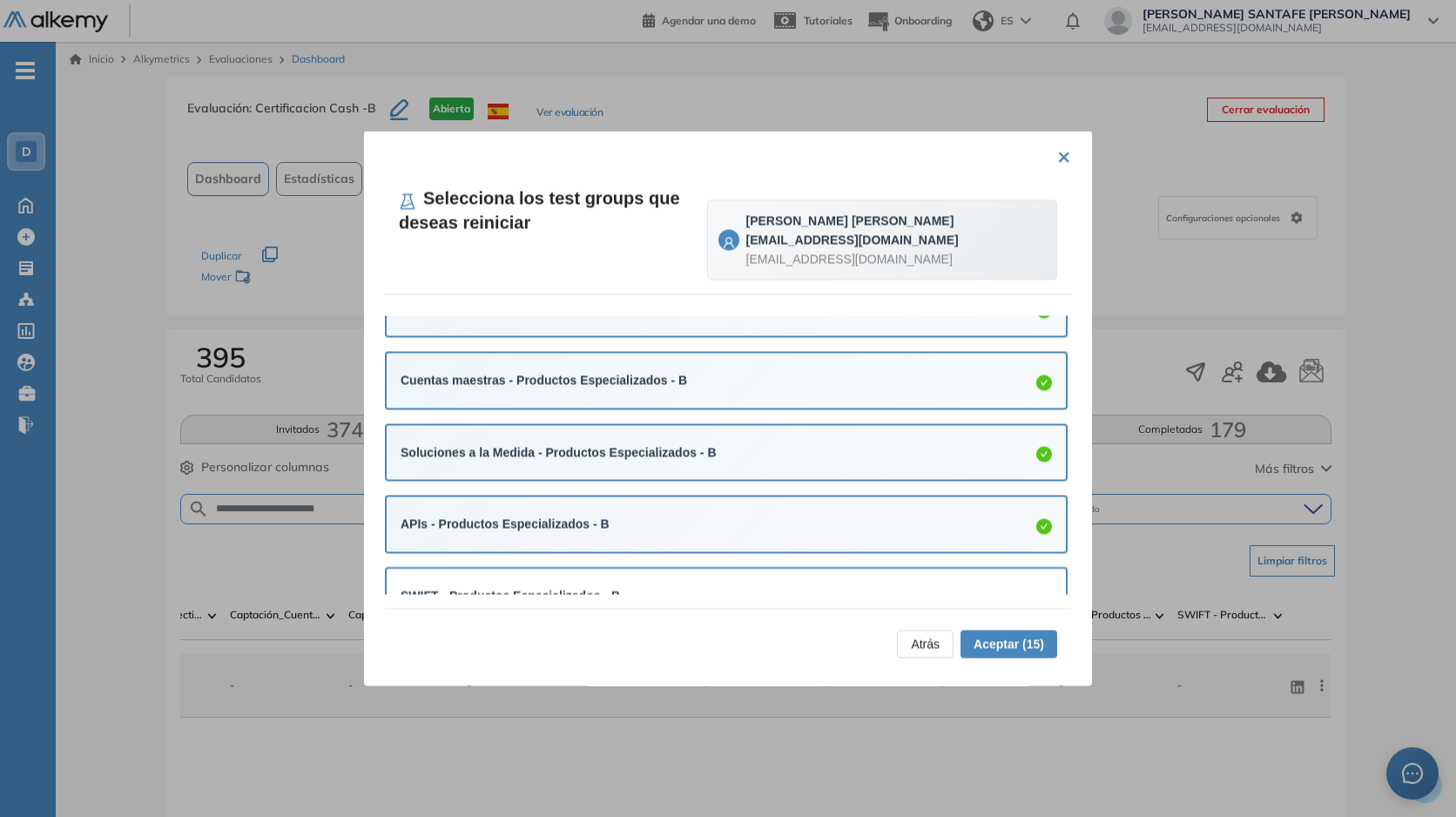
click at [718, 573] on div "SWIFT - Productos Especializados - B" at bounding box center [727, 595] width 679 height 54
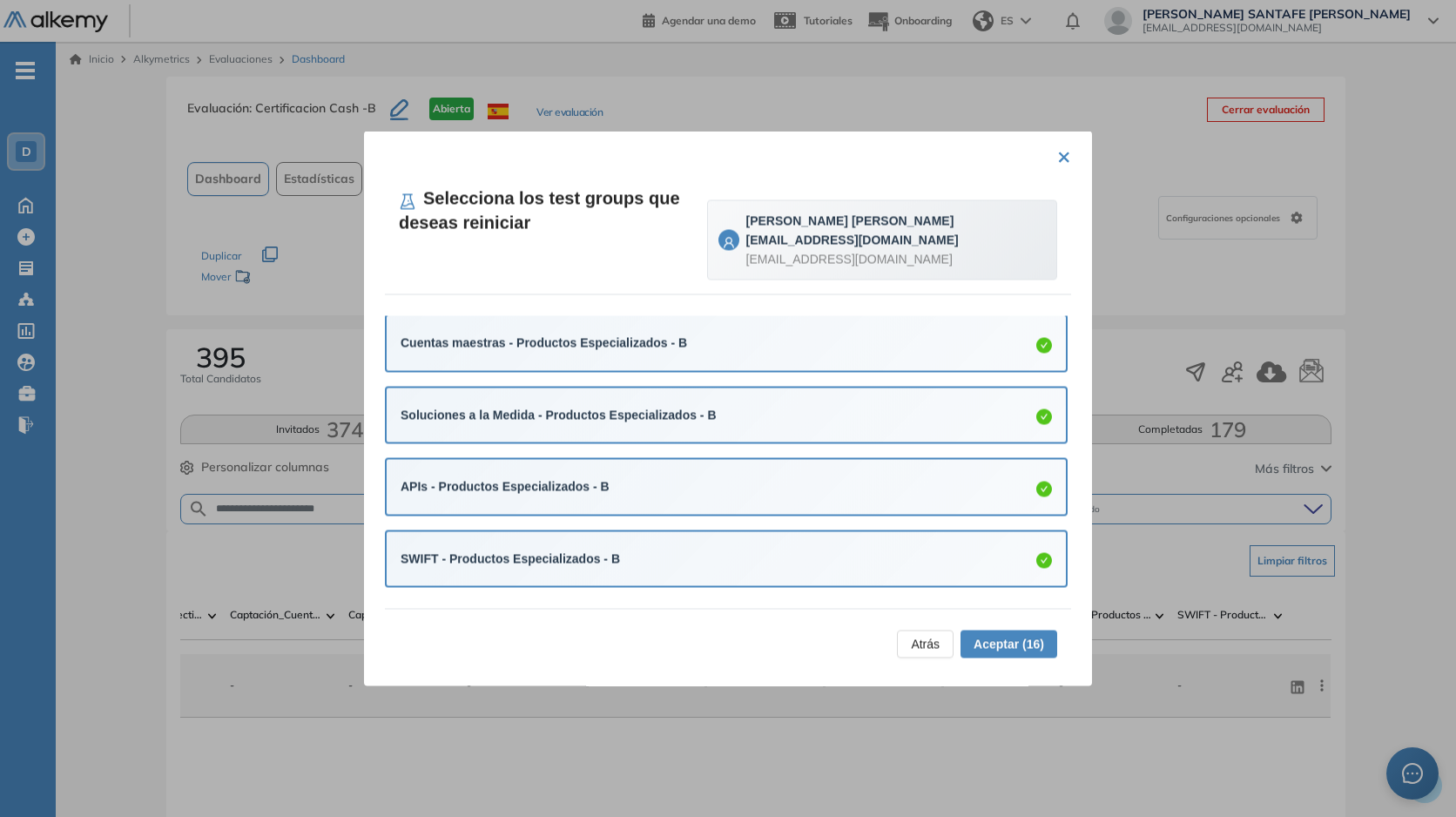
click at [996, 646] on span "Aceptar (16)" at bounding box center [1009, 645] width 70 height 19
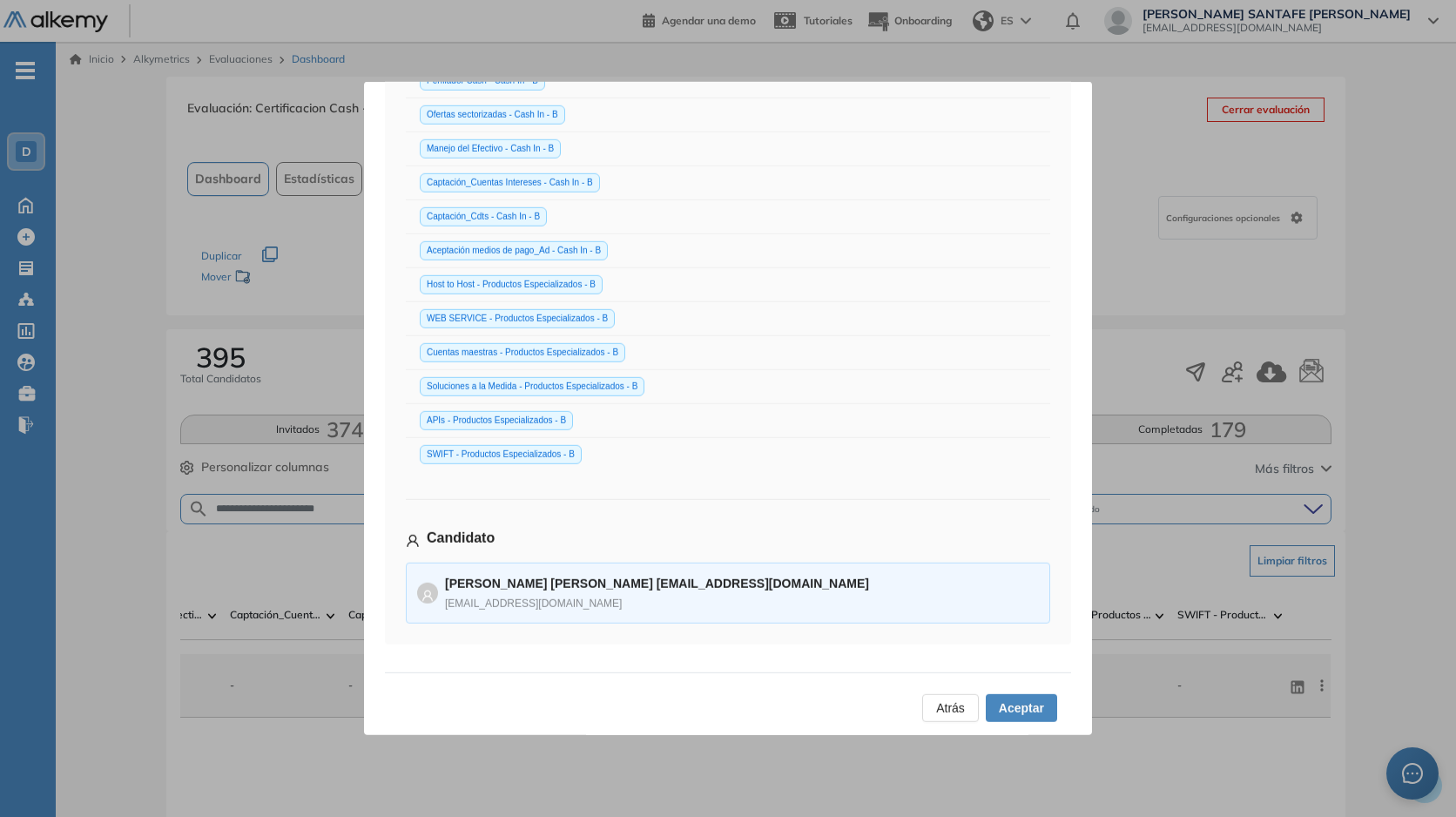
click at [1026, 698] on span "Aceptar" at bounding box center [1021, 708] width 45 height 19
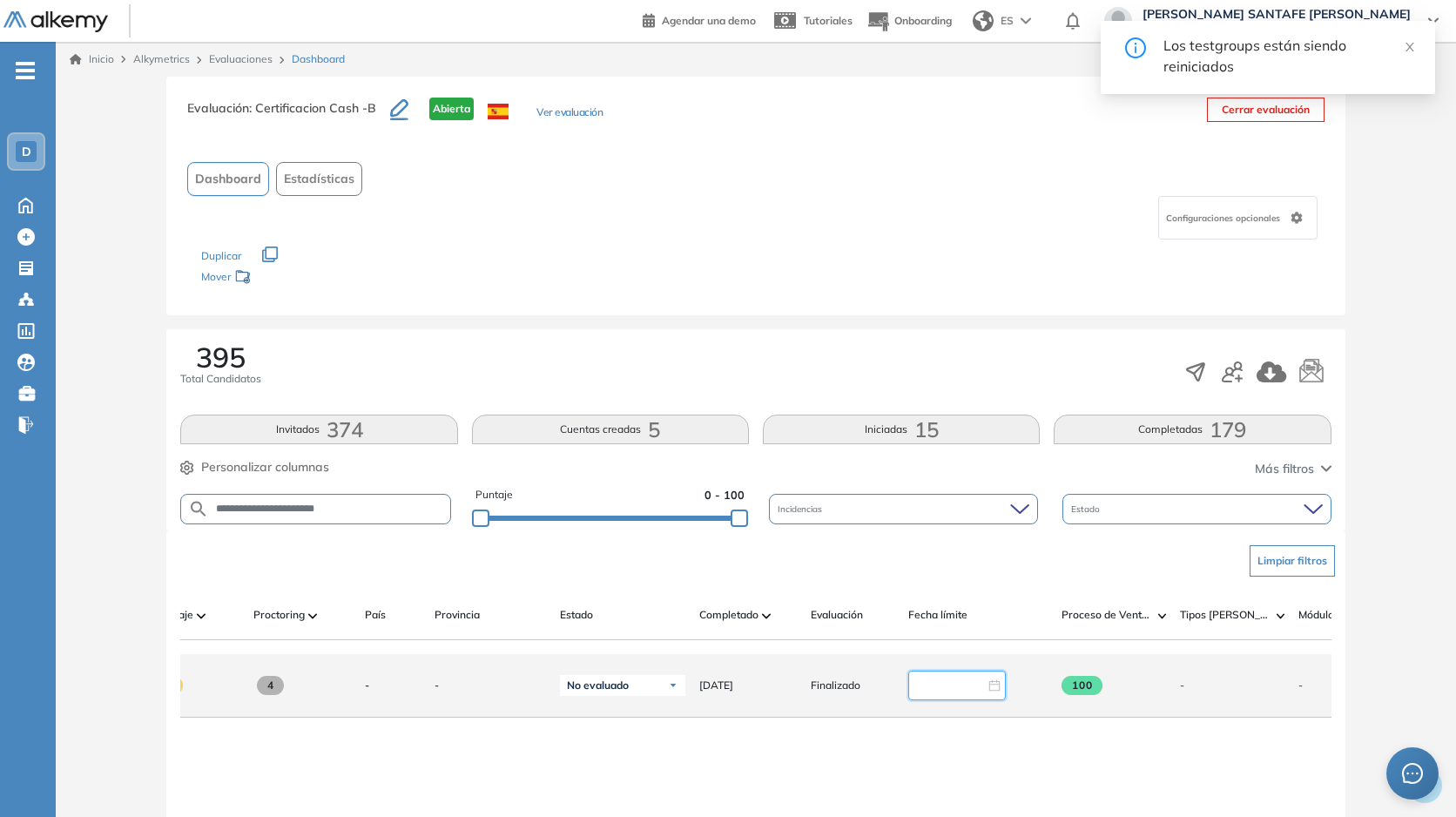
click at [933, 689] on input at bounding box center [949, 685] width 71 height 19
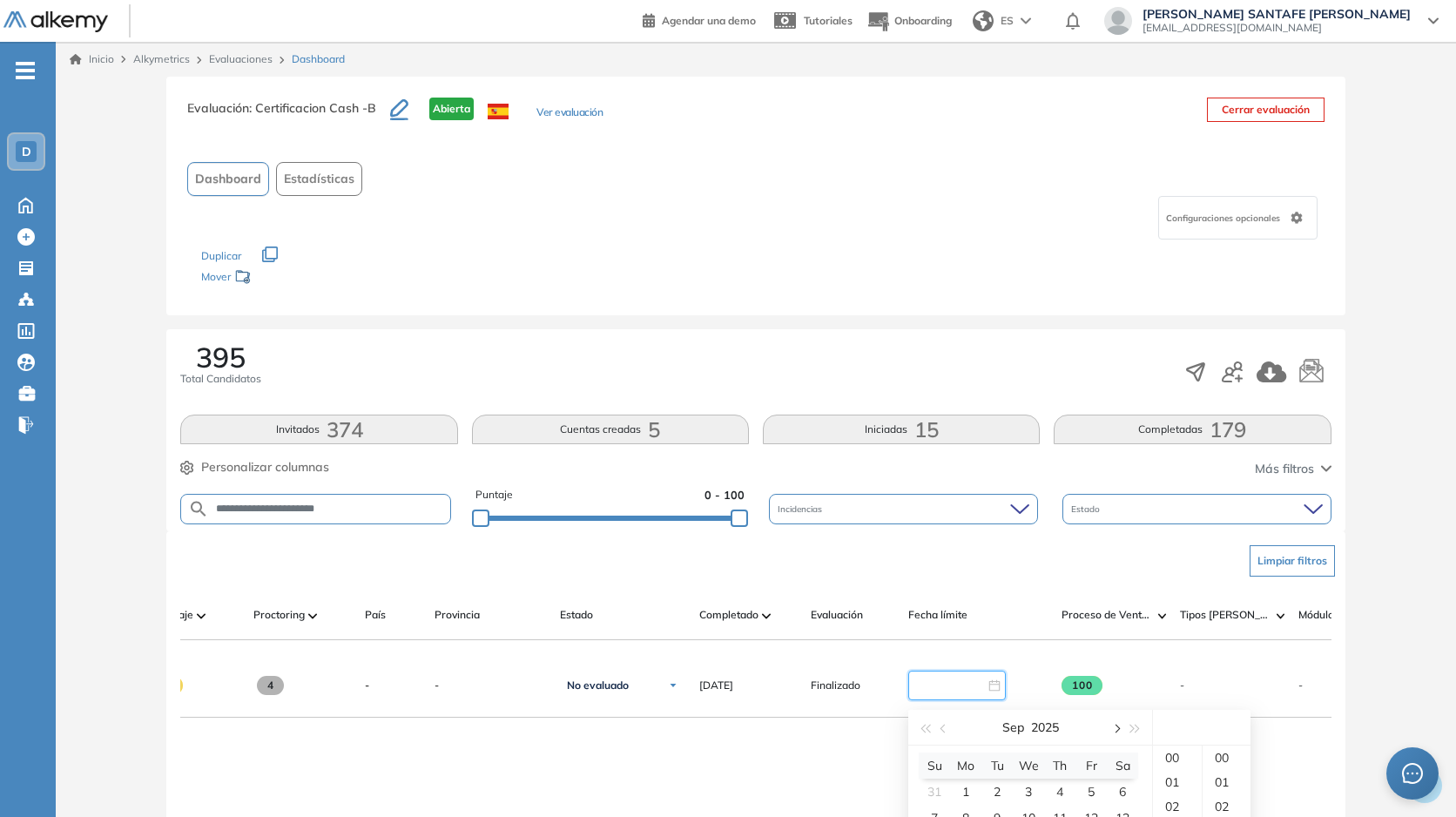
click at [1114, 729] on span "button" at bounding box center [1116, 729] width 9 height 9
click at [1117, 727] on span "button" at bounding box center [1116, 729] width 9 height 9
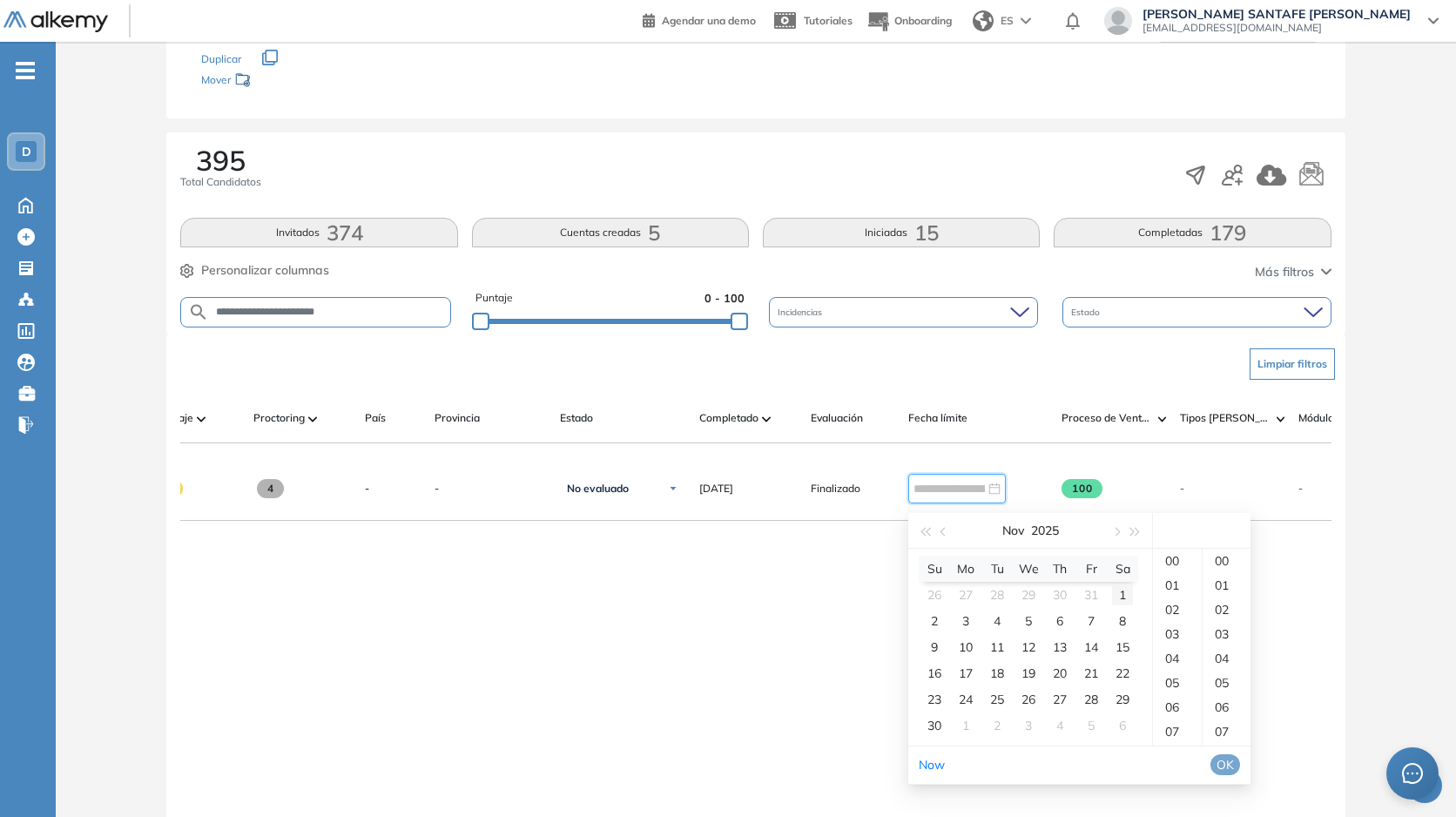
type input "**********"
click at [1112, 531] on span "button" at bounding box center [1116, 532] width 9 height 9
click at [1035, 692] on div "31" at bounding box center [1028, 699] width 21 height 21
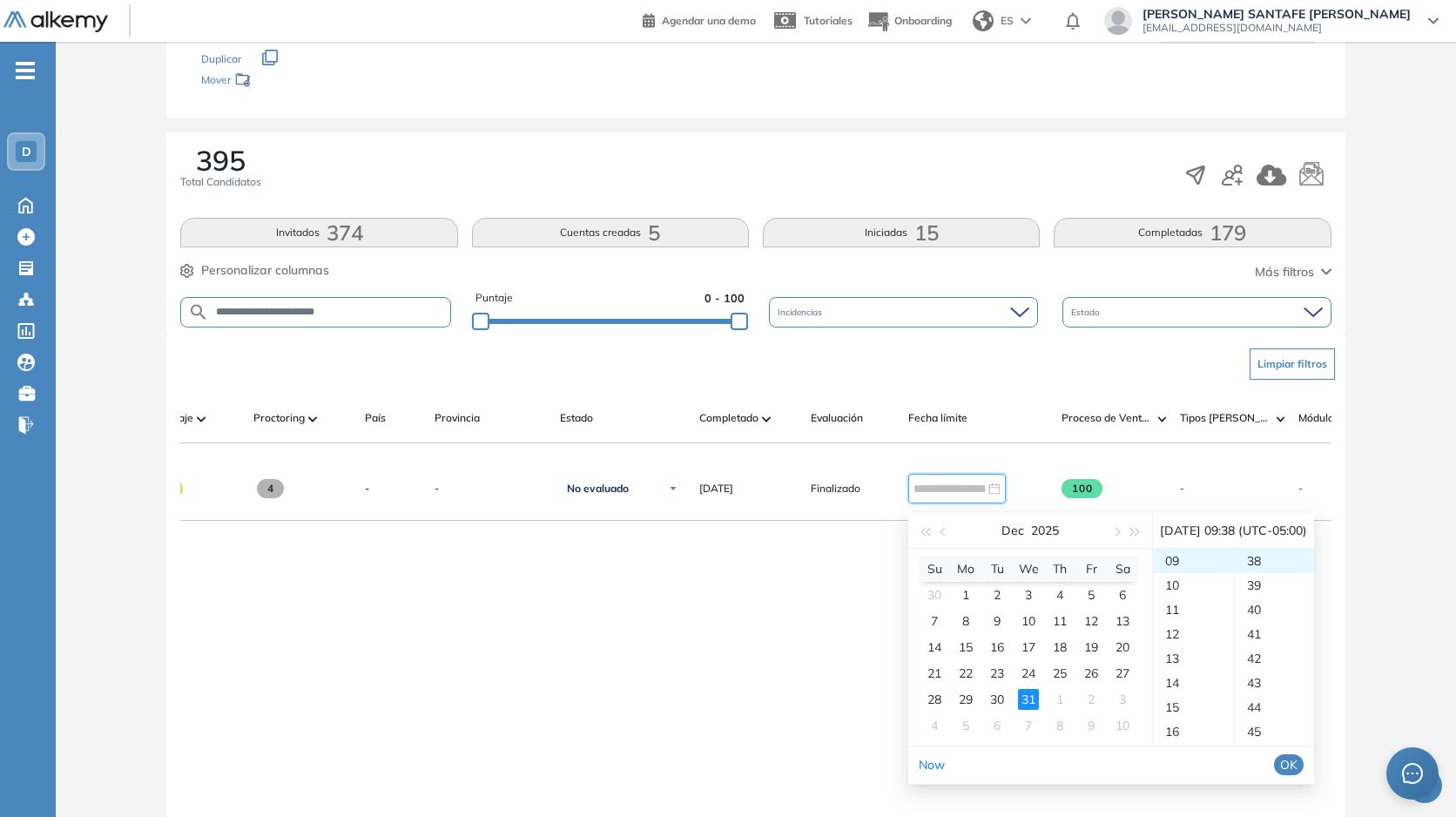
type input "**********"
click at [1300, 762] on ul "Now OK" at bounding box center [1111, 765] width 406 height 37
click at [1304, 762] on button "OK" at bounding box center [1290, 764] width 30 height 21
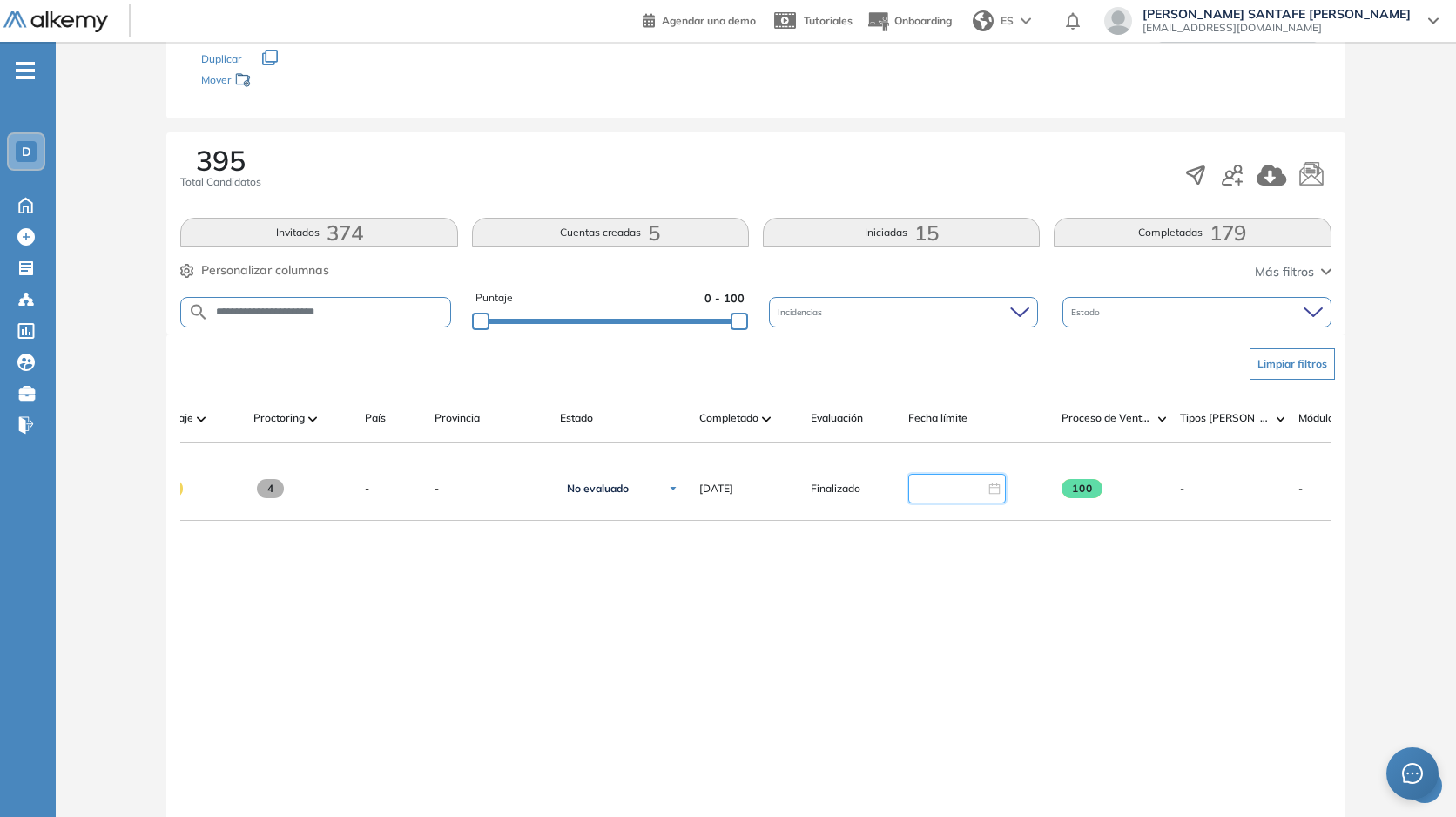
type input "**********"
